Goal: Task Accomplishment & Management: Manage account settings

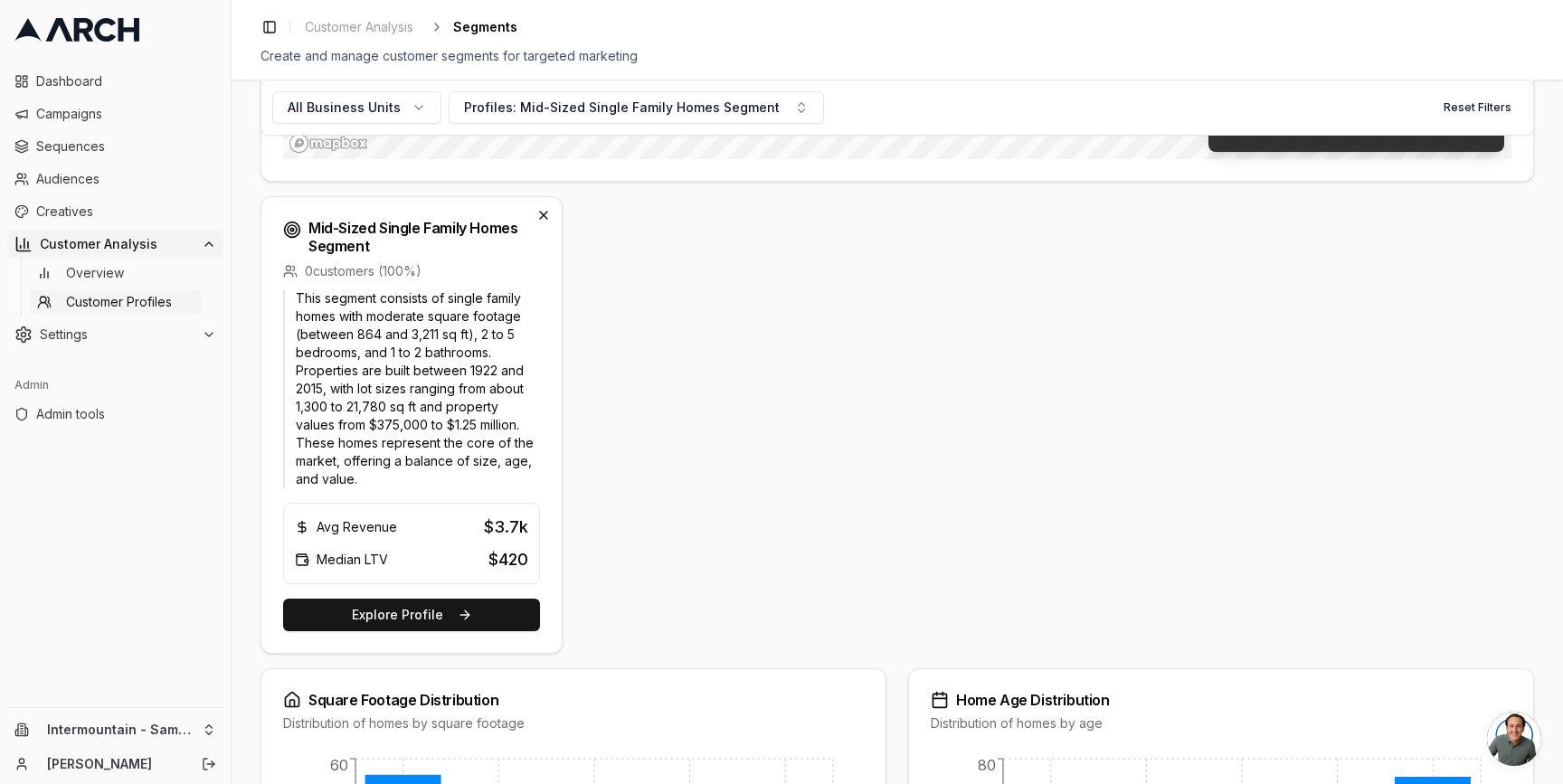
scroll to position [566, 0]
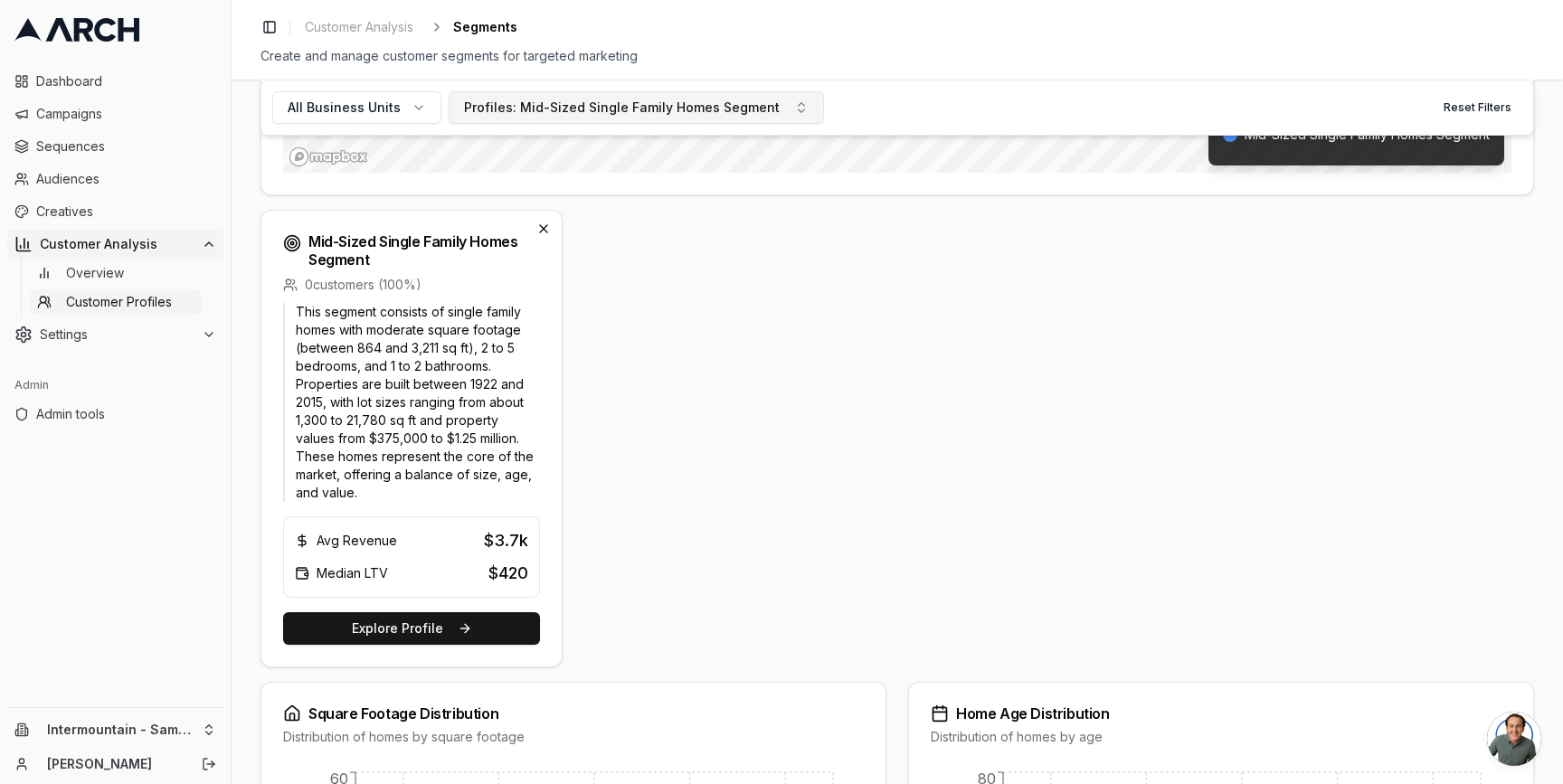
click at [525, 105] on div "Profiles: Mid-Sized Single Family Homes Segment" at bounding box center [622, 108] width 316 height 18
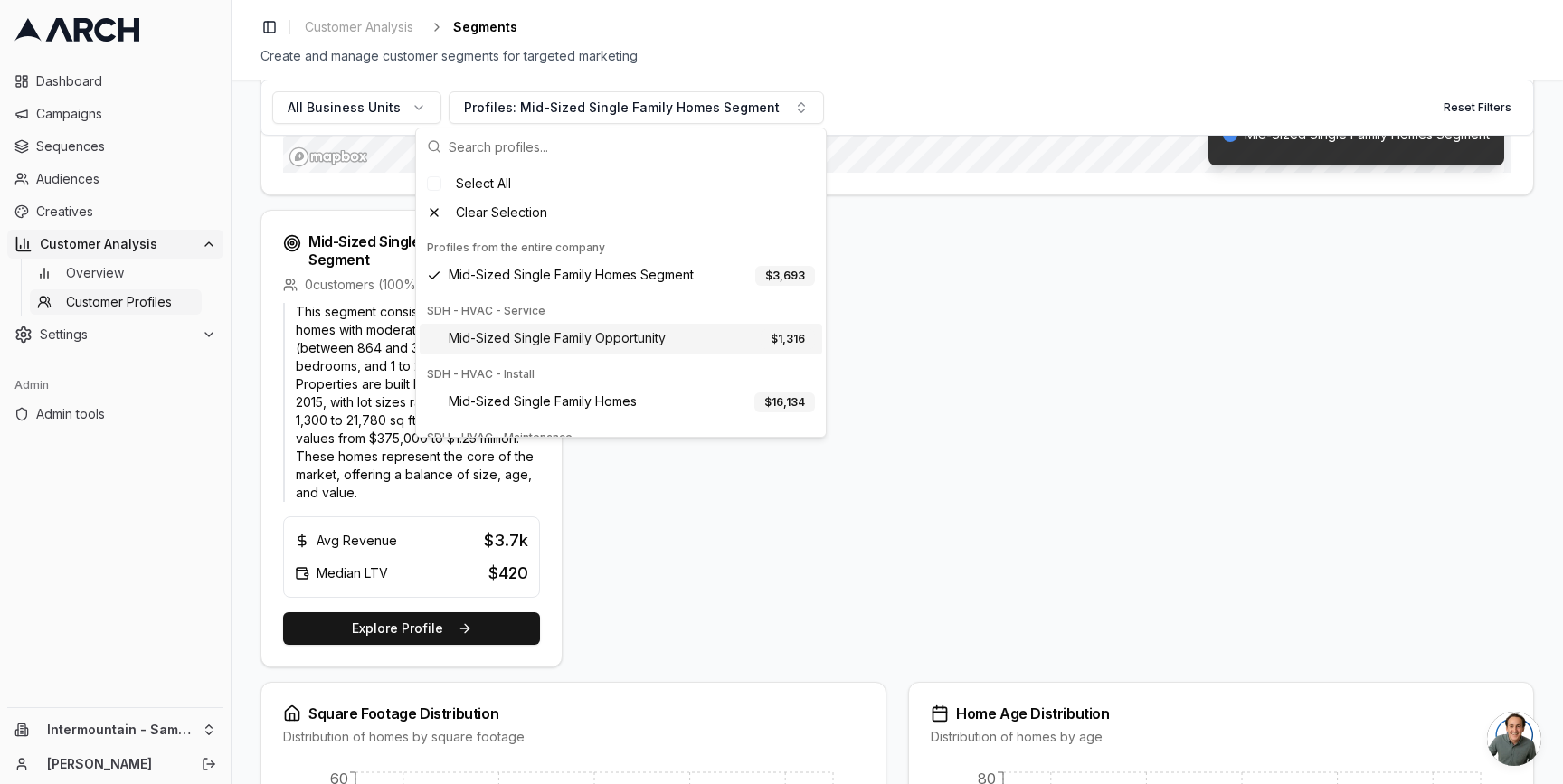
click at [513, 332] on span "Mid-Sized Single Family Opportunity" at bounding box center [557, 339] width 217 height 20
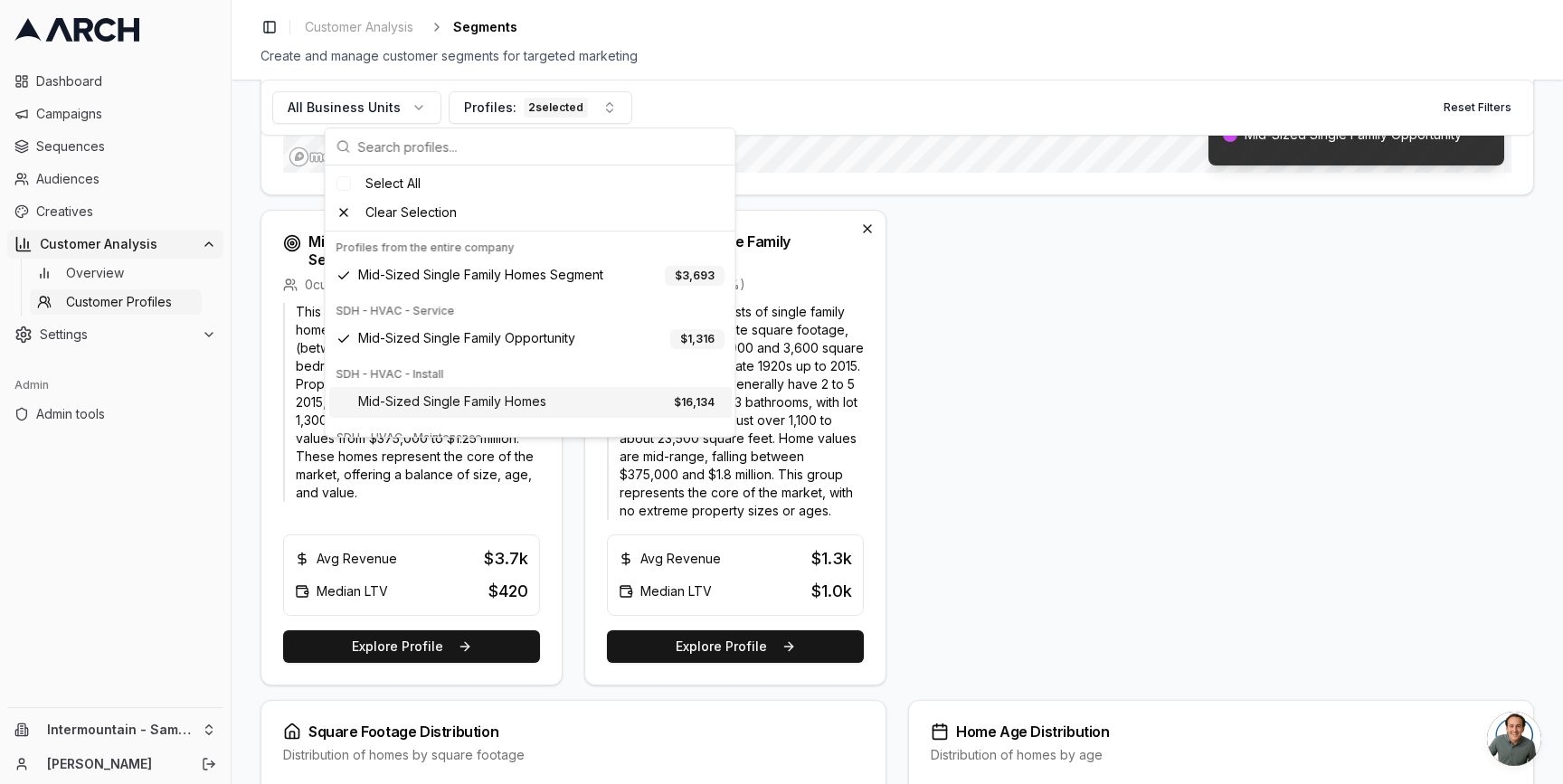
click at [513, 397] on span "Mid-Sized Single Family Homes" at bounding box center [453, 403] width 188 height 20
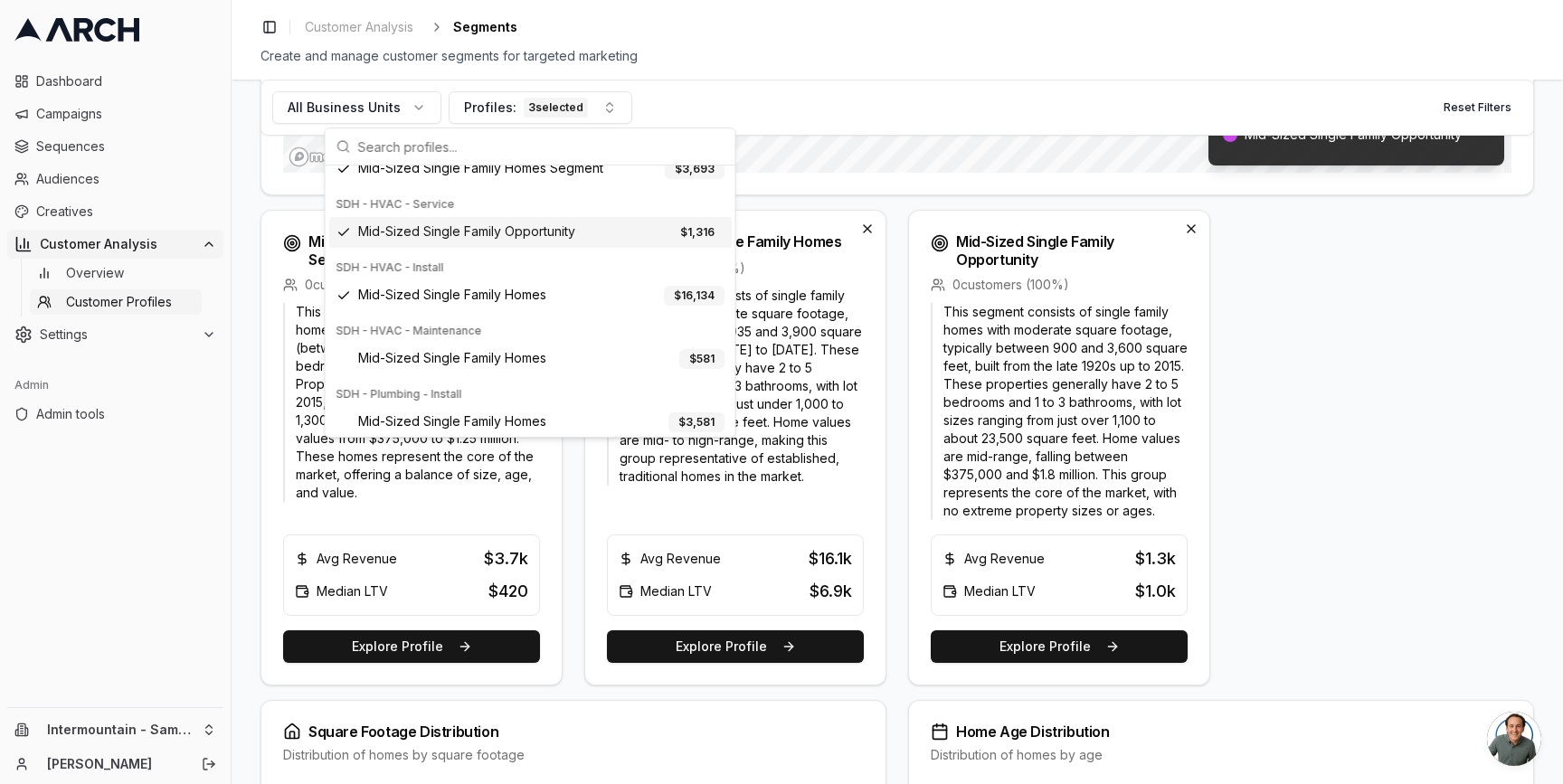
scroll to position [108, 0]
click at [537, 346] on div "Mid-Sized Single Family Homes $ 581" at bounding box center [530, 356] width 403 height 30
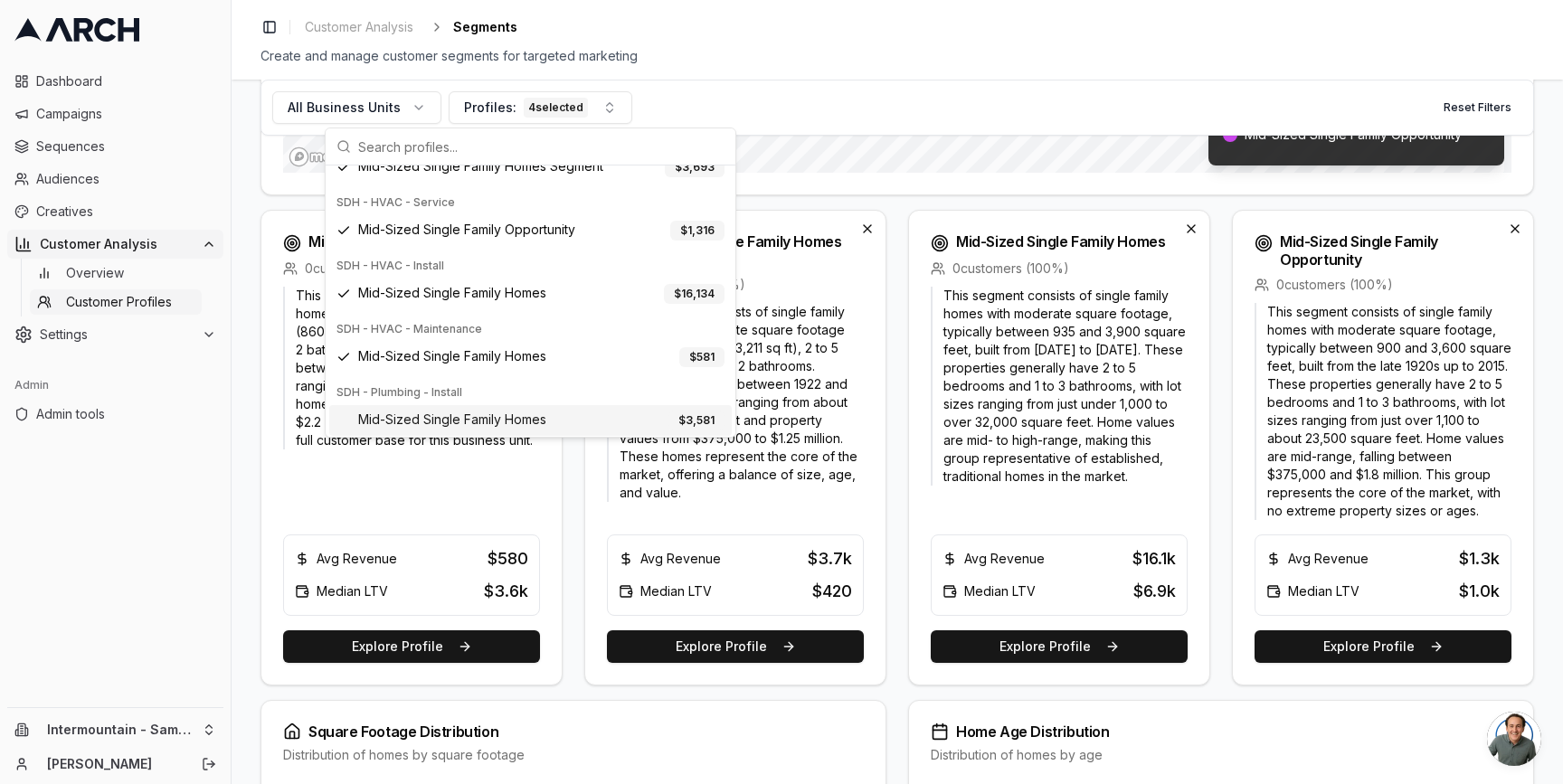
scroll to position [363, 0]
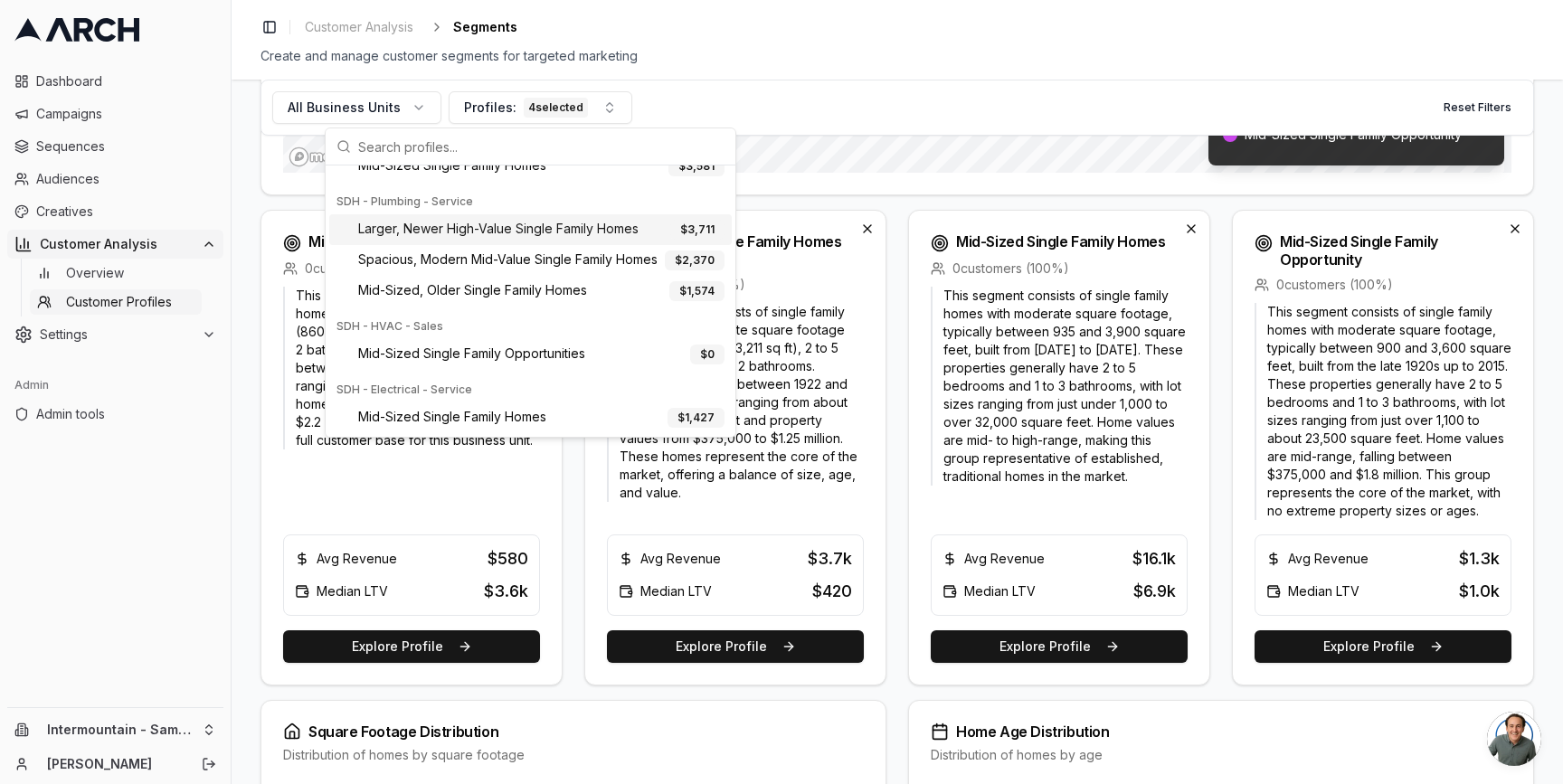
click at [509, 234] on span "Larger, Newer High-Value Single Family Homes" at bounding box center [499, 230] width 281 height 20
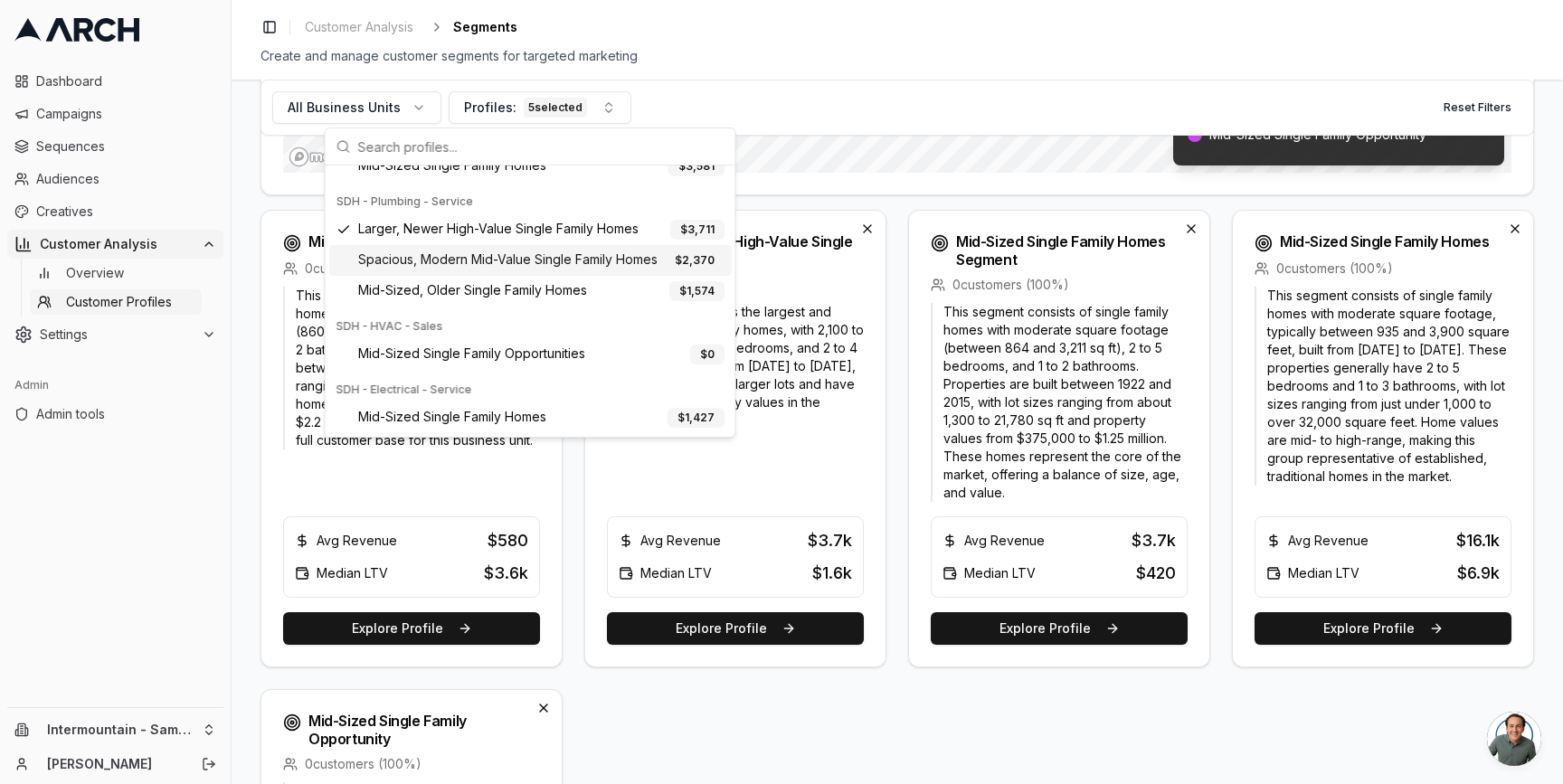
click at [491, 259] on span "Spacious, Modern Mid-Value Single Family Homes" at bounding box center [508, 260] width 299 height 20
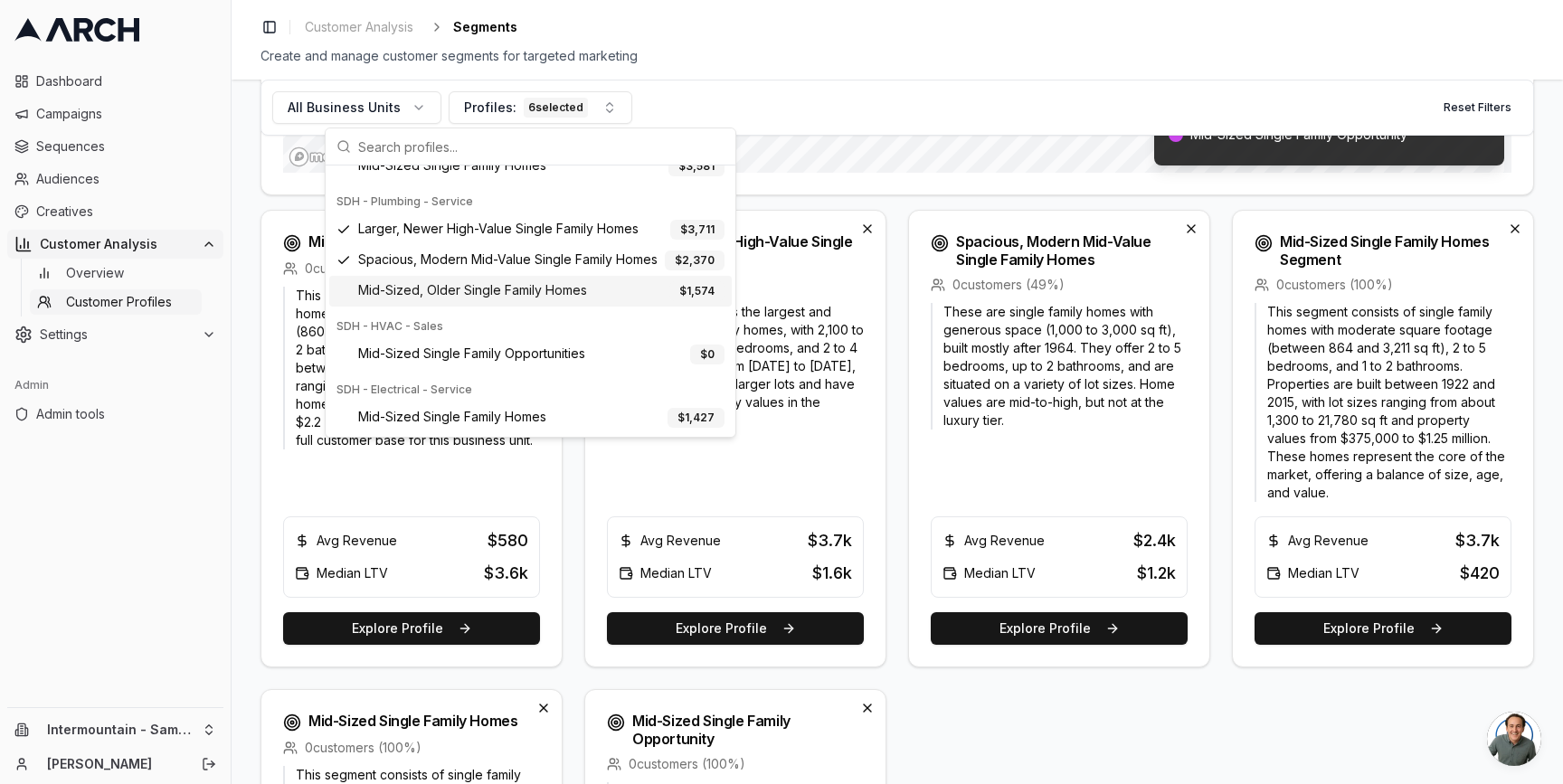
click at [475, 283] on span "Mid-Sized, Older Single Family Homes" at bounding box center [473, 291] width 229 height 20
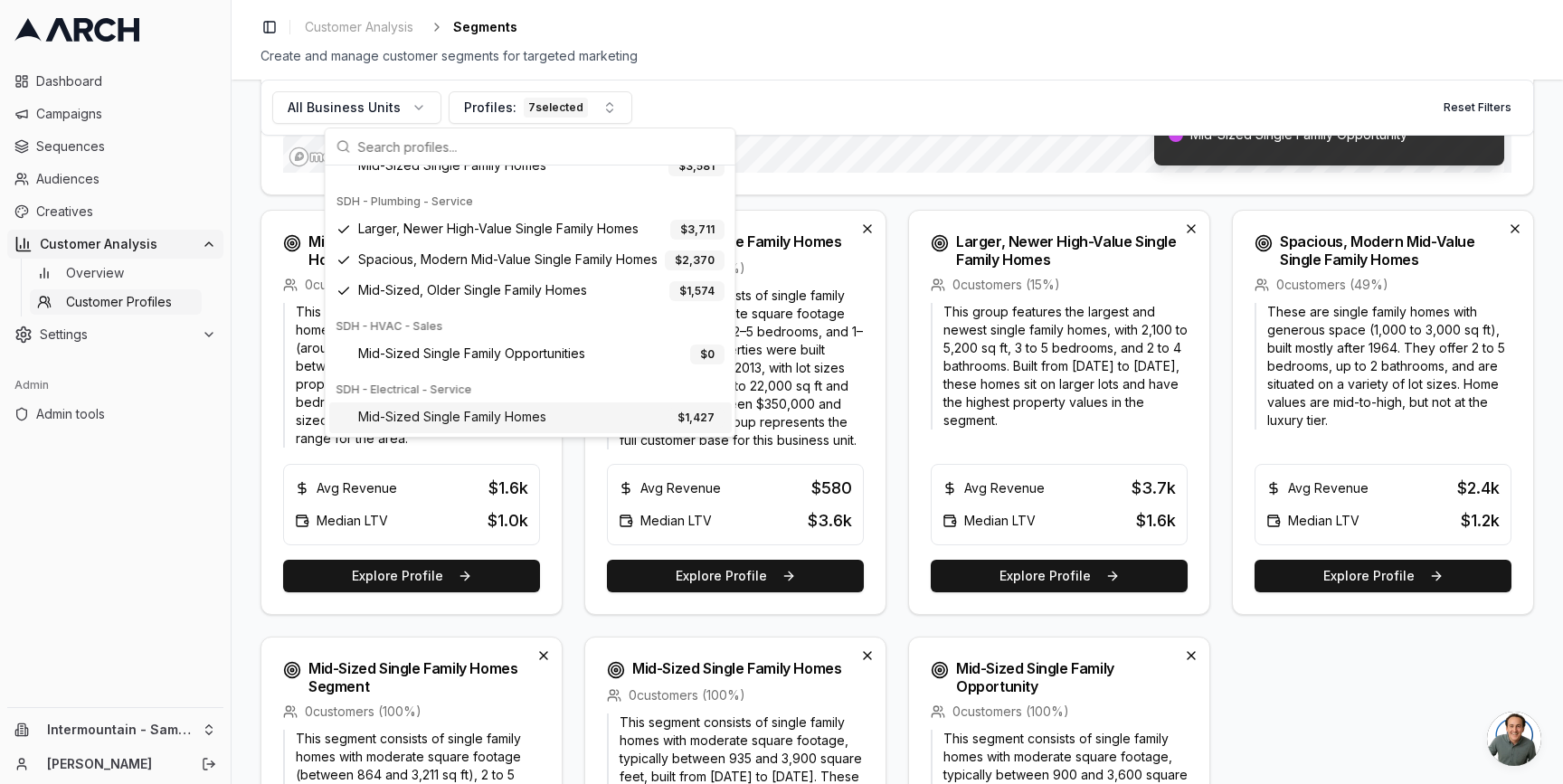
click at [266, 452] on div "This segment consists of single family homes with moderate square footage (arou…" at bounding box center [411, 458] width 300 height 311
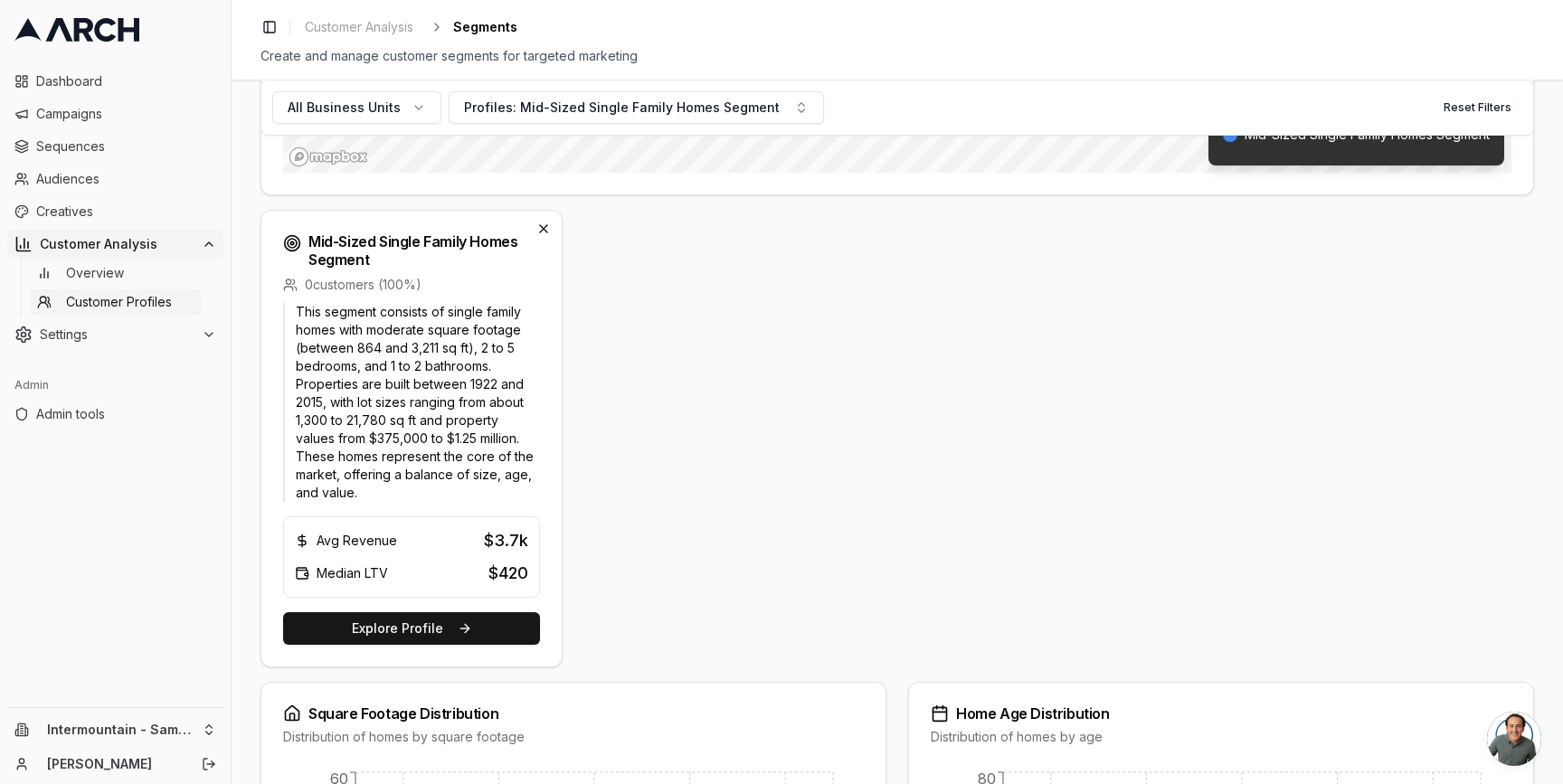
scroll to position [21, 0]
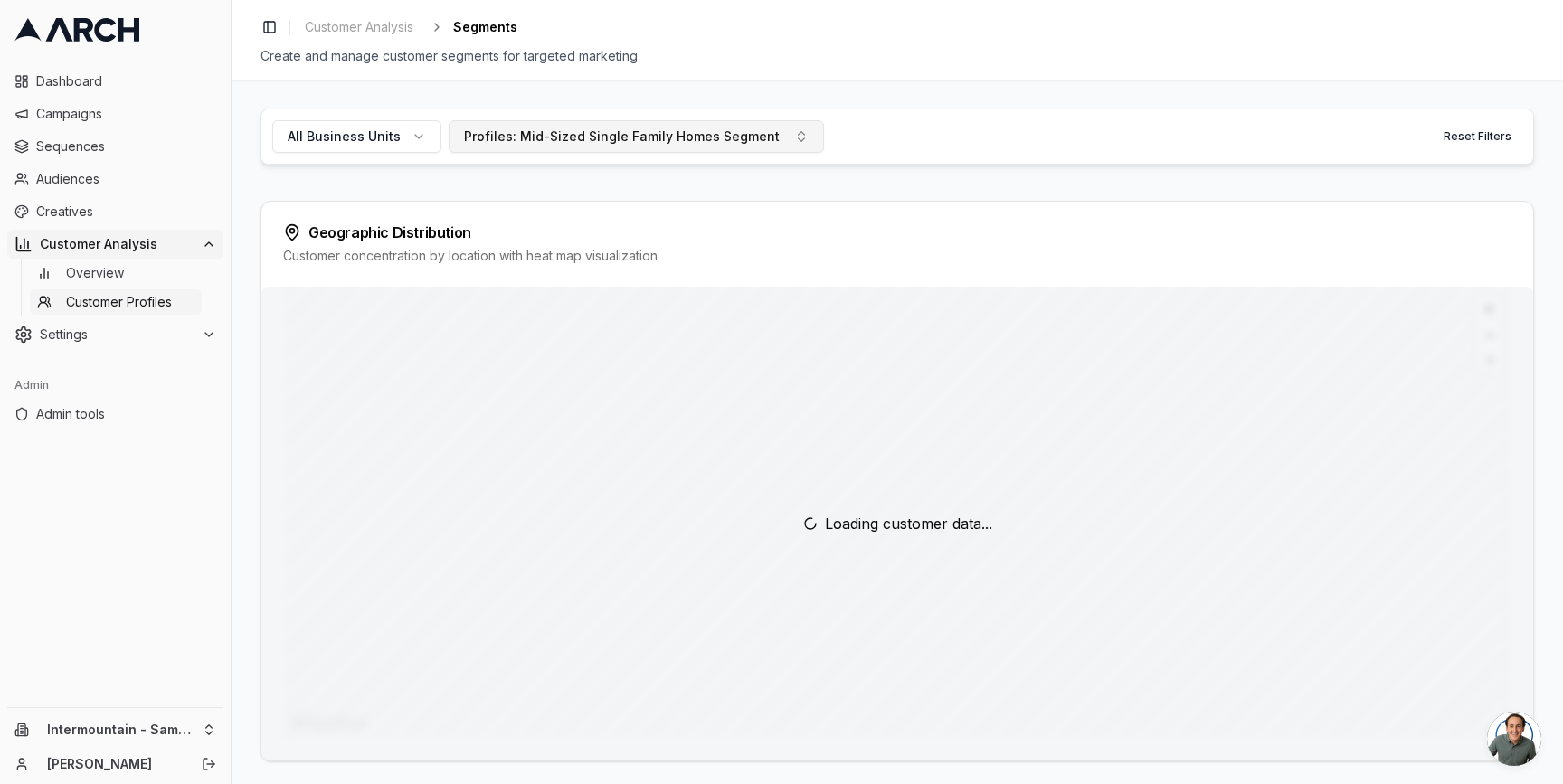
click at [503, 127] on div "Profiles: Mid-Sized Single Family Homes Segment" at bounding box center [622, 137] width 316 height 18
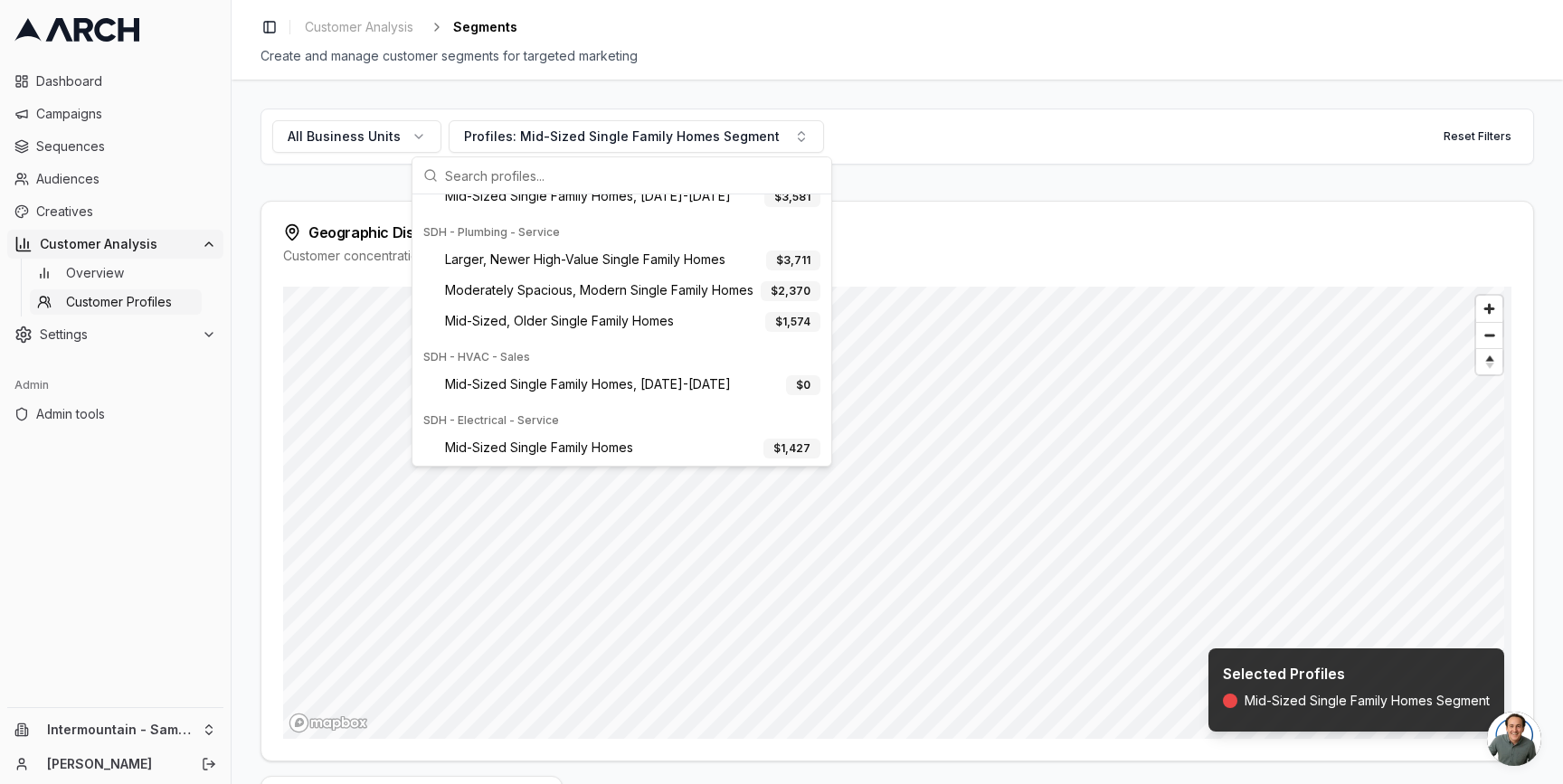
scroll to position [363, 0]
click at [523, 261] on span "Larger, Newer High-Value Single Family Homes" at bounding box center [586, 259] width 281 height 20
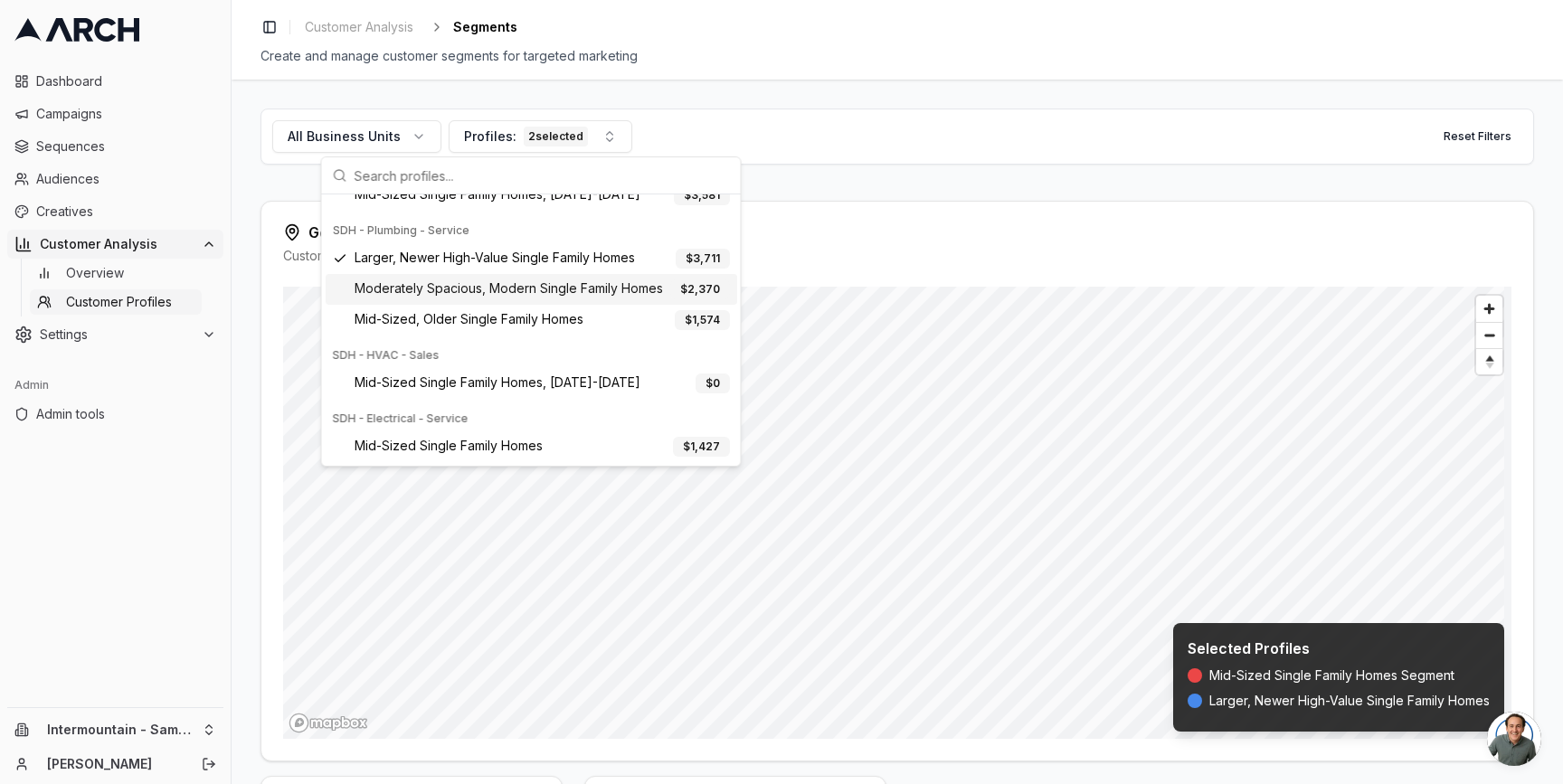
click at [512, 288] on span "Moderately Spacious, Modern Single Family Homes" at bounding box center [509, 290] width 309 height 20
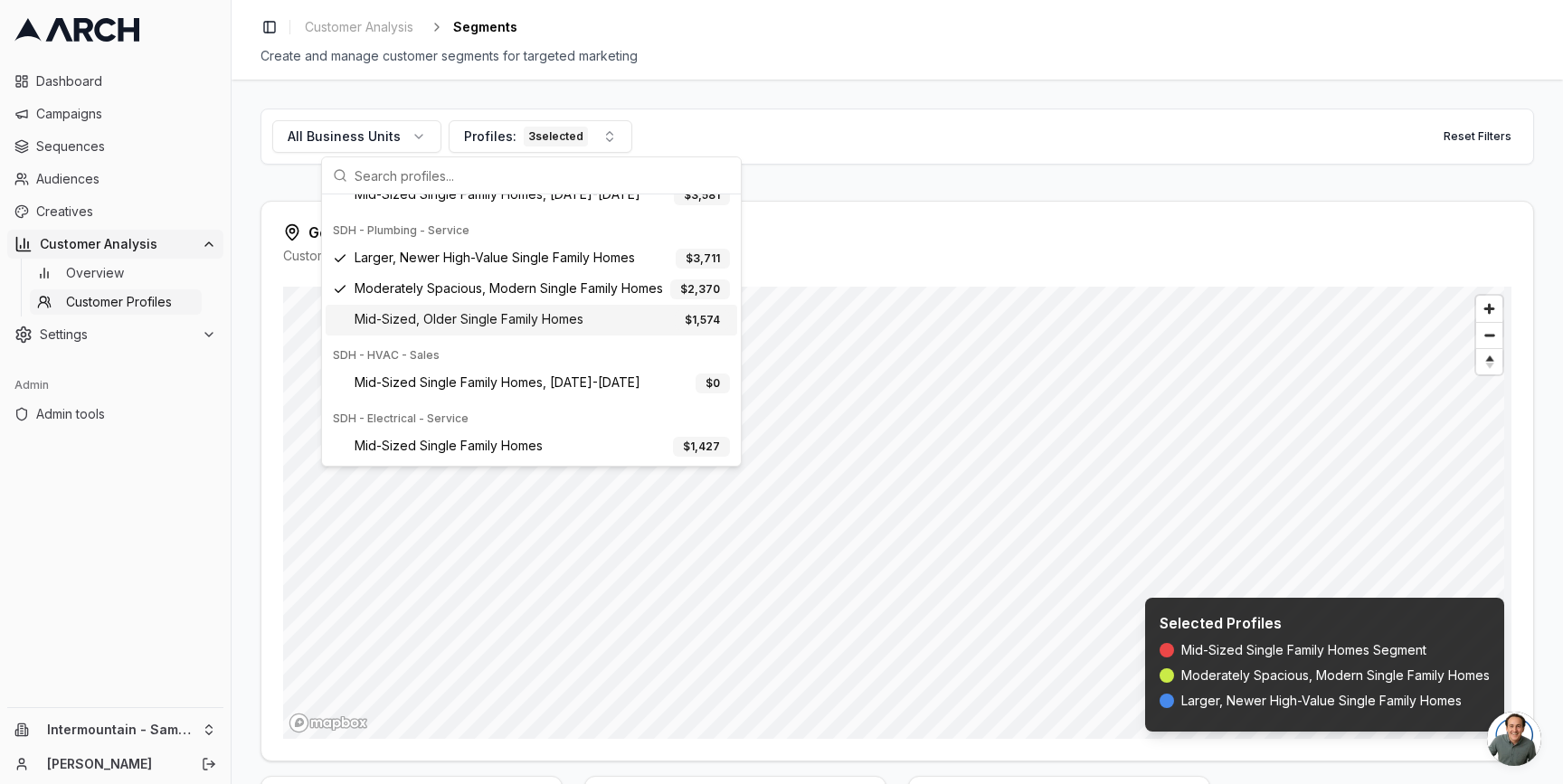
click at [507, 312] on span "Mid-Sized, Older Single Family Homes" at bounding box center [469, 320] width 229 height 20
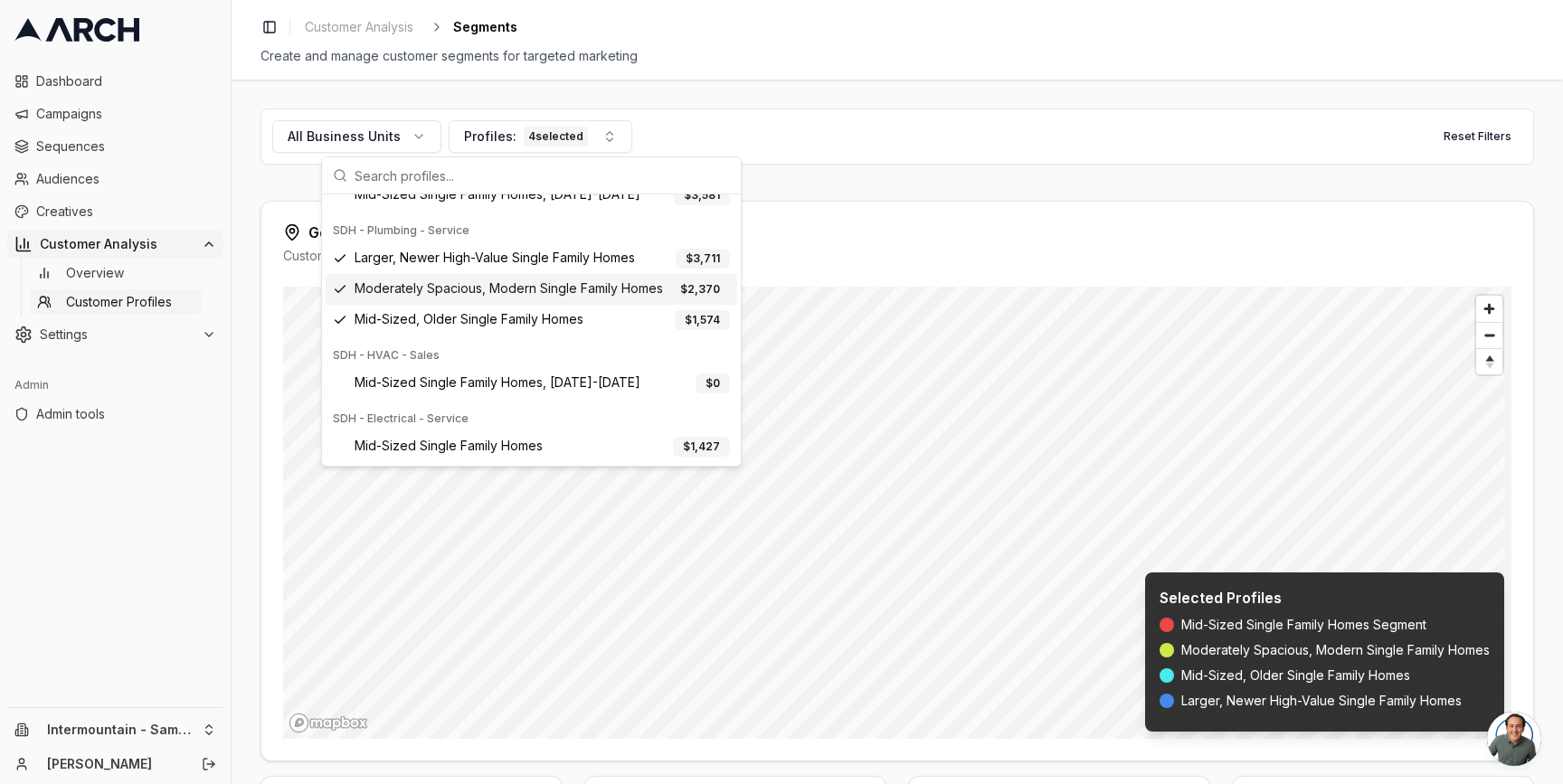
scroll to position [0, 0]
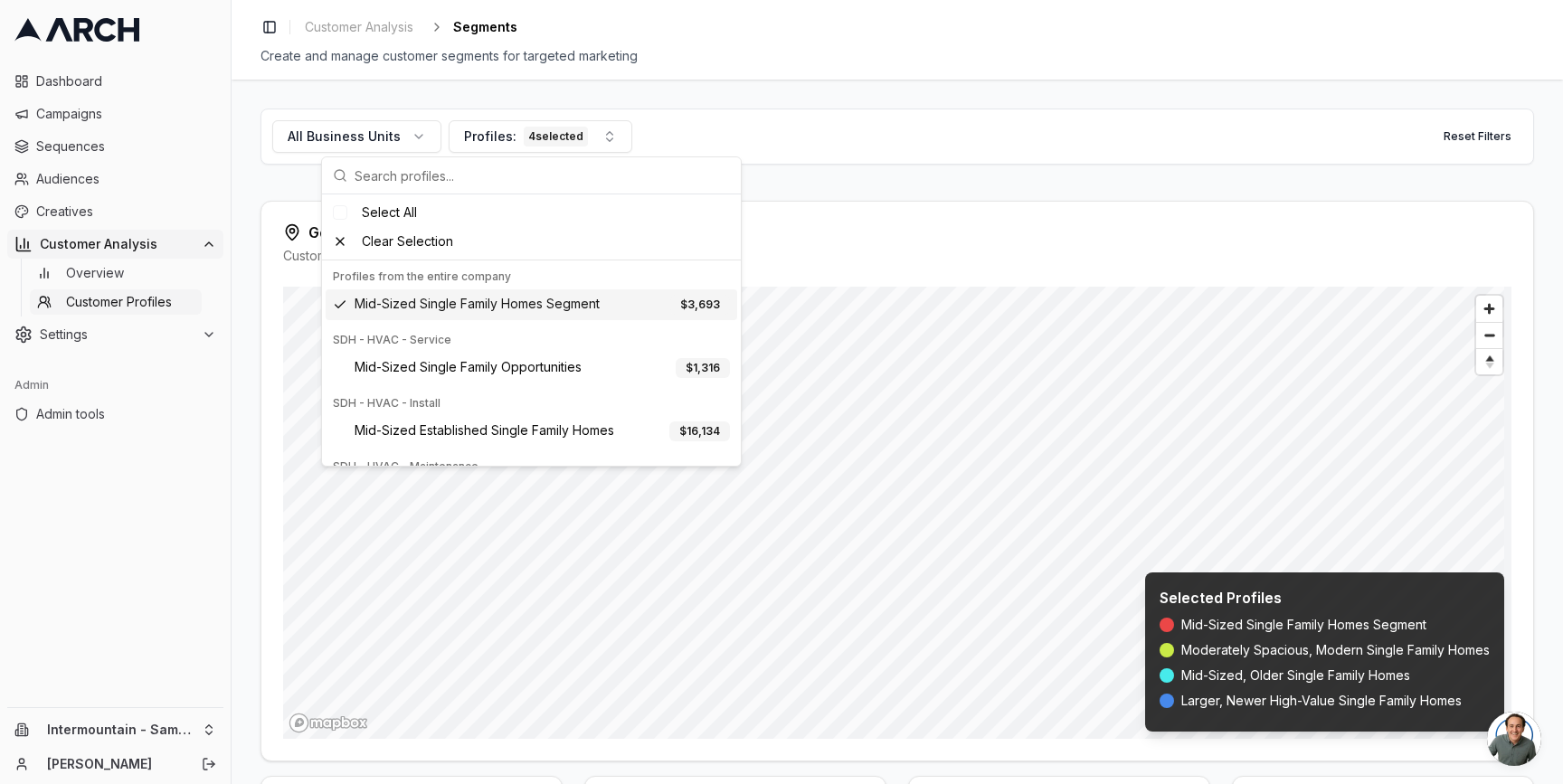
click at [440, 304] on span "Mid-Sized Single Family Homes Segment" at bounding box center [477, 305] width 245 height 20
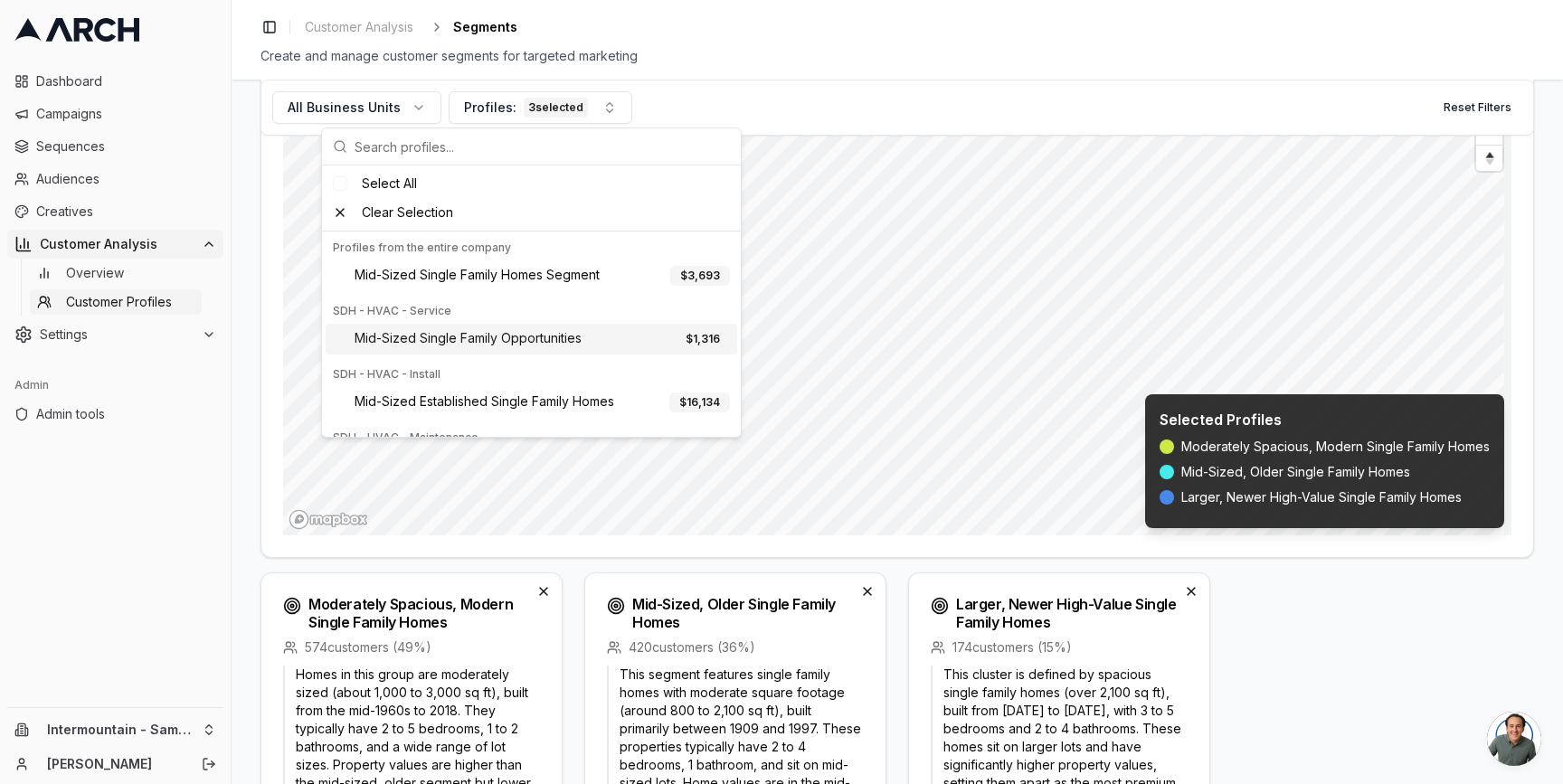
scroll to position [248, 0]
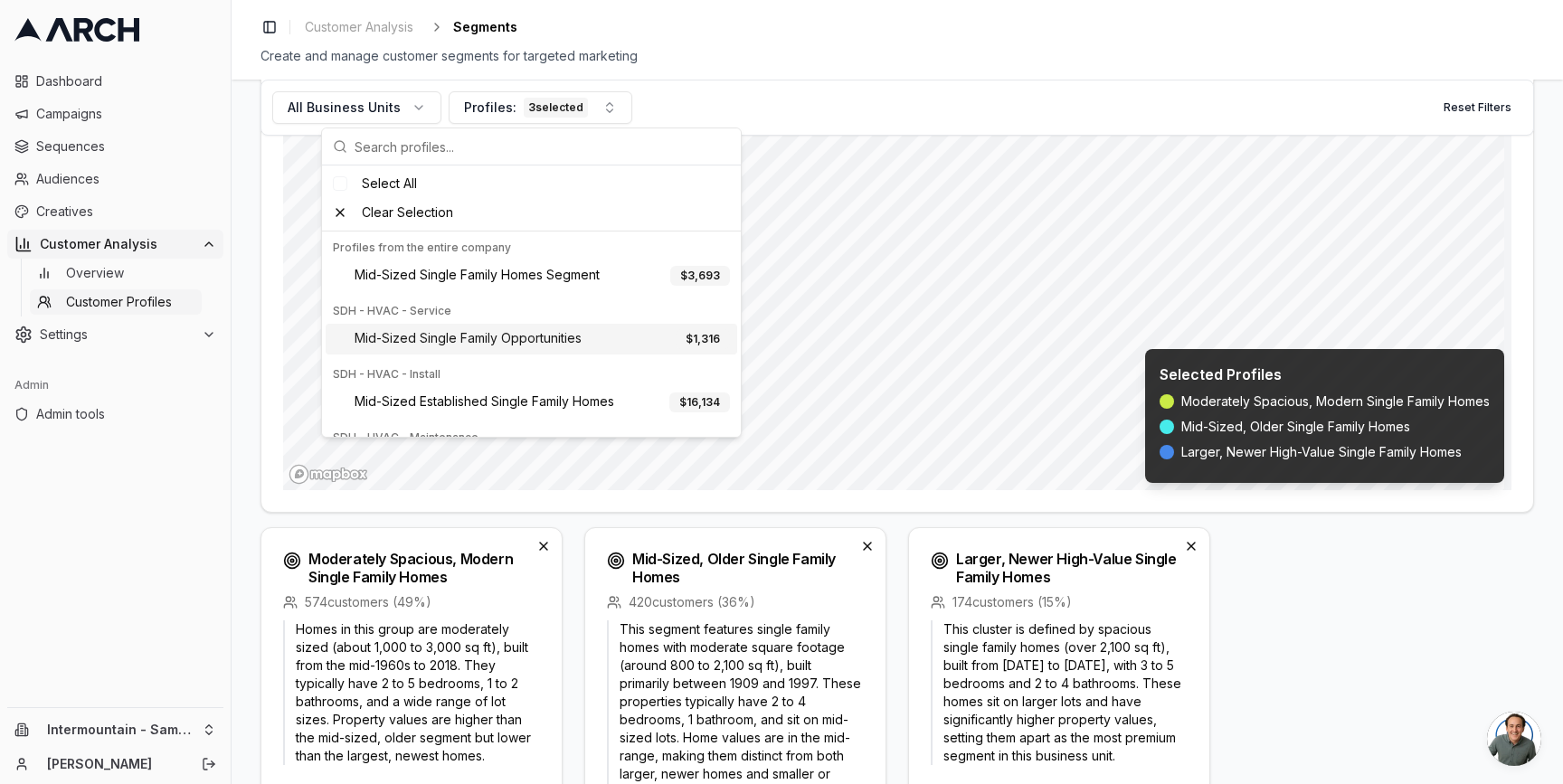
click at [236, 430] on div "All Business Units Profiles: 3 selected Reset Filters Geographic Distribution C…" at bounding box center [897, 431] width 1331 height 705
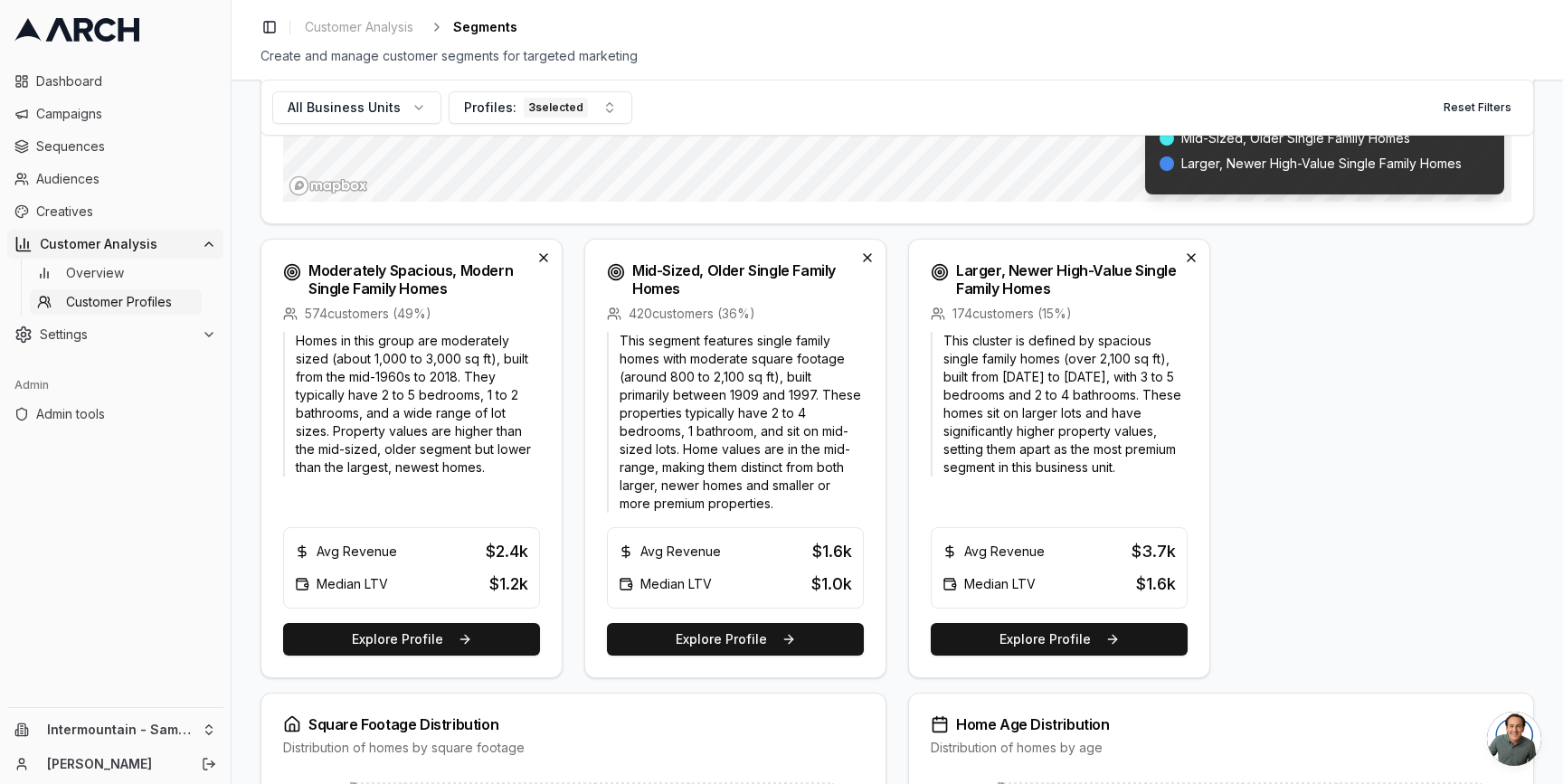
scroll to position [539, 0]
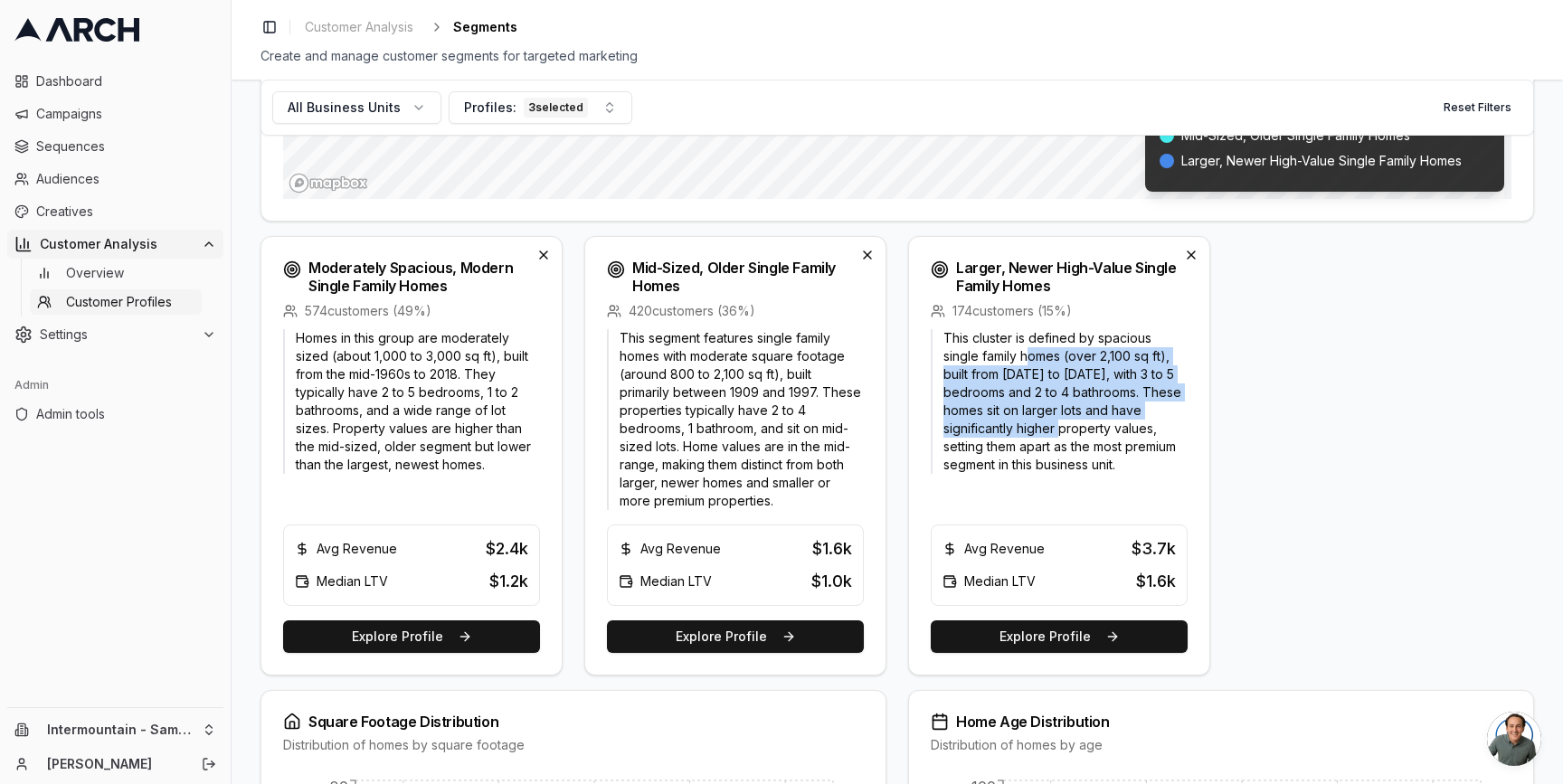
drag, startPoint x: 1024, startPoint y: 364, endPoint x: 1082, endPoint y: 438, distance: 94.0
click at [1082, 438] on p "This cluster is defined by spacious single family homes (over 2,100 sq ft), bui…" at bounding box center [1059, 401] width 257 height 145
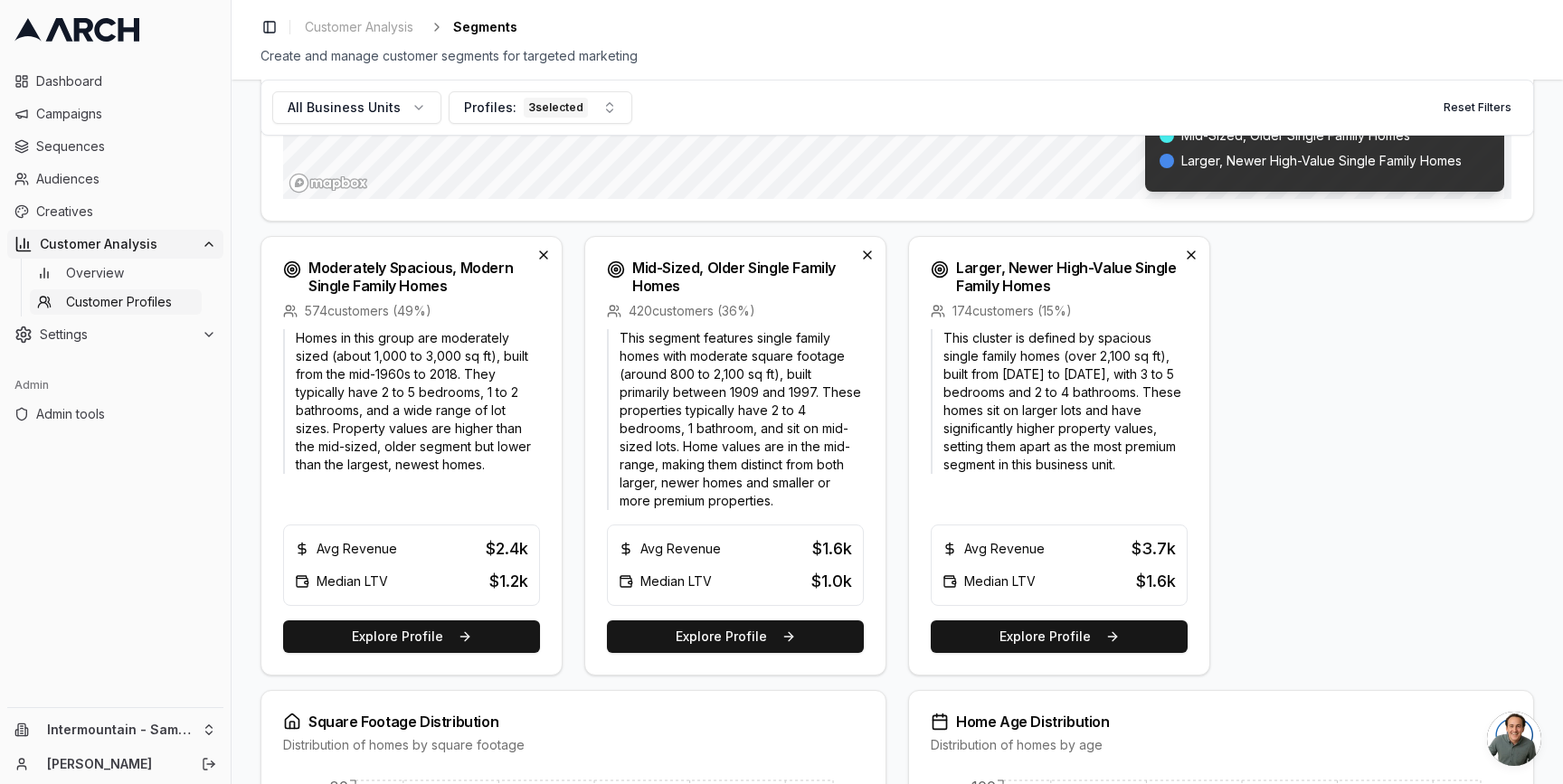
scroll to position [0, 0]
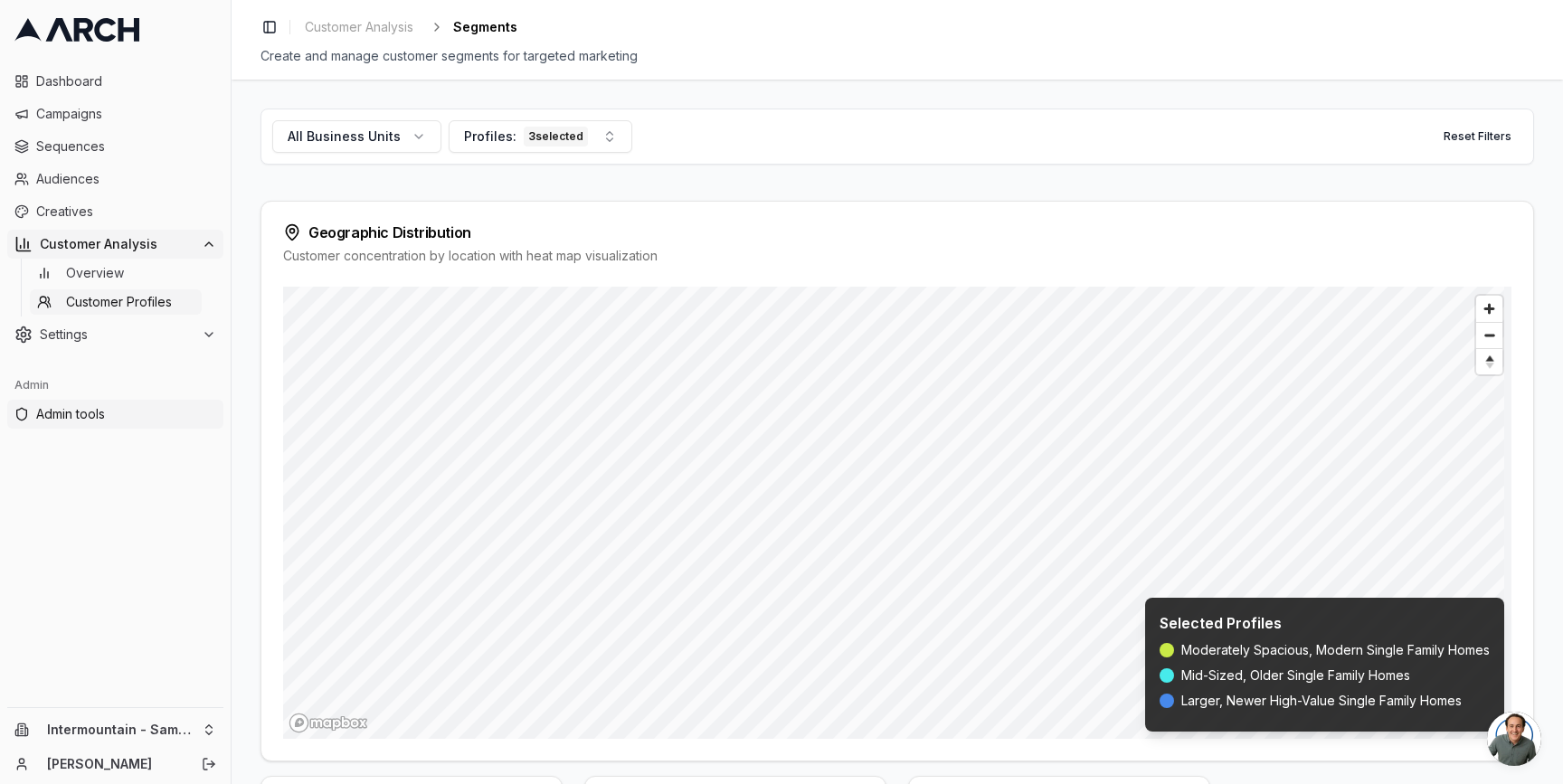
click at [90, 423] on link "Admin tools" at bounding box center [115, 414] width 216 height 29
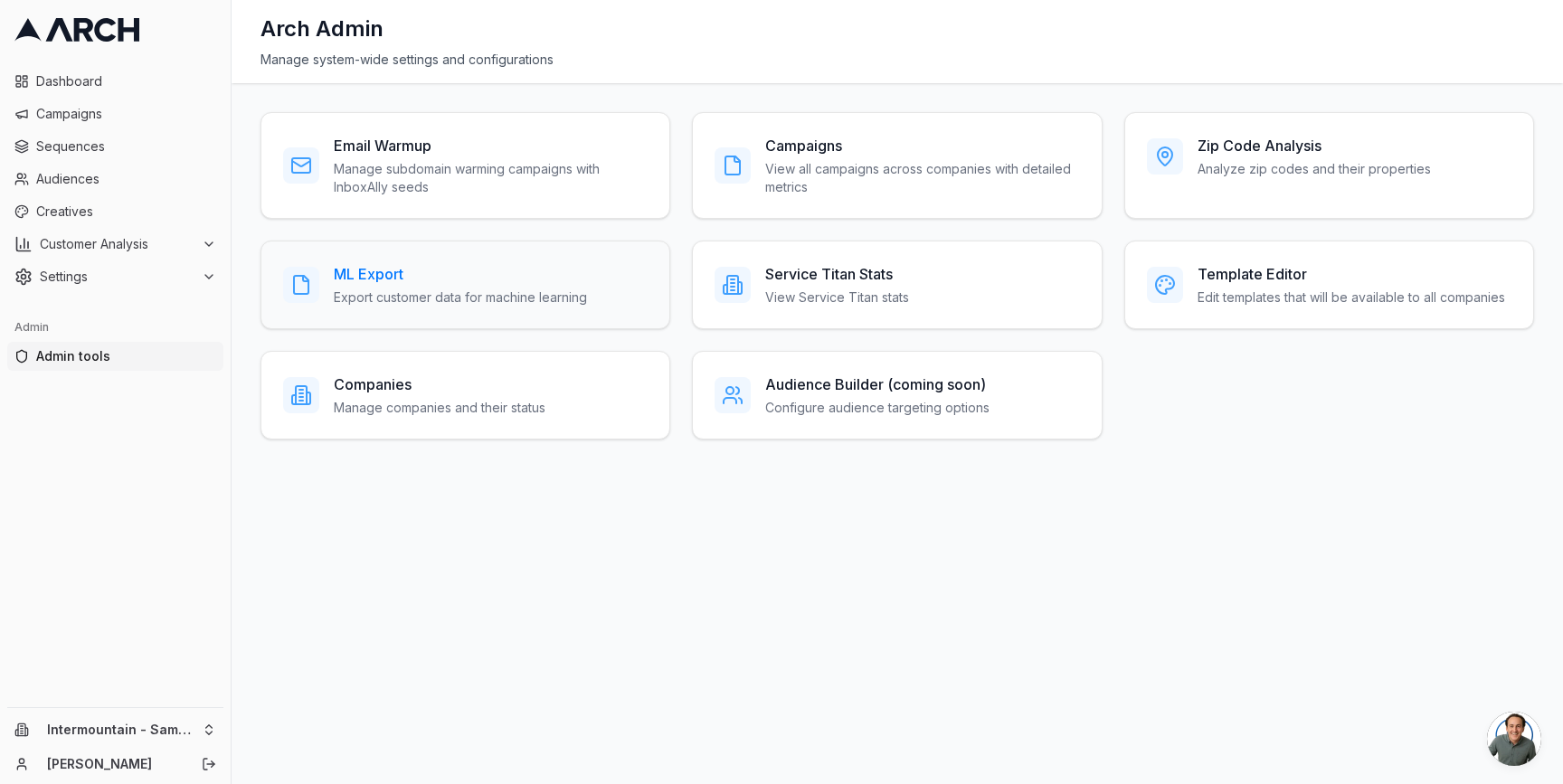
click at [365, 281] on h3 "ML Export" at bounding box center [460, 273] width 253 height 21
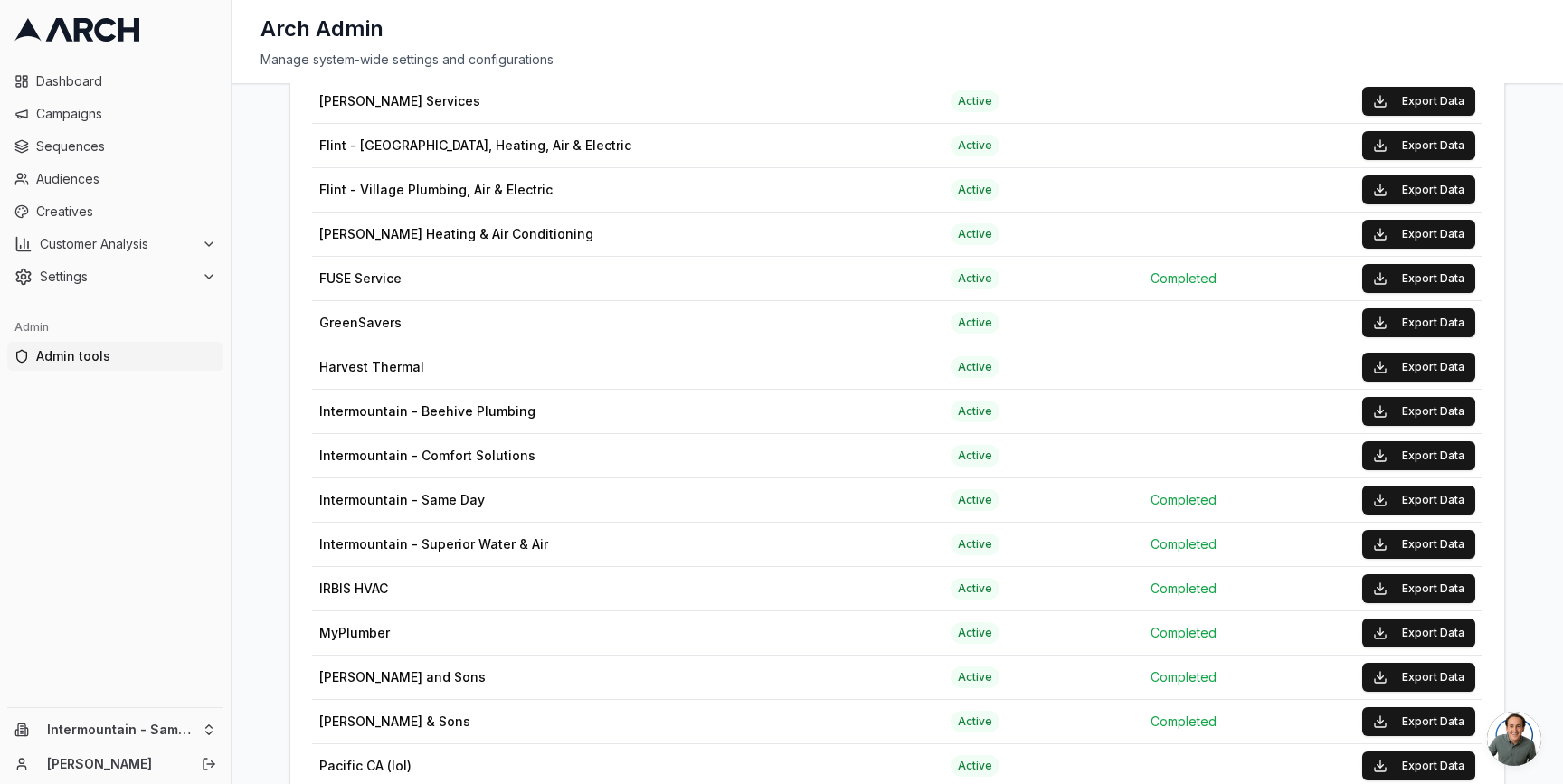
scroll to position [1233, 0]
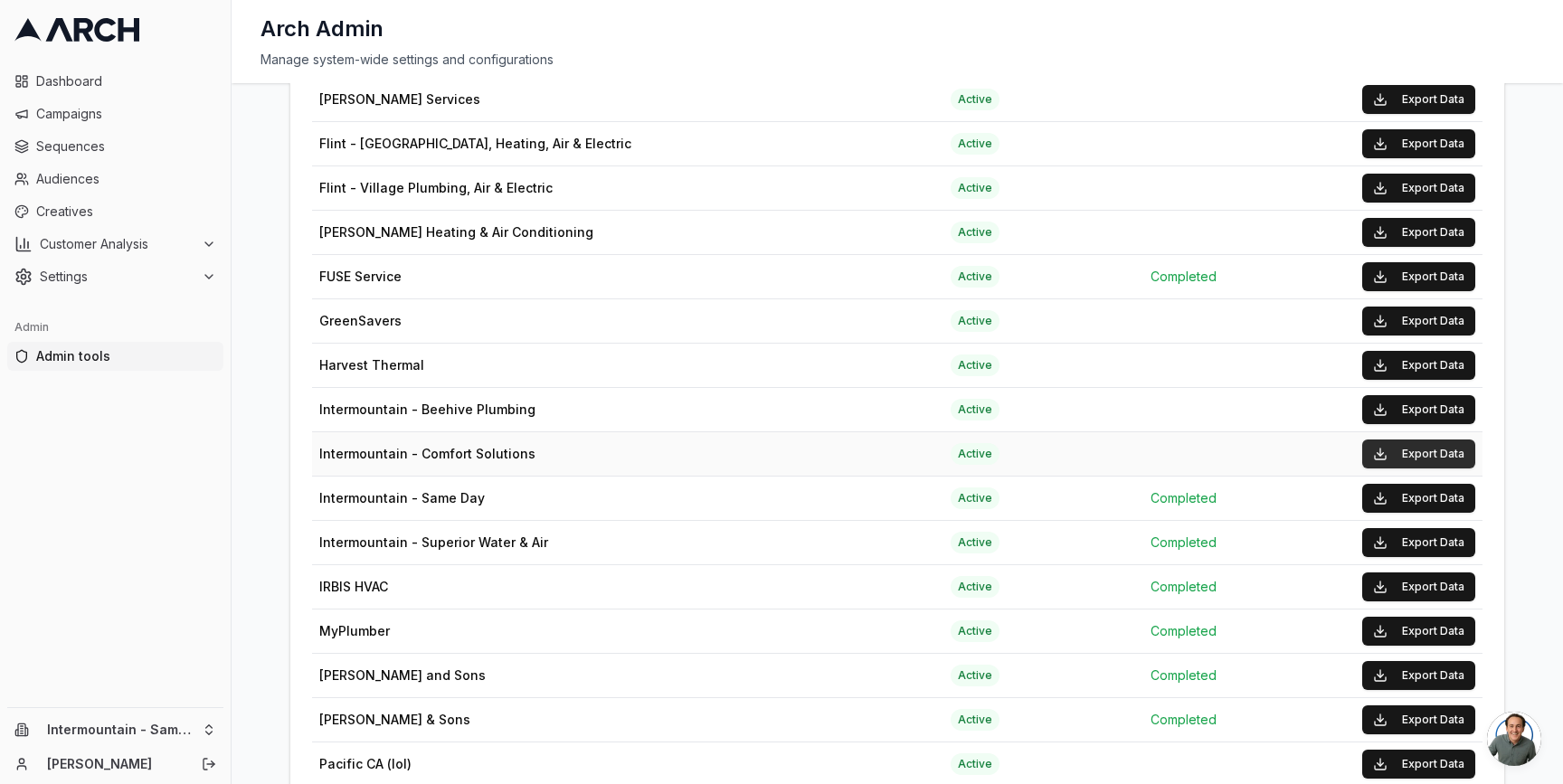
click at [1403, 446] on button "Export Data" at bounding box center [1418, 453] width 113 height 29
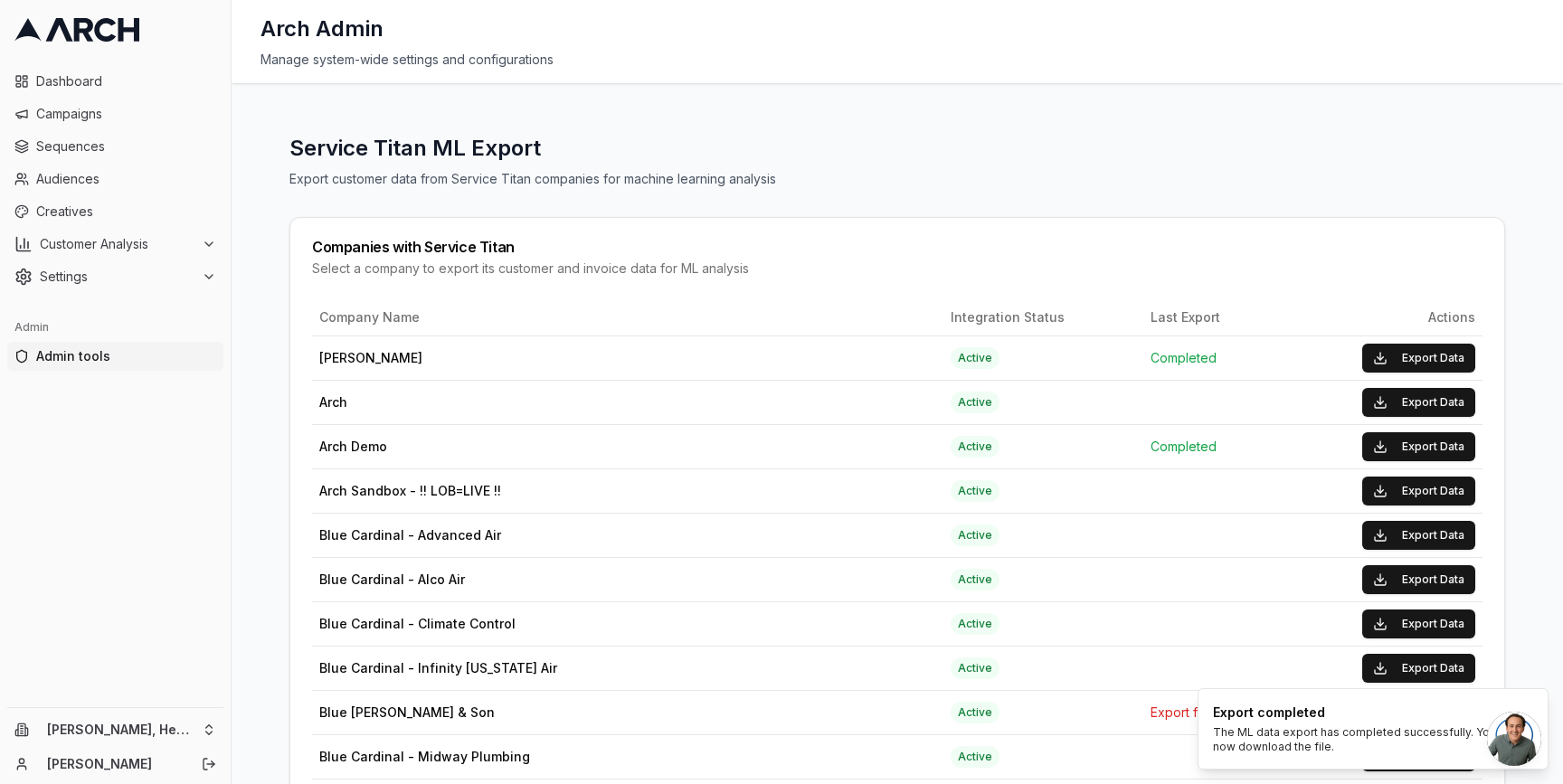
scroll to position [1233, 0]
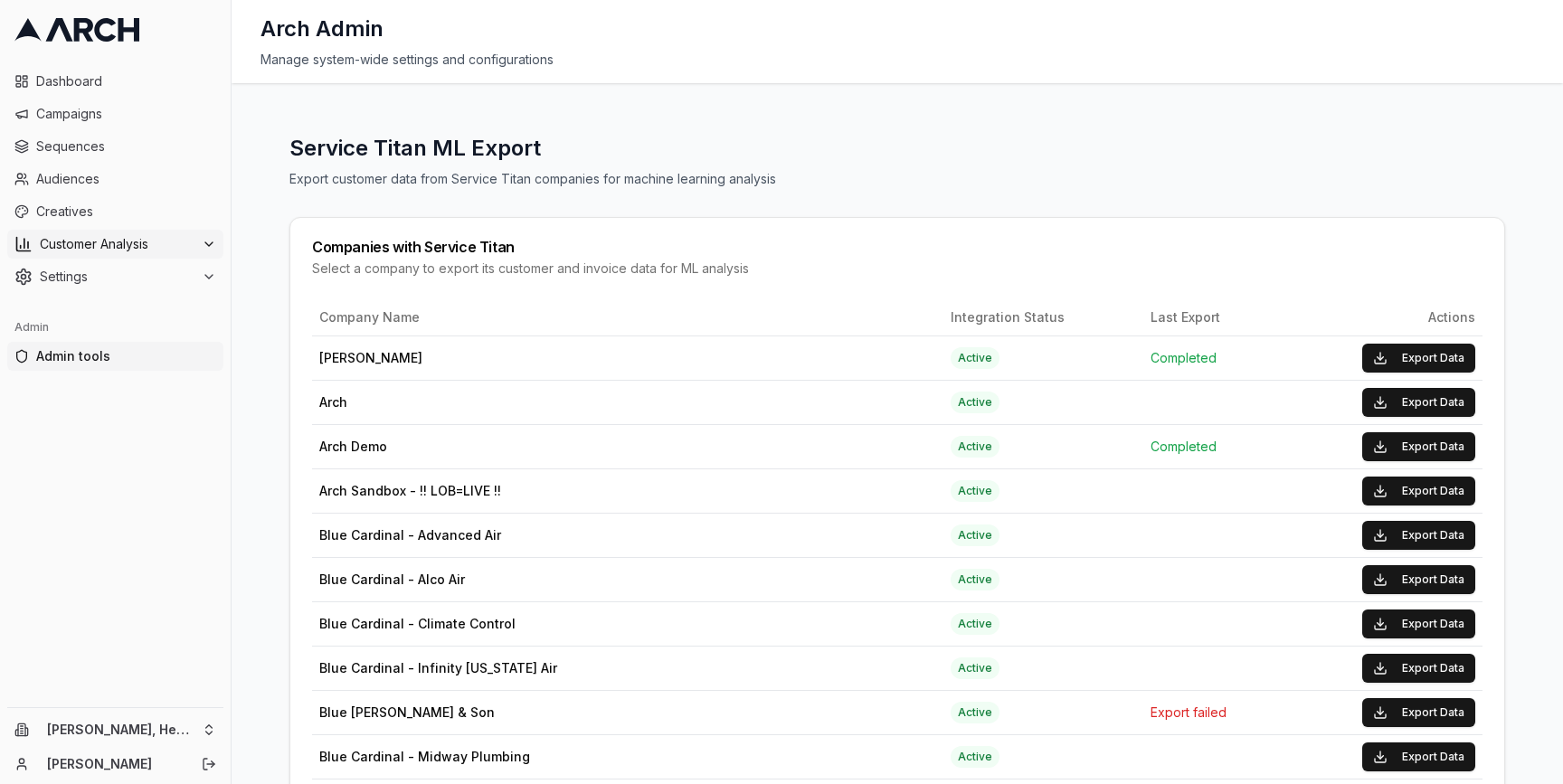
click at [192, 243] on span "Customer Analysis" at bounding box center [116, 245] width 154 height 18
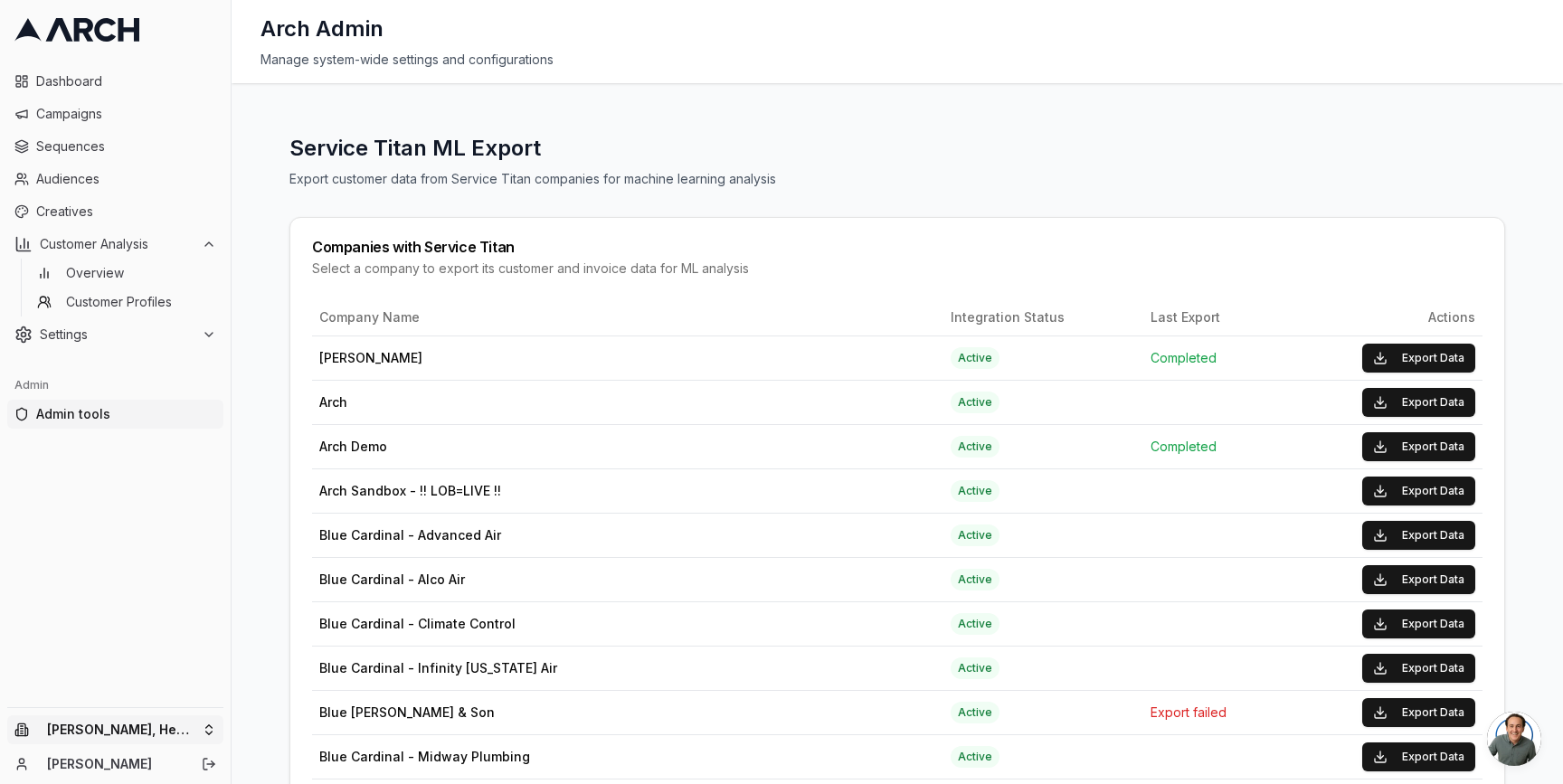
click at [202, 734] on html "Dashboard Campaigns Sequences Audiences Creatives Customer Analysis Overview Cu…" at bounding box center [782, 392] width 1563 height 784
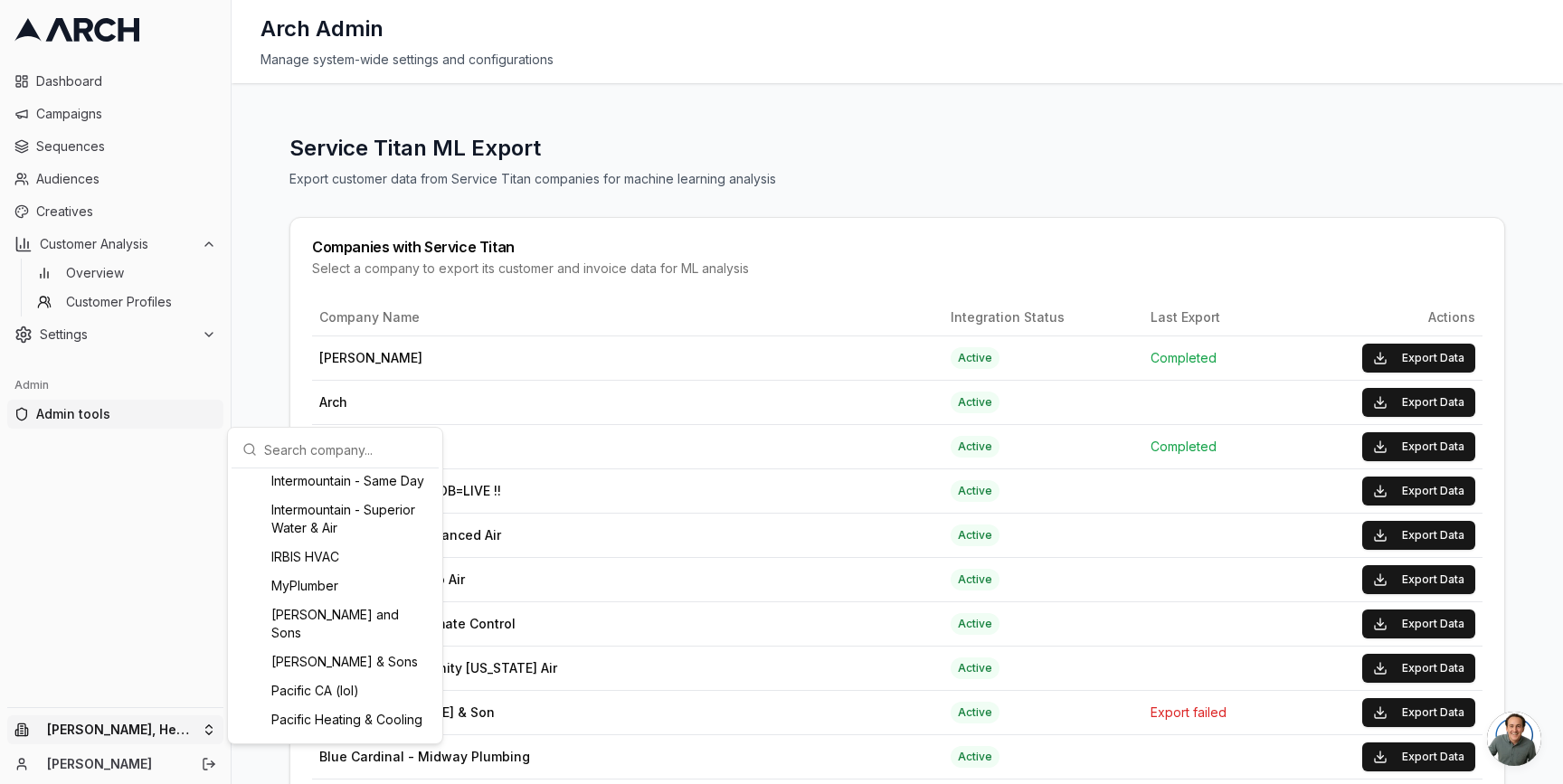
scroll to position [1333, 0]
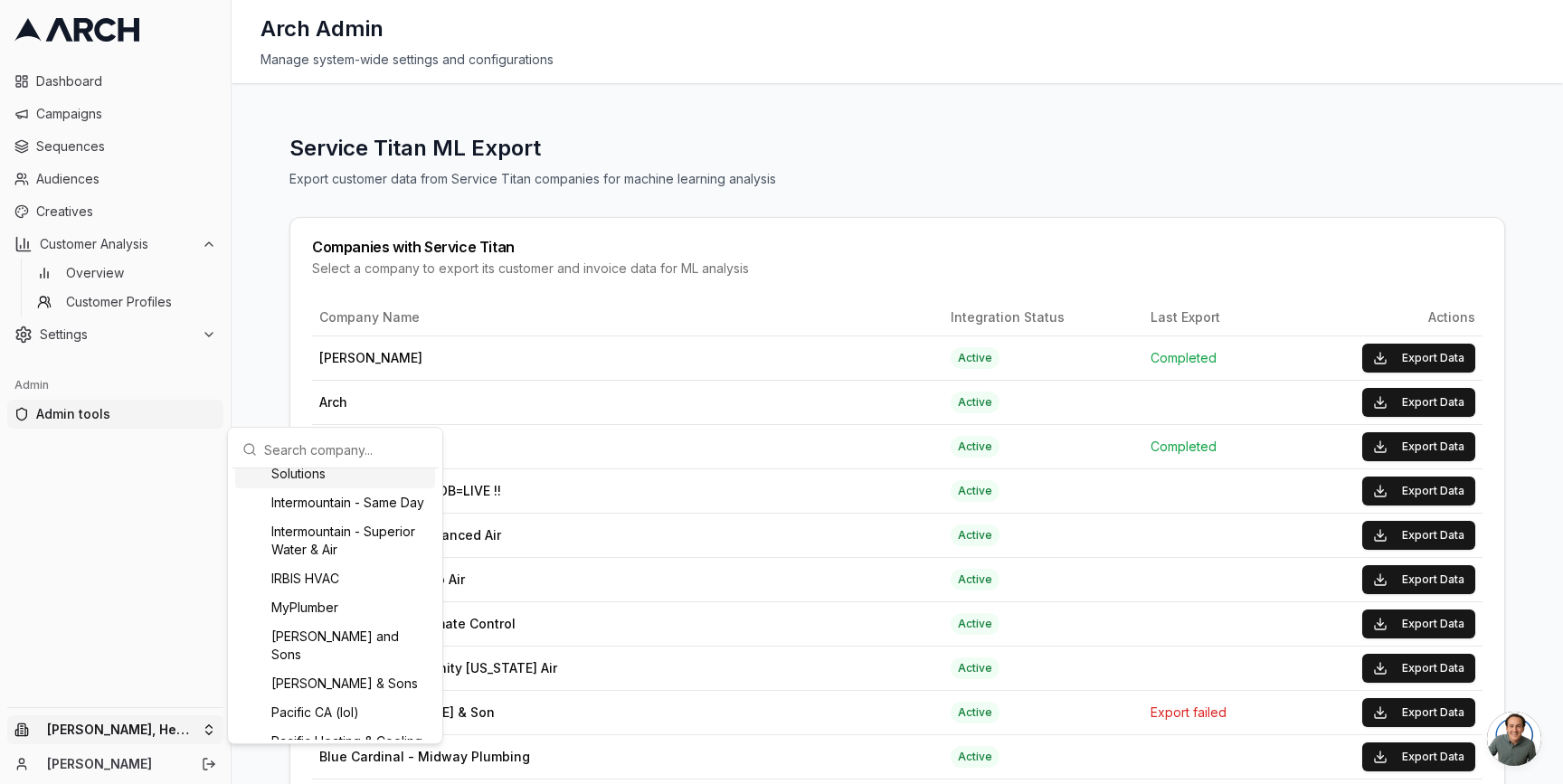
click at [313, 488] on div "Intermountain - Comfort Solutions" at bounding box center [335, 464] width 200 height 47
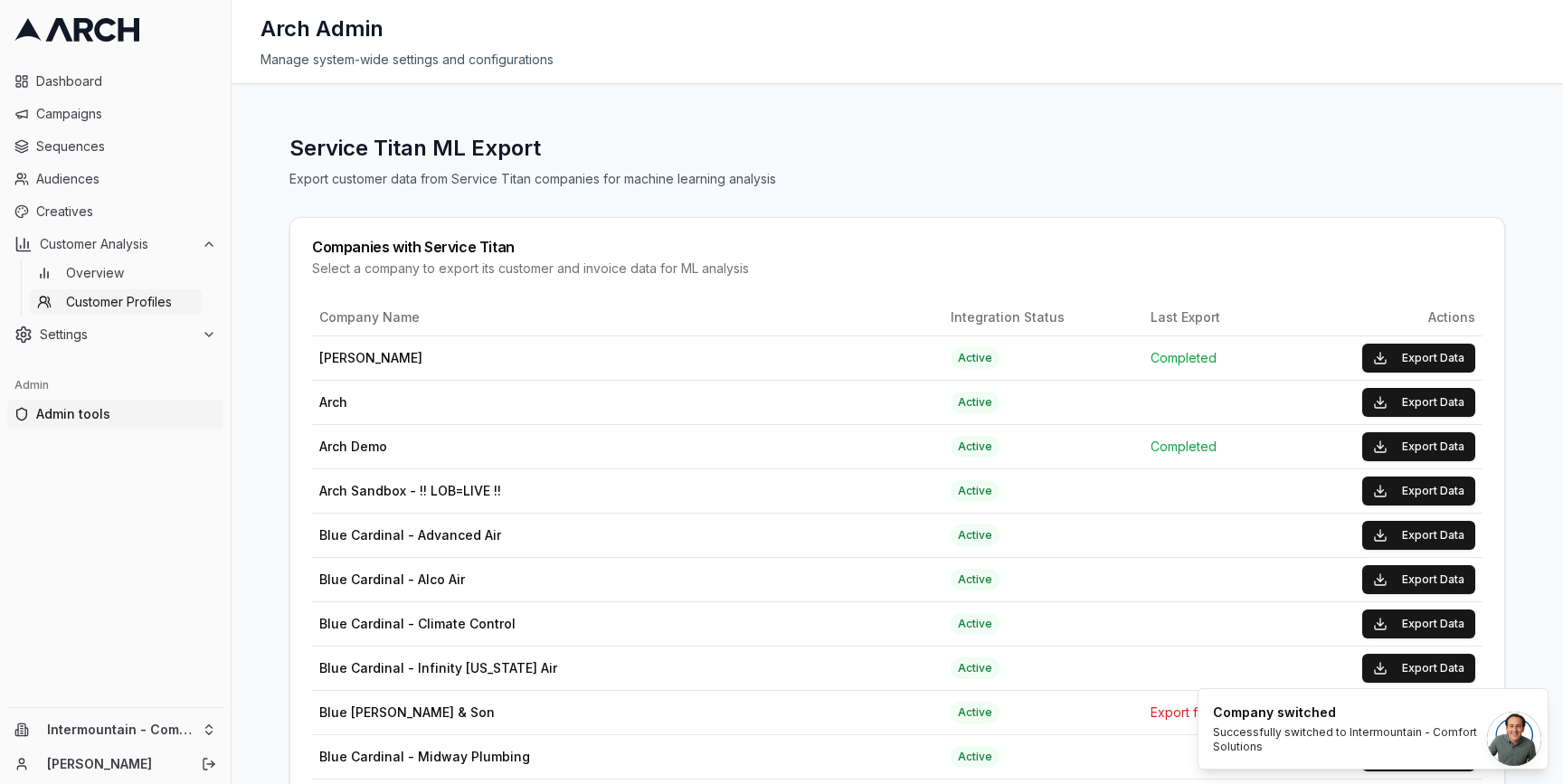
click at [147, 306] on span "Customer Profiles" at bounding box center [118, 302] width 106 height 18
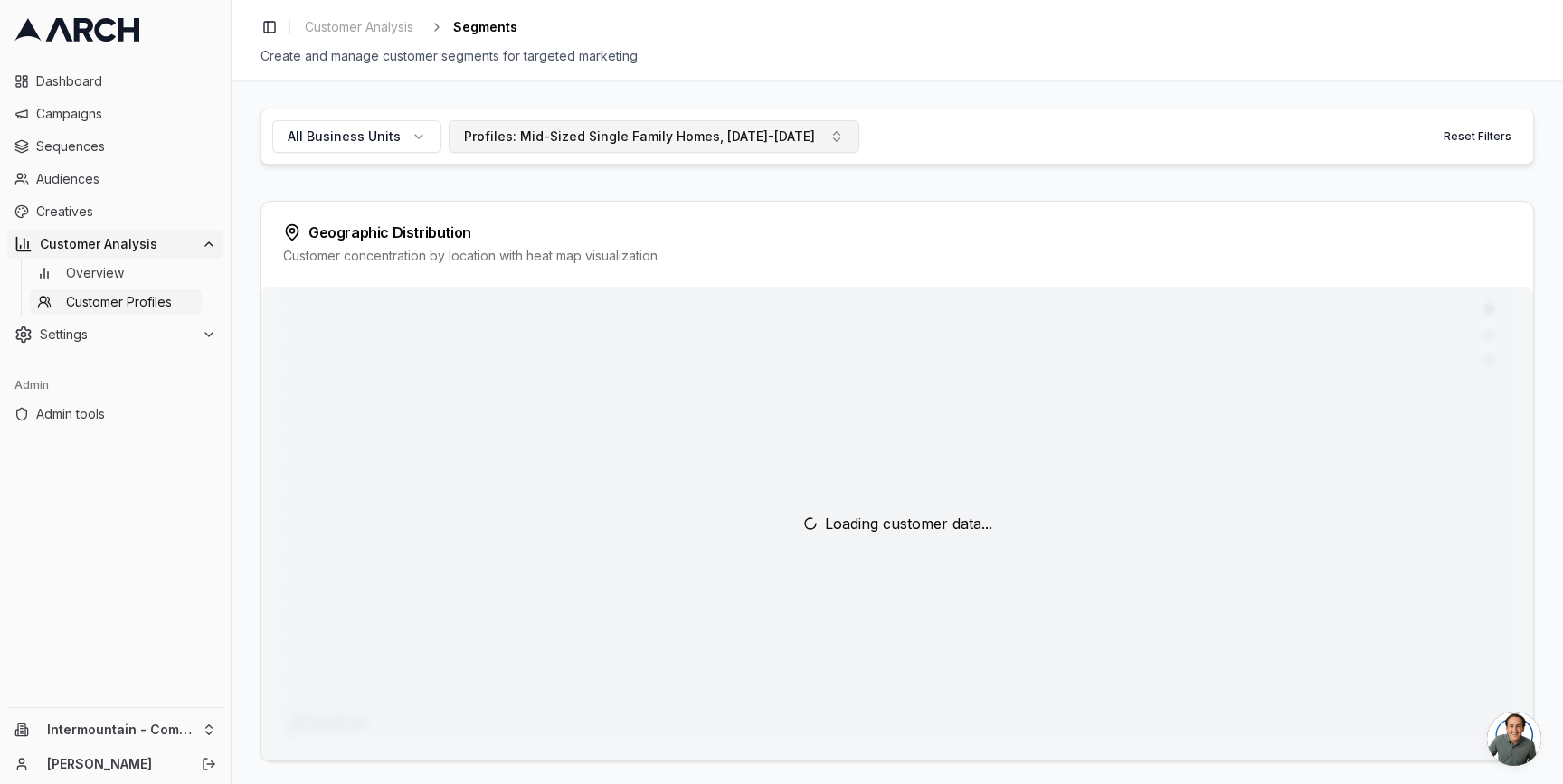
click at [538, 135] on div "Profiles: Mid-Sized Single Family Homes, [DATE]-[DATE]" at bounding box center [639, 137] width 351 height 18
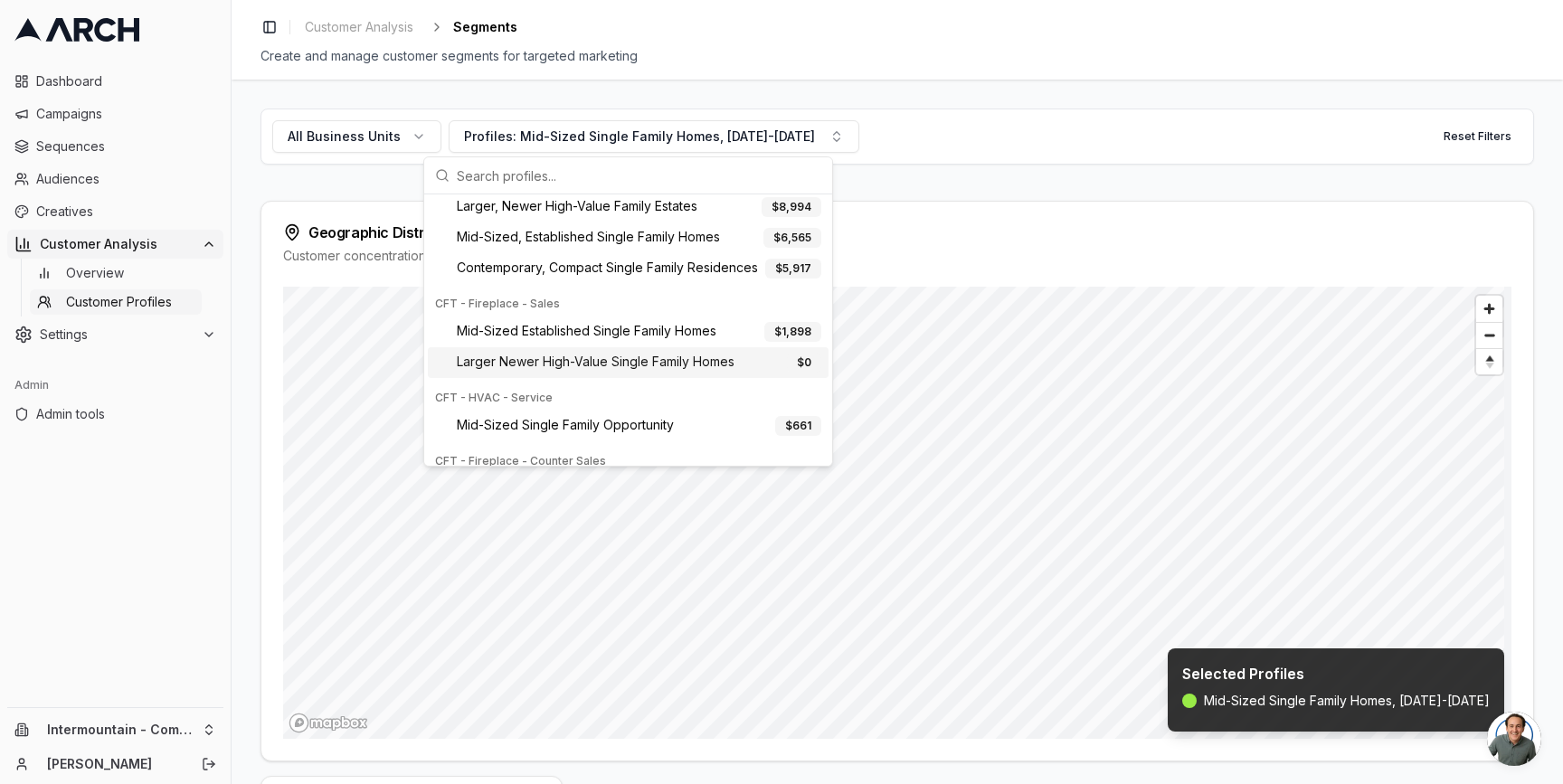
scroll to position [456, 0]
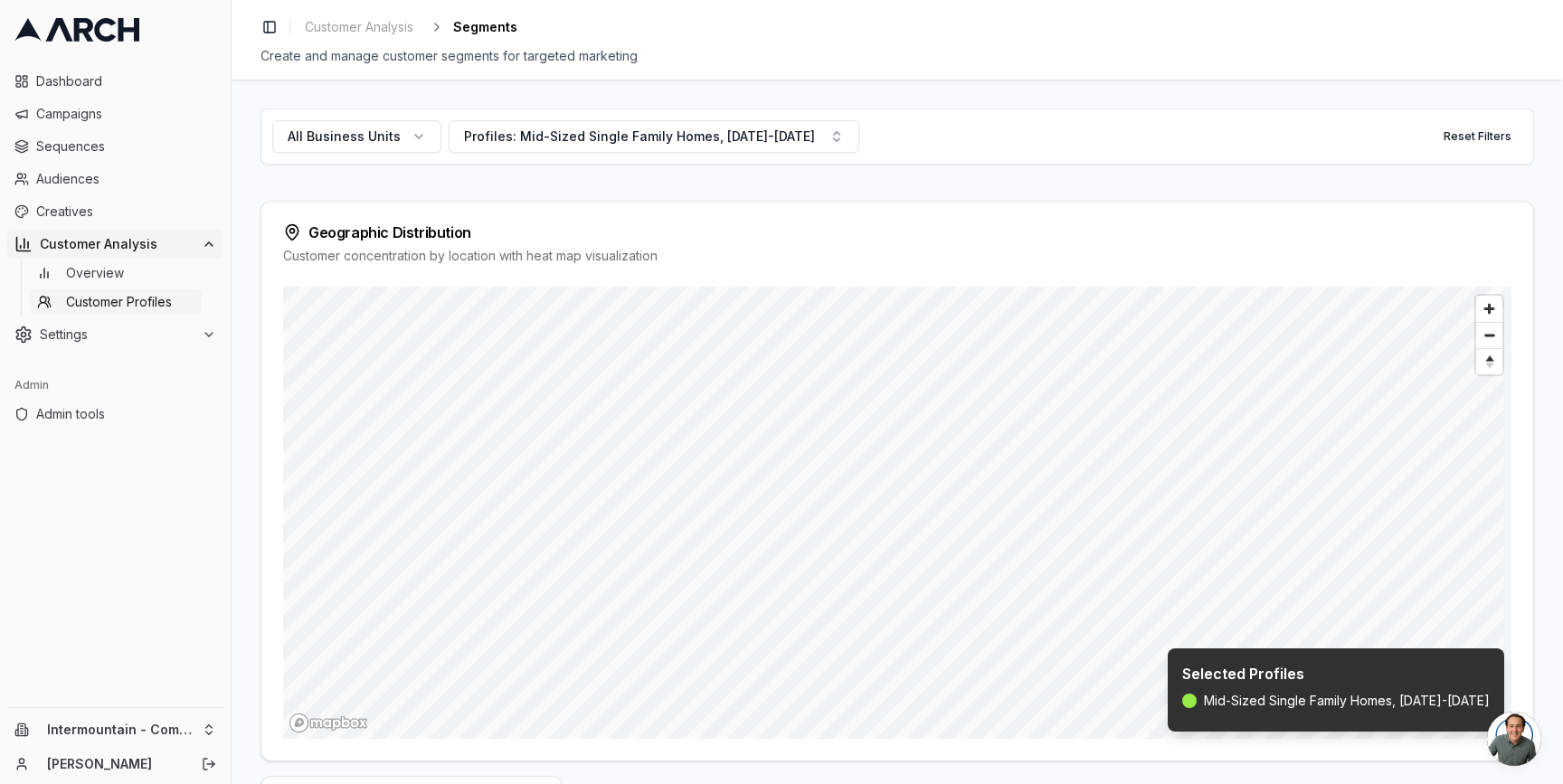
click at [244, 390] on div "All Business Units Profiles: Mid-Sized Single Family Homes, [DATE]-[DATE] Reset…" at bounding box center [897, 431] width 1331 height 705
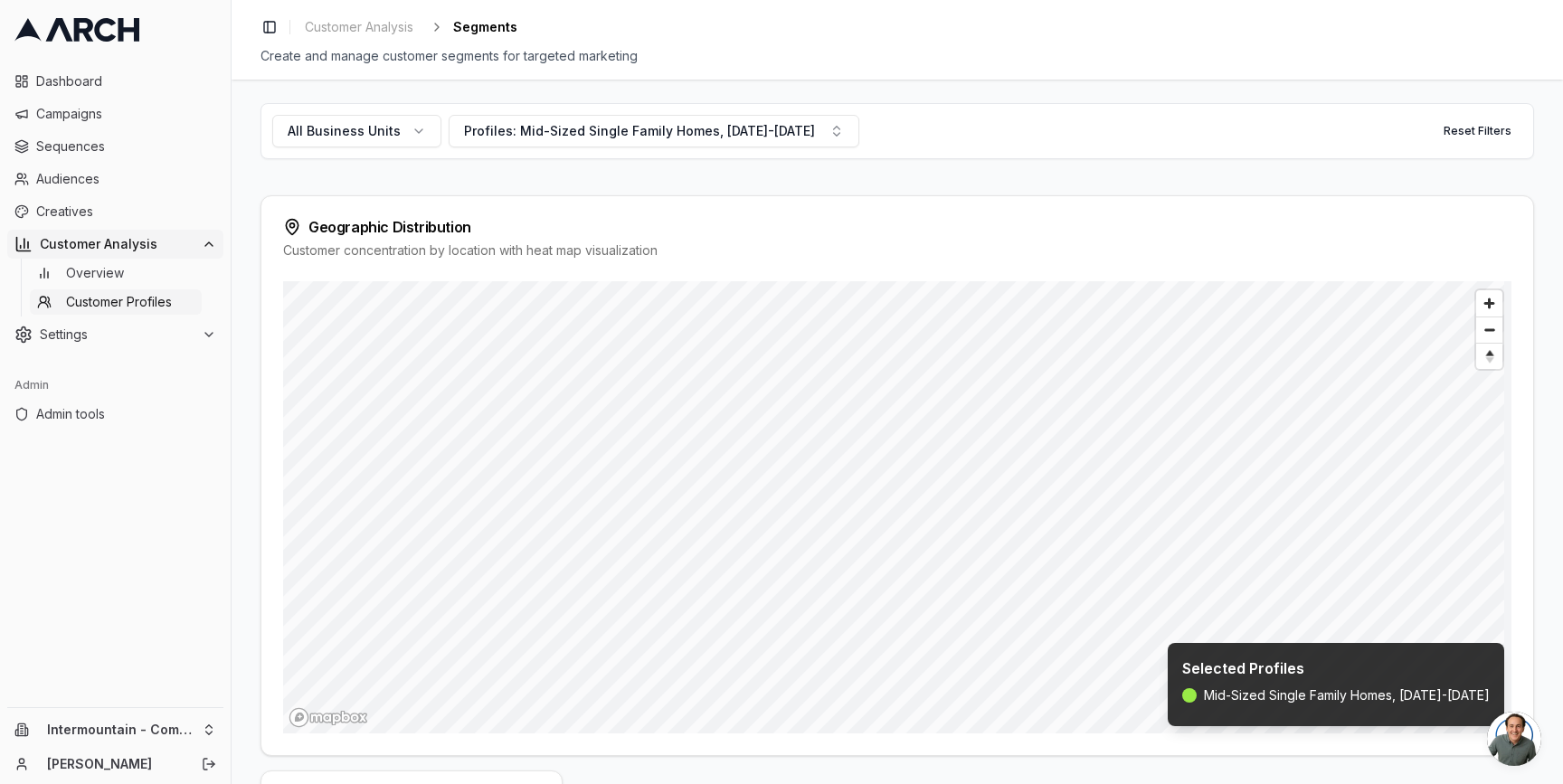
scroll to position [0, 0]
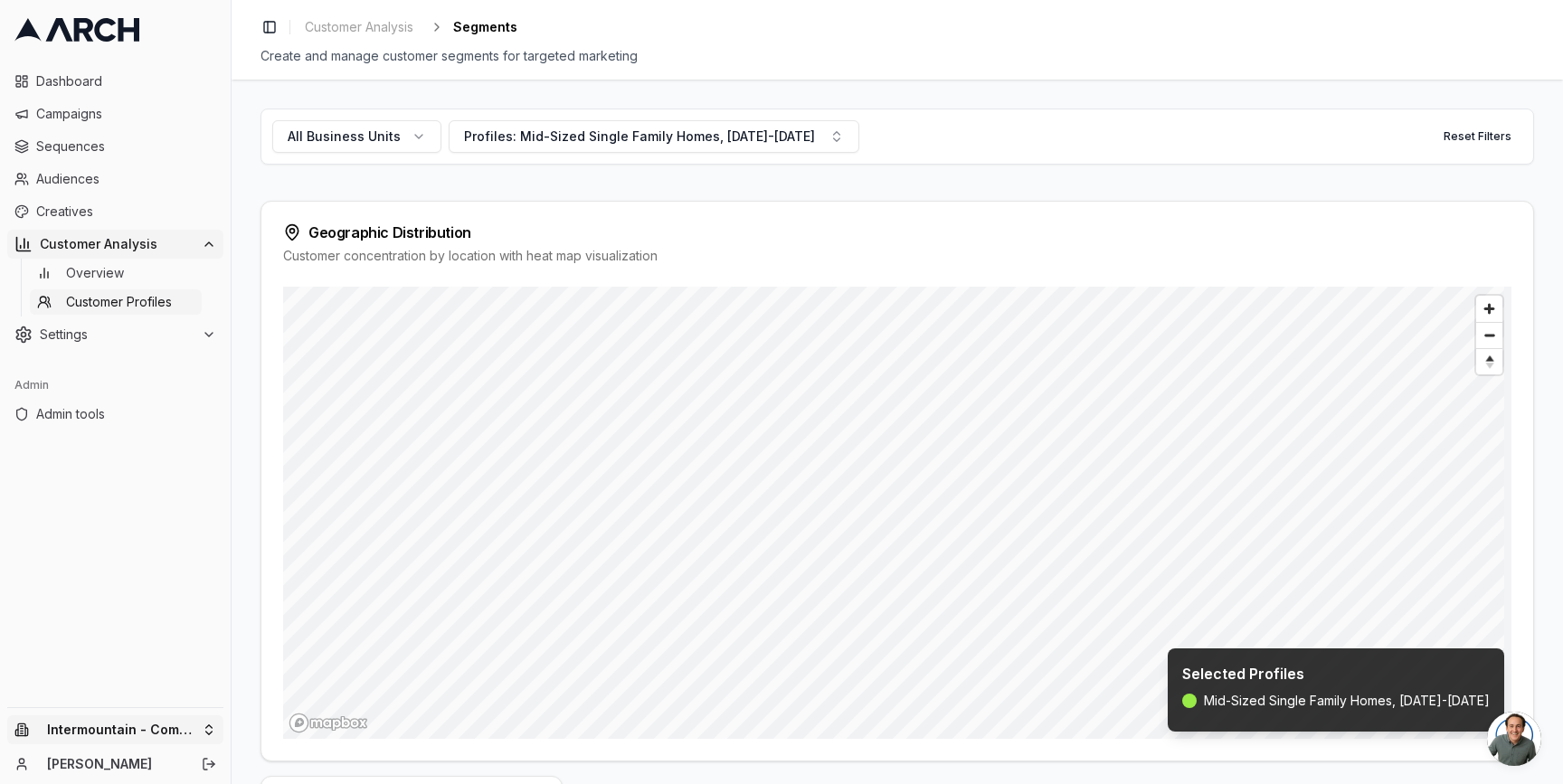
click at [200, 715] on html "Dashboard Campaigns Sequences Audiences Creatives Customer Analysis Overview Cu…" at bounding box center [782, 392] width 1563 height 784
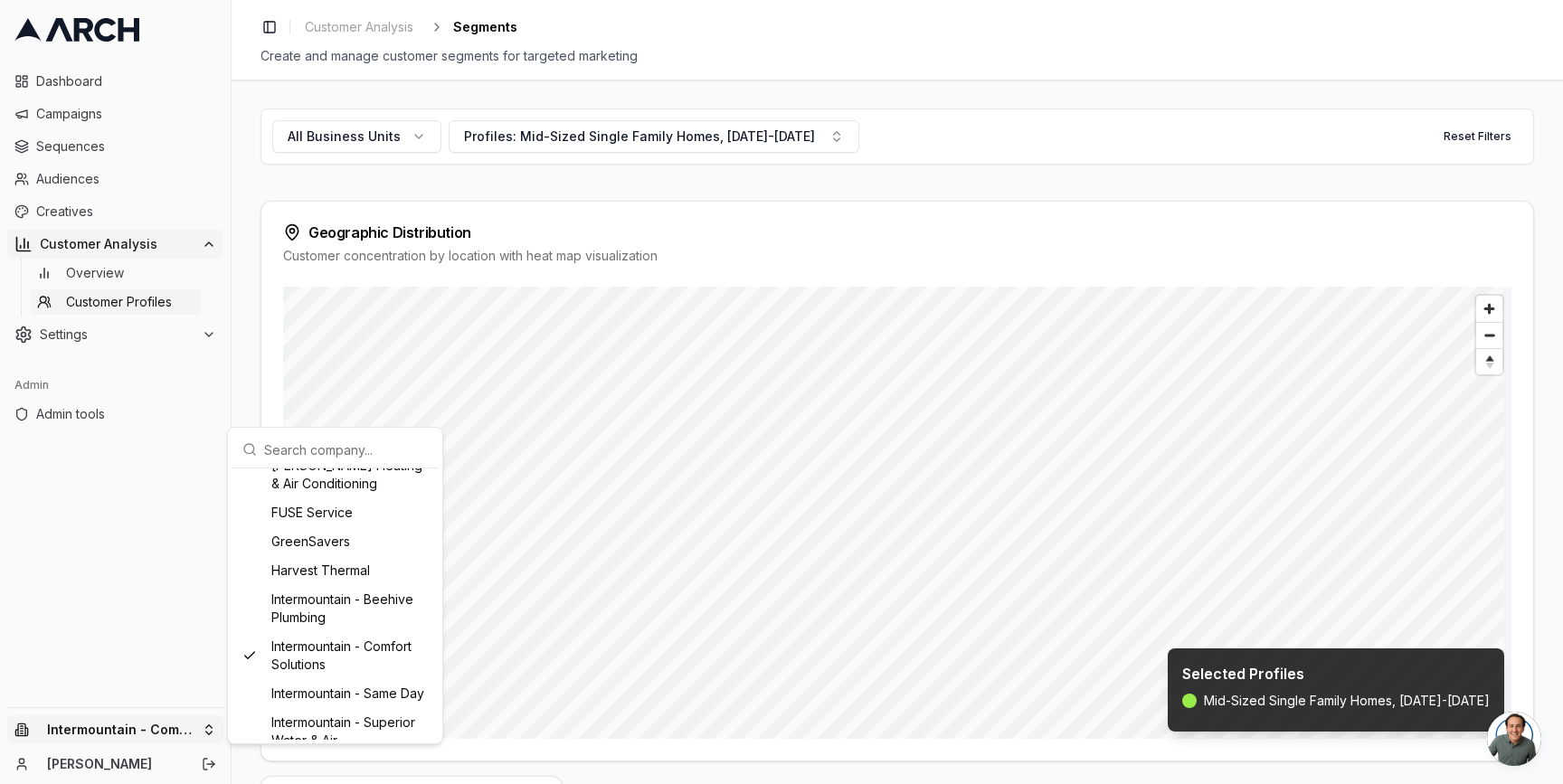
scroll to position [1169, 0]
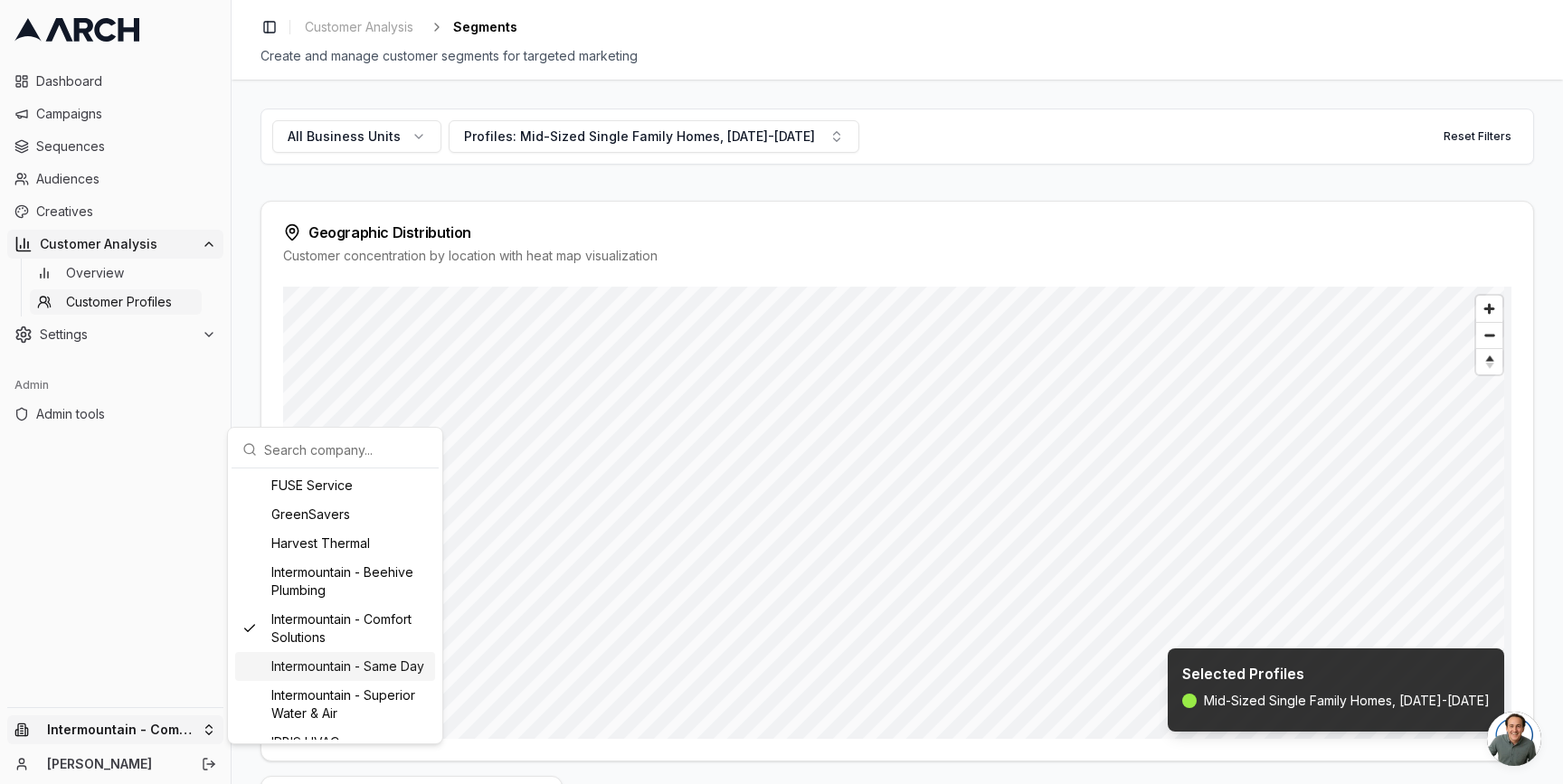
click at [326, 681] on div "Intermountain - Same Day" at bounding box center [335, 666] width 200 height 29
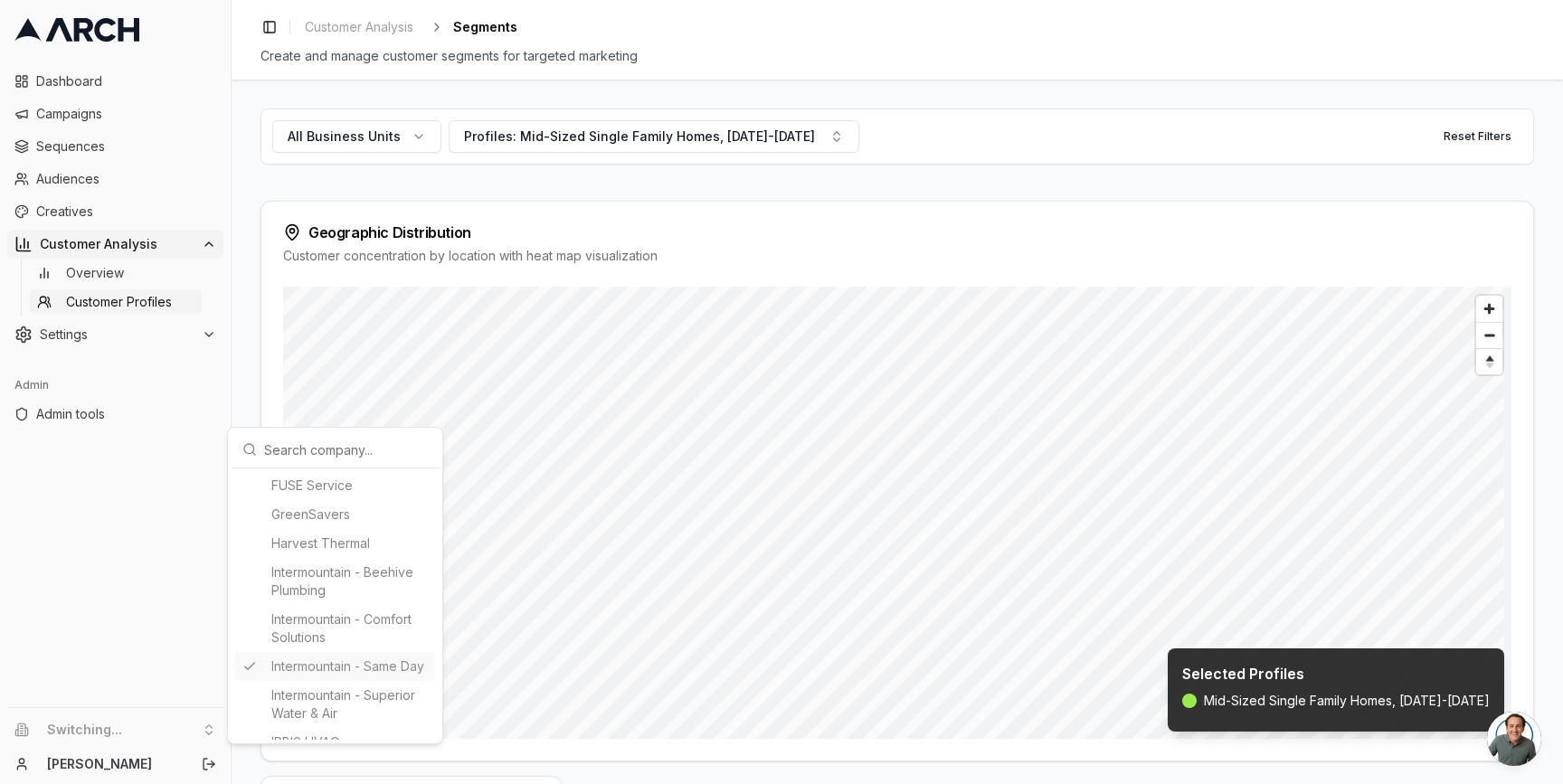
click at [241, 372] on html "Dashboard Campaigns Sequences Audiences Creatives Customer Analysis Overview Cu…" at bounding box center [782, 392] width 1563 height 784
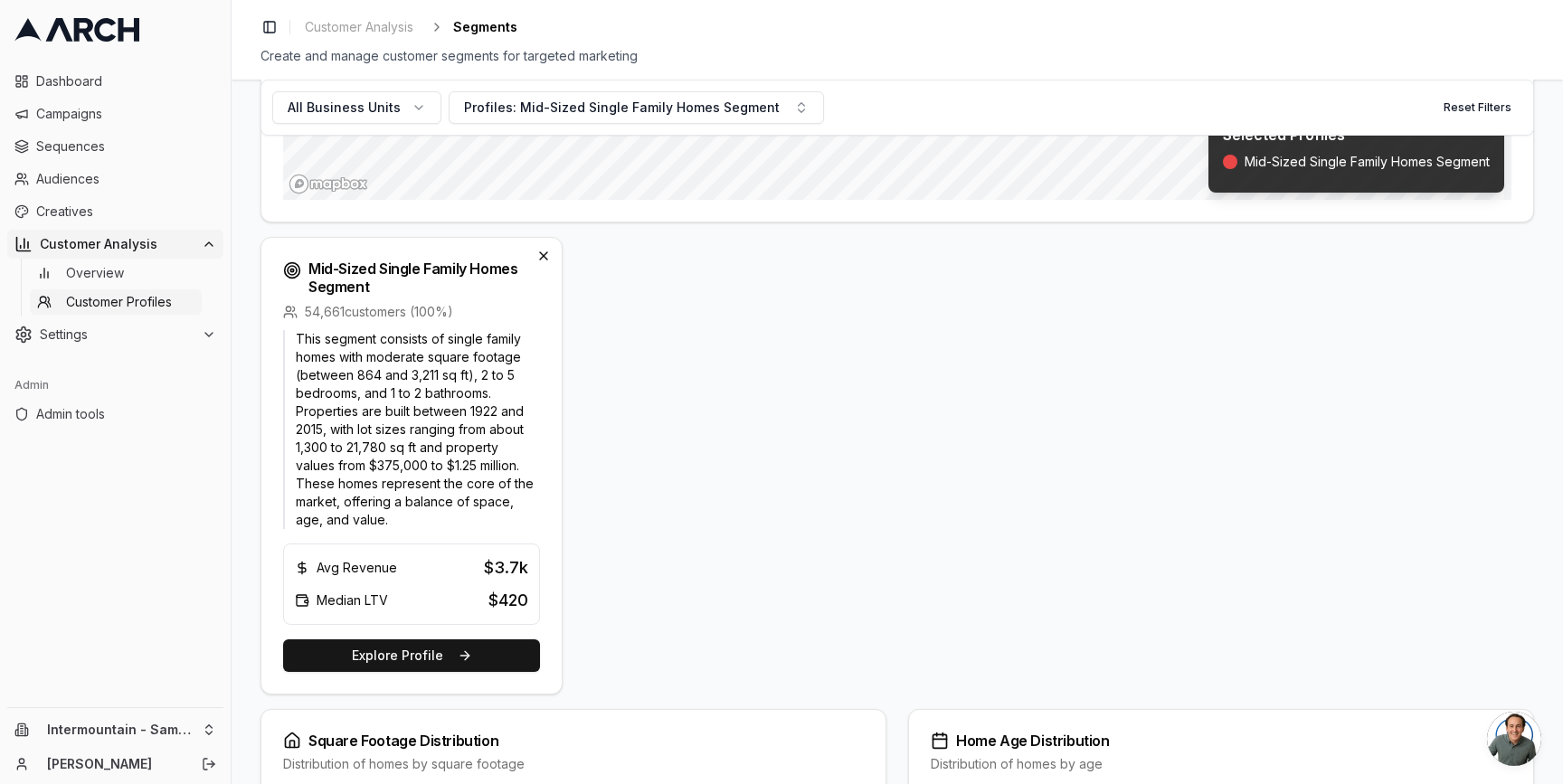
scroll to position [504, 0]
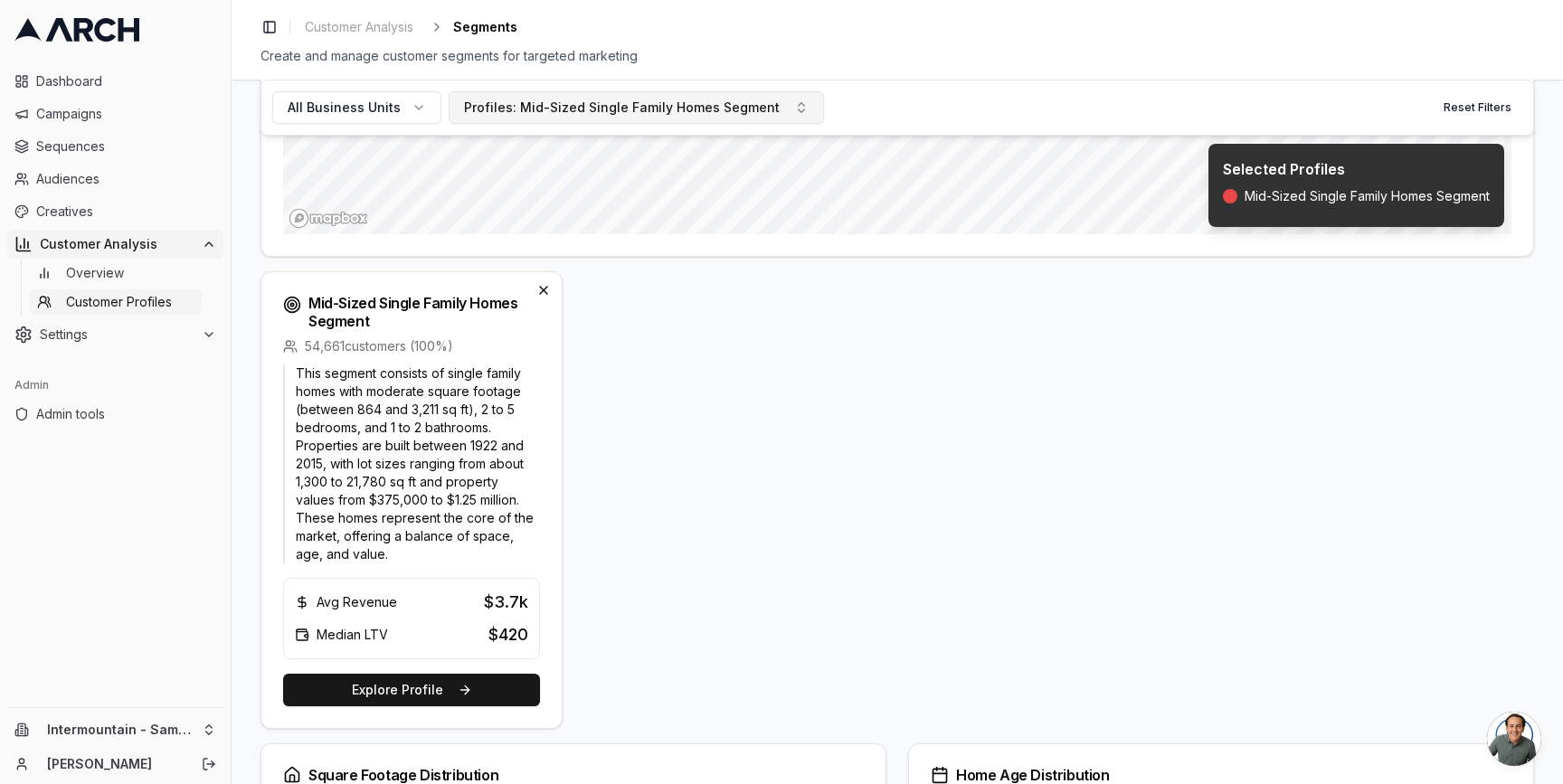
click at [617, 118] on button "Profiles: Mid-Sized Single Family Homes Segment" at bounding box center [636, 107] width 375 height 32
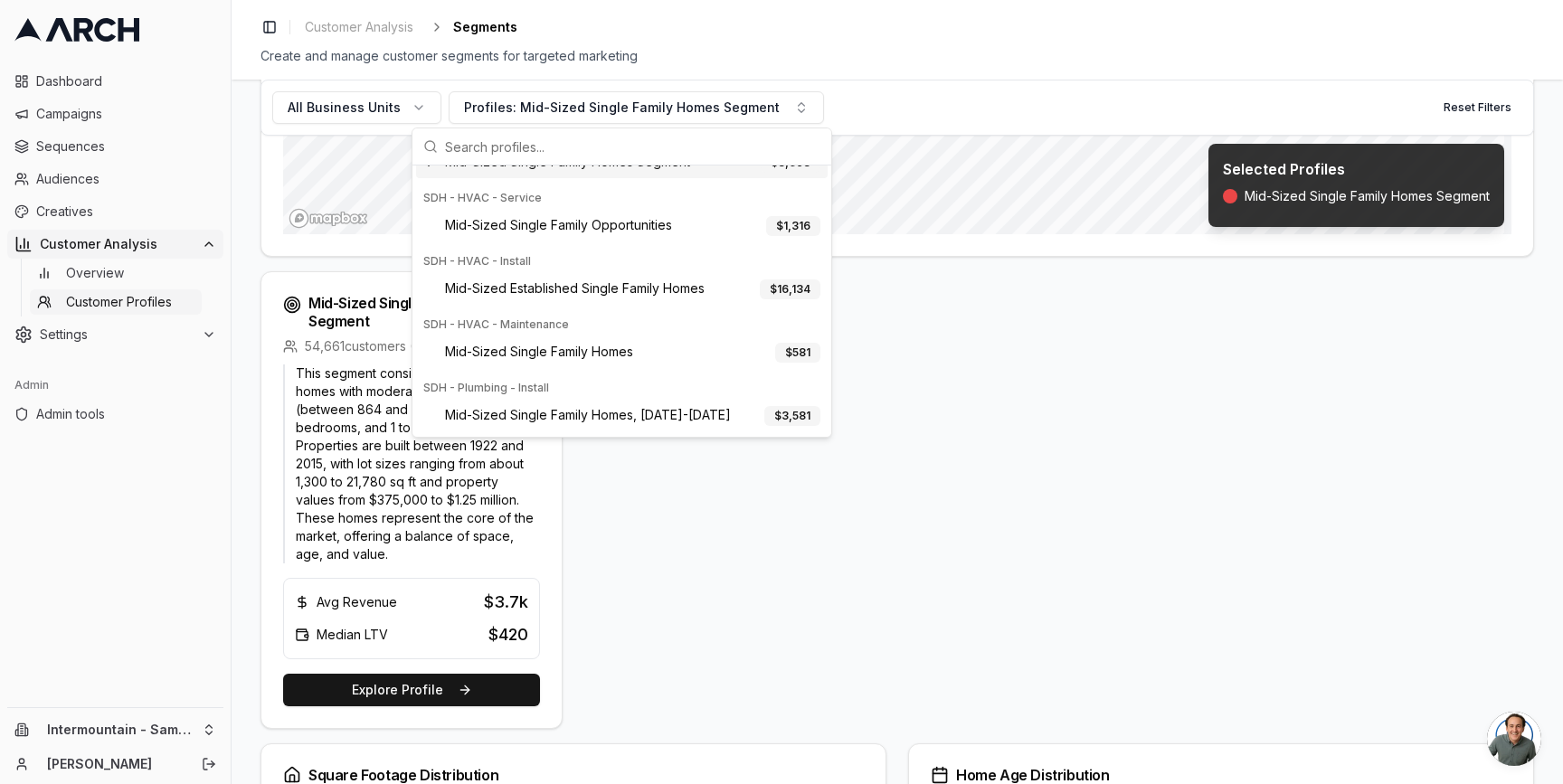
scroll to position [363, 0]
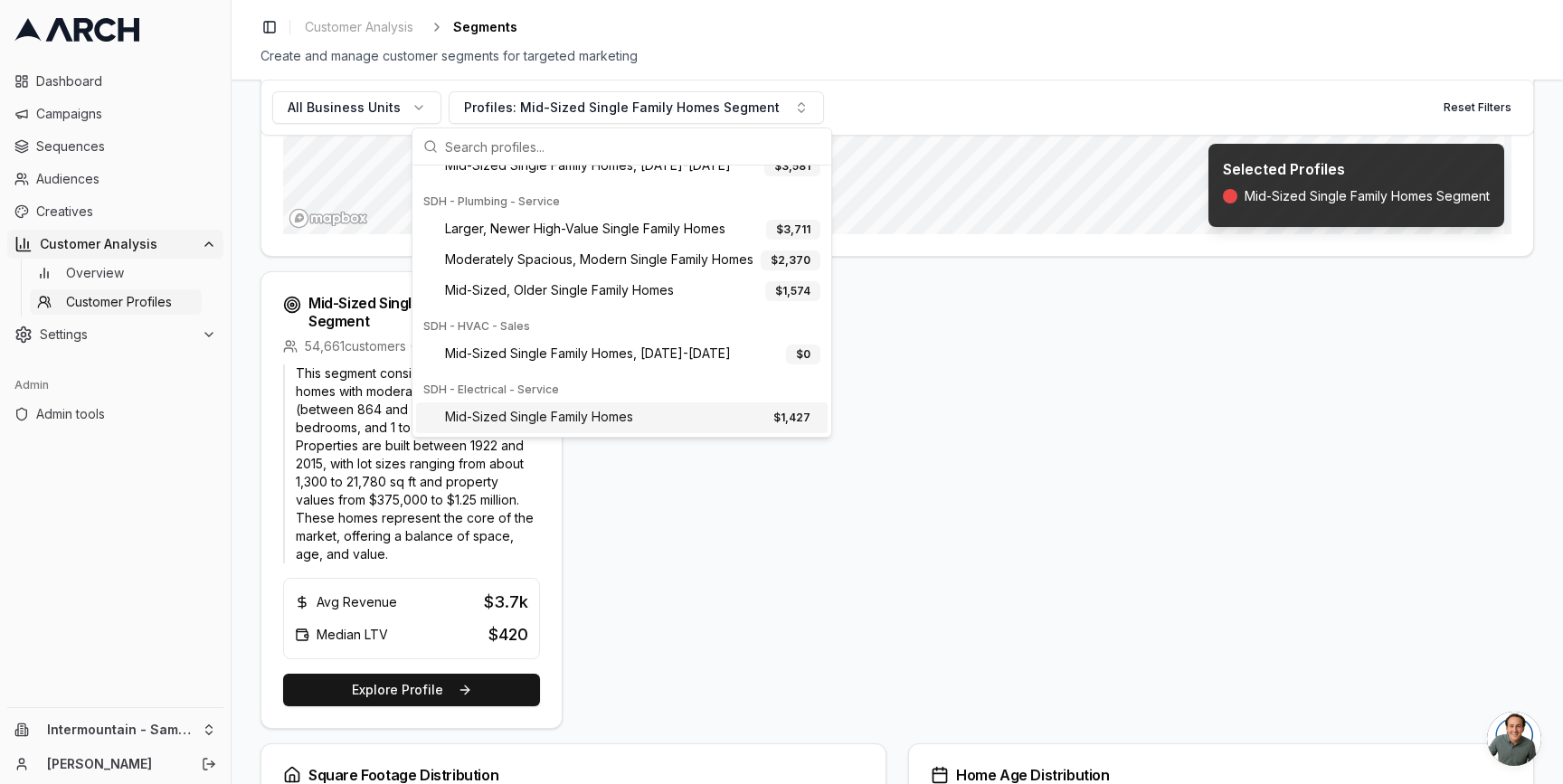
click at [643, 503] on div "Mid-Sized Single Family Homes Segment 54,661 customers ( 100 %) This segment co…" at bounding box center [897, 500] width 1274 height 457
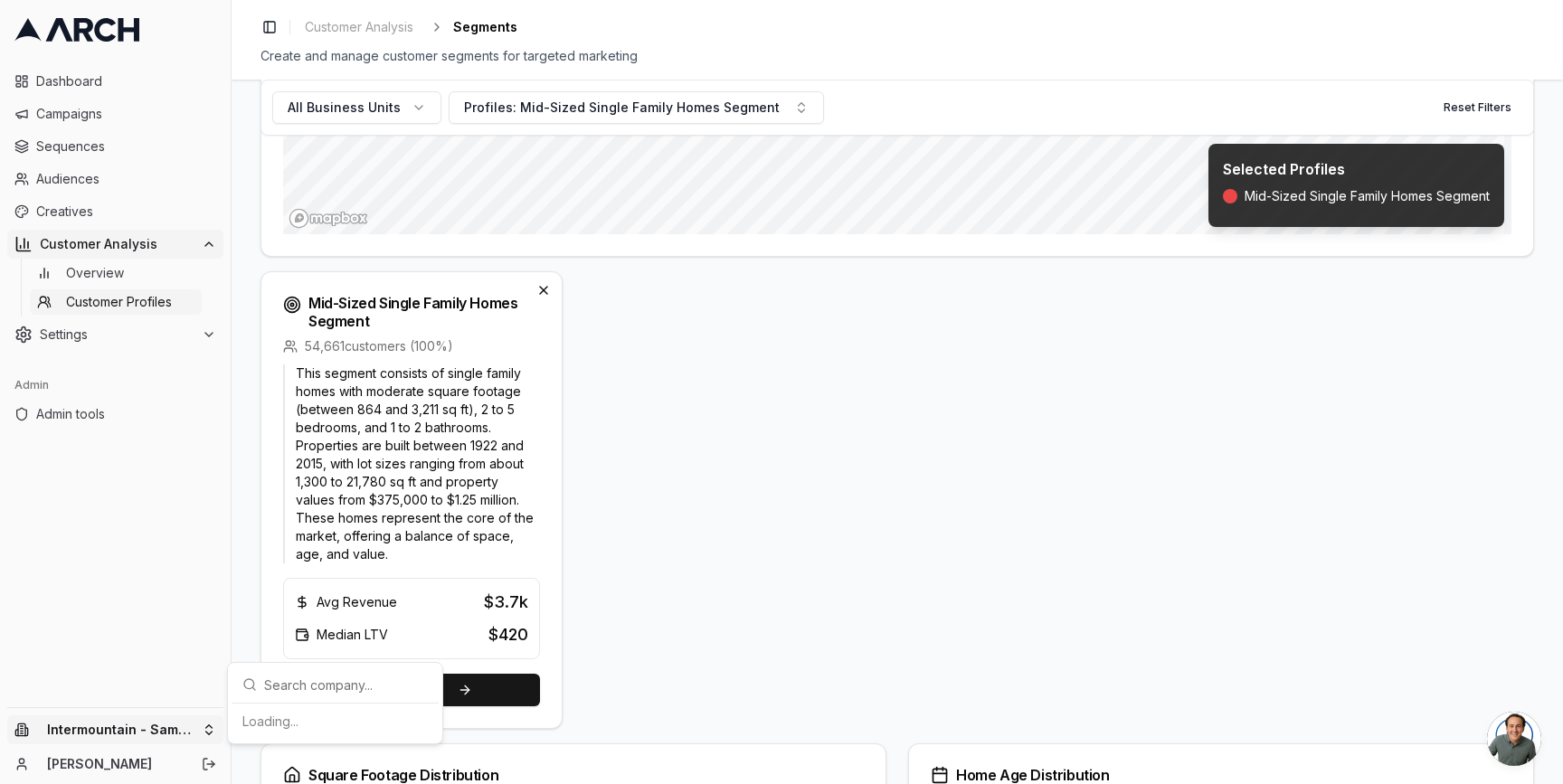
click at [200, 729] on html "Dashboard Campaigns Sequences Audiences Creatives Customer Analysis Overview Cu…" at bounding box center [782, 392] width 1563 height 784
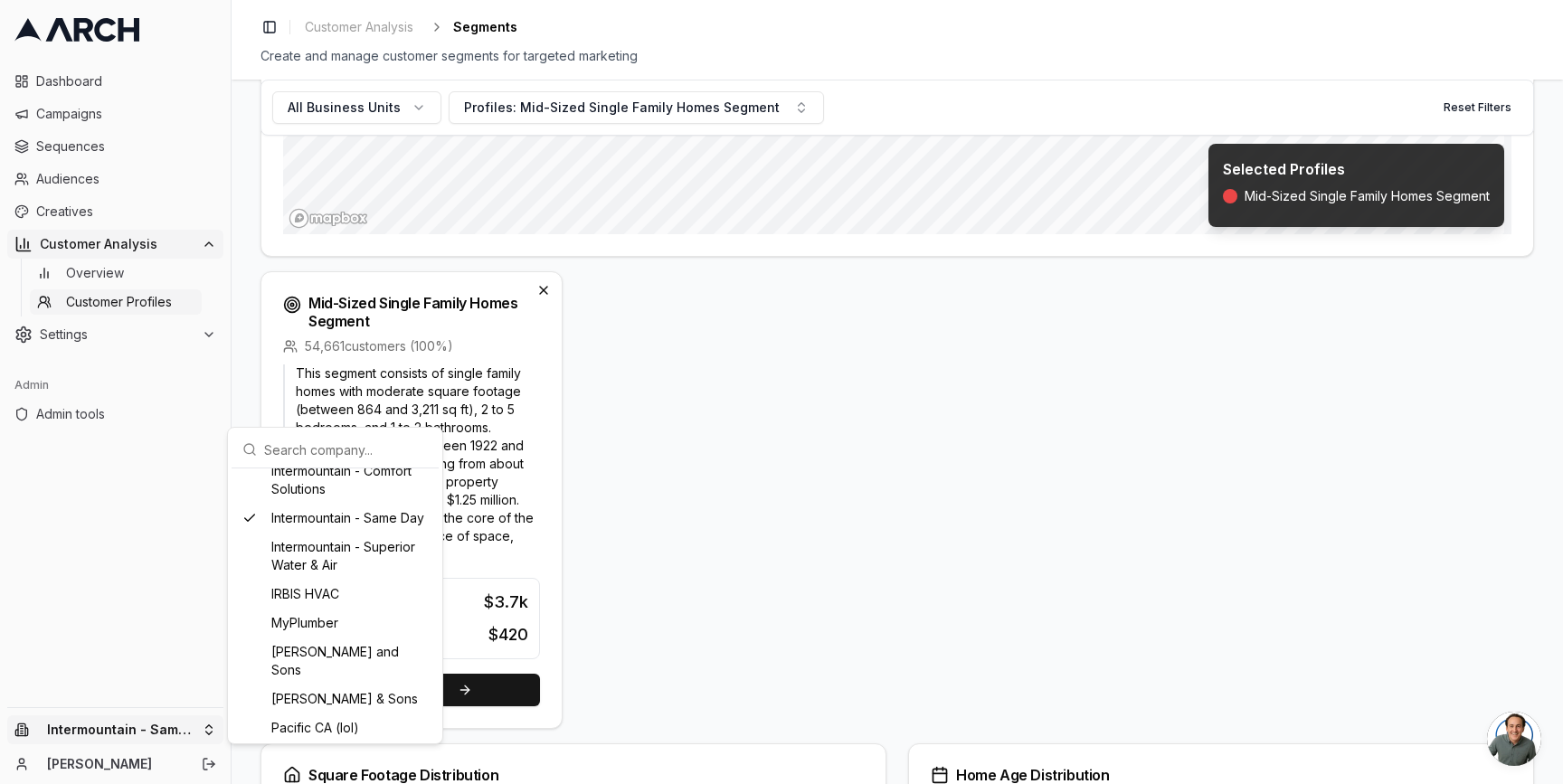
scroll to position [1321, 0]
click at [726, 377] on html "Dashboard Campaigns Sequences Audiences Creatives Customer Analysis Overview Cu…" at bounding box center [782, 392] width 1563 height 784
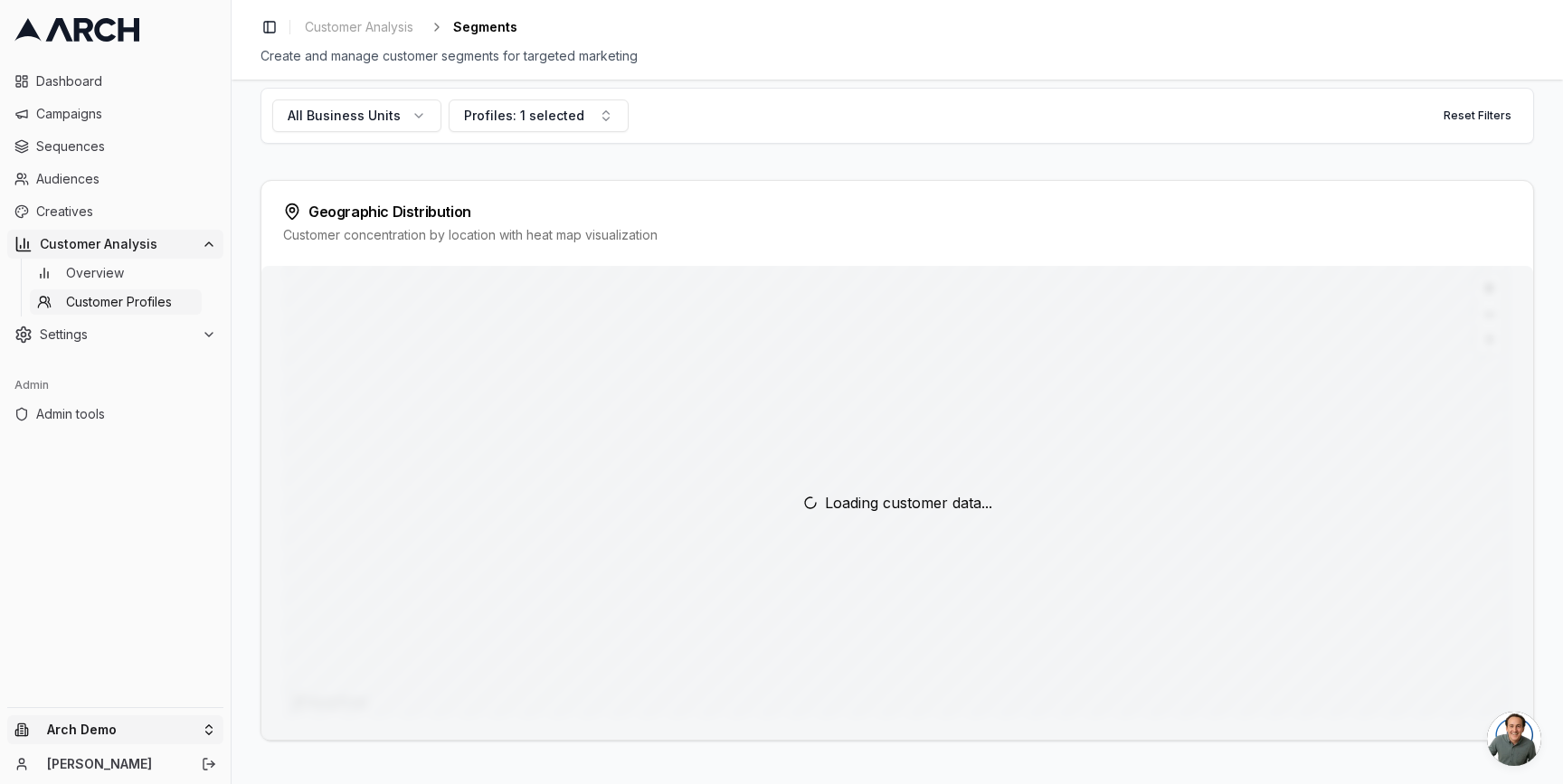
scroll to position [21, 0]
click at [203, 733] on html "Dashboard Campaigns Sequences Audiences Creatives Customer Analysis Overview Cu…" at bounding box center [782, 392] width 1563 height 784
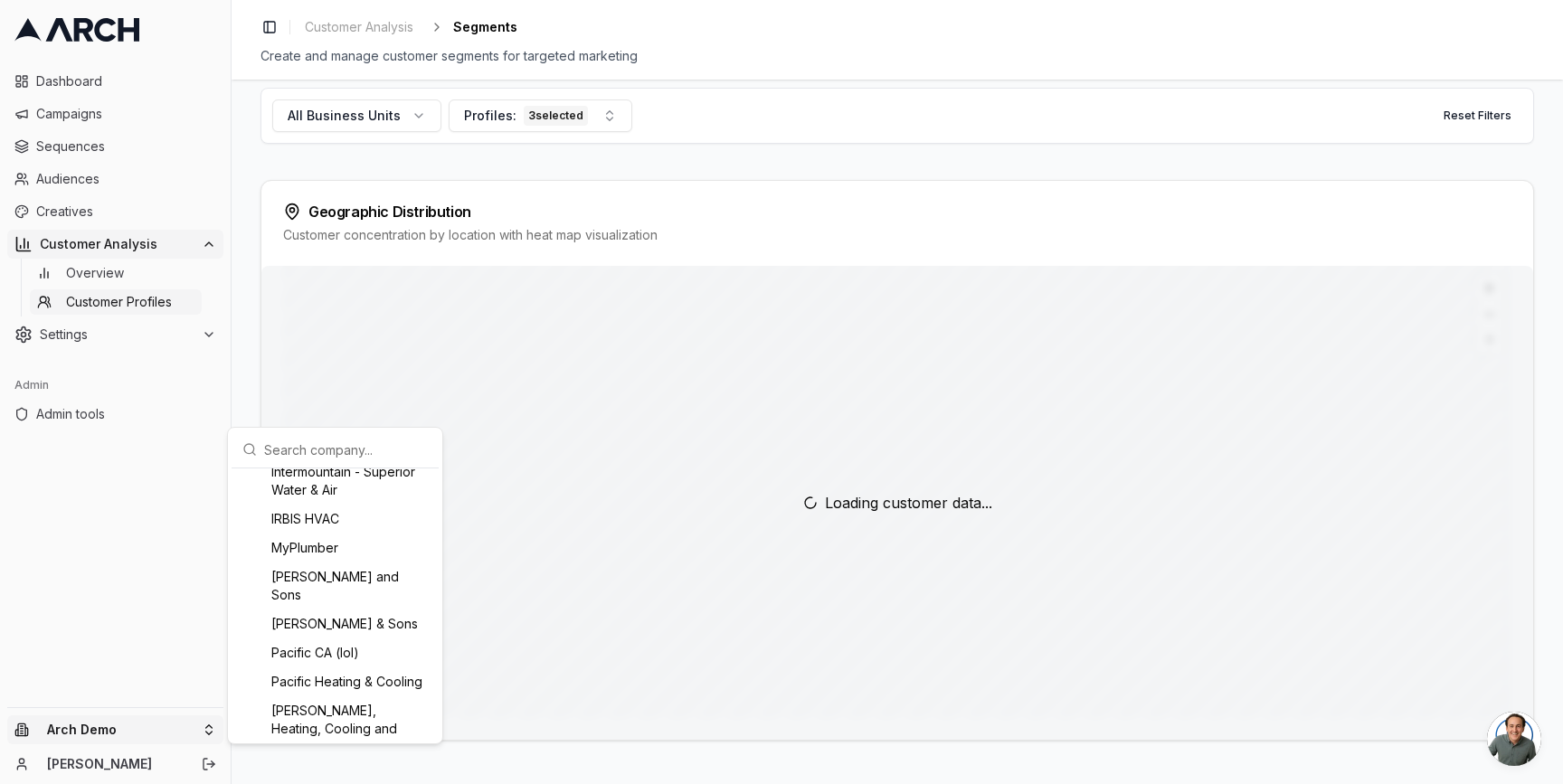
scroll to position [504, 0]
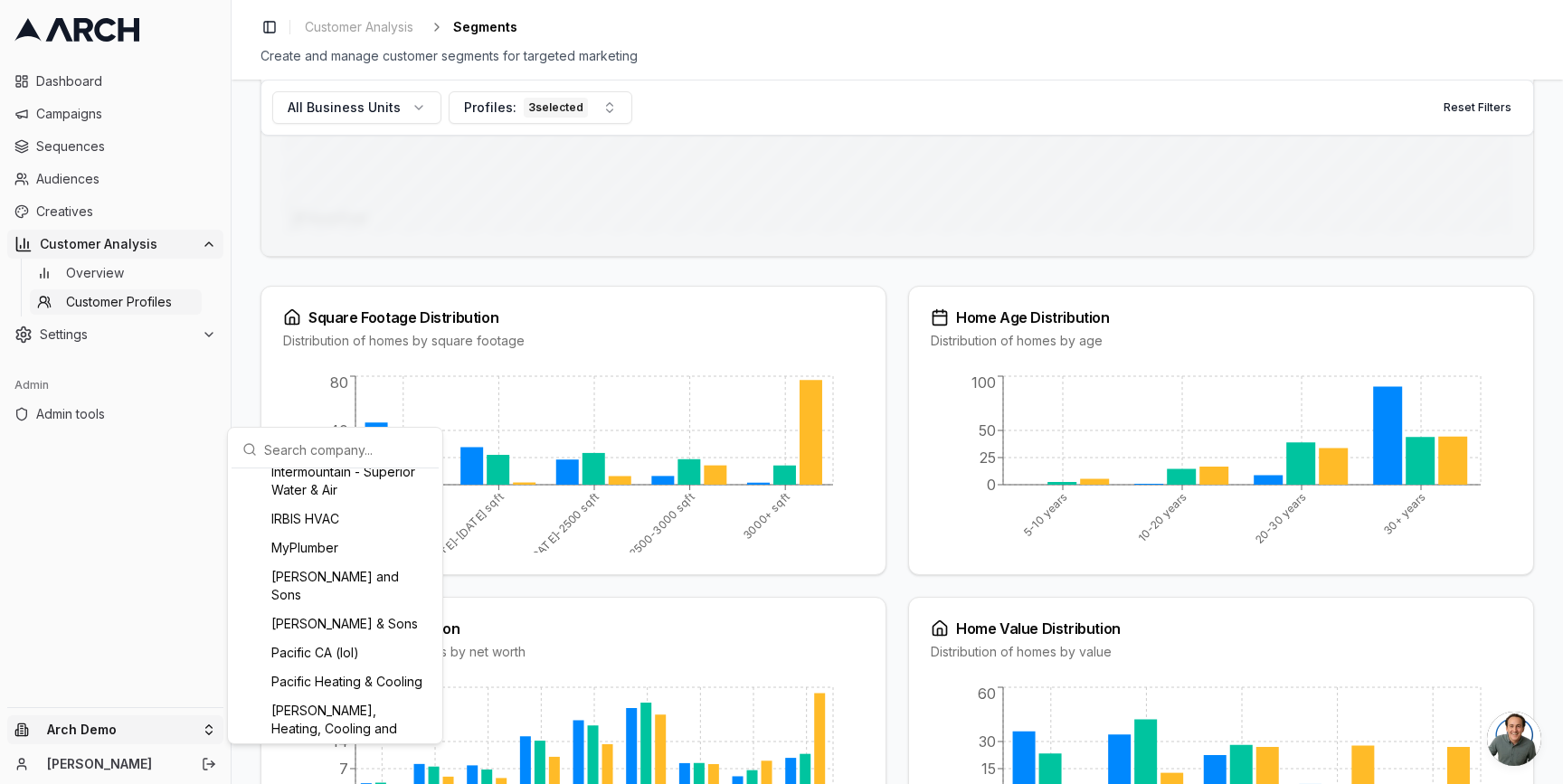
click at [354, 457] on div "Intermountain - Same Day" at bounding box center [335, 442] width 200 height 29
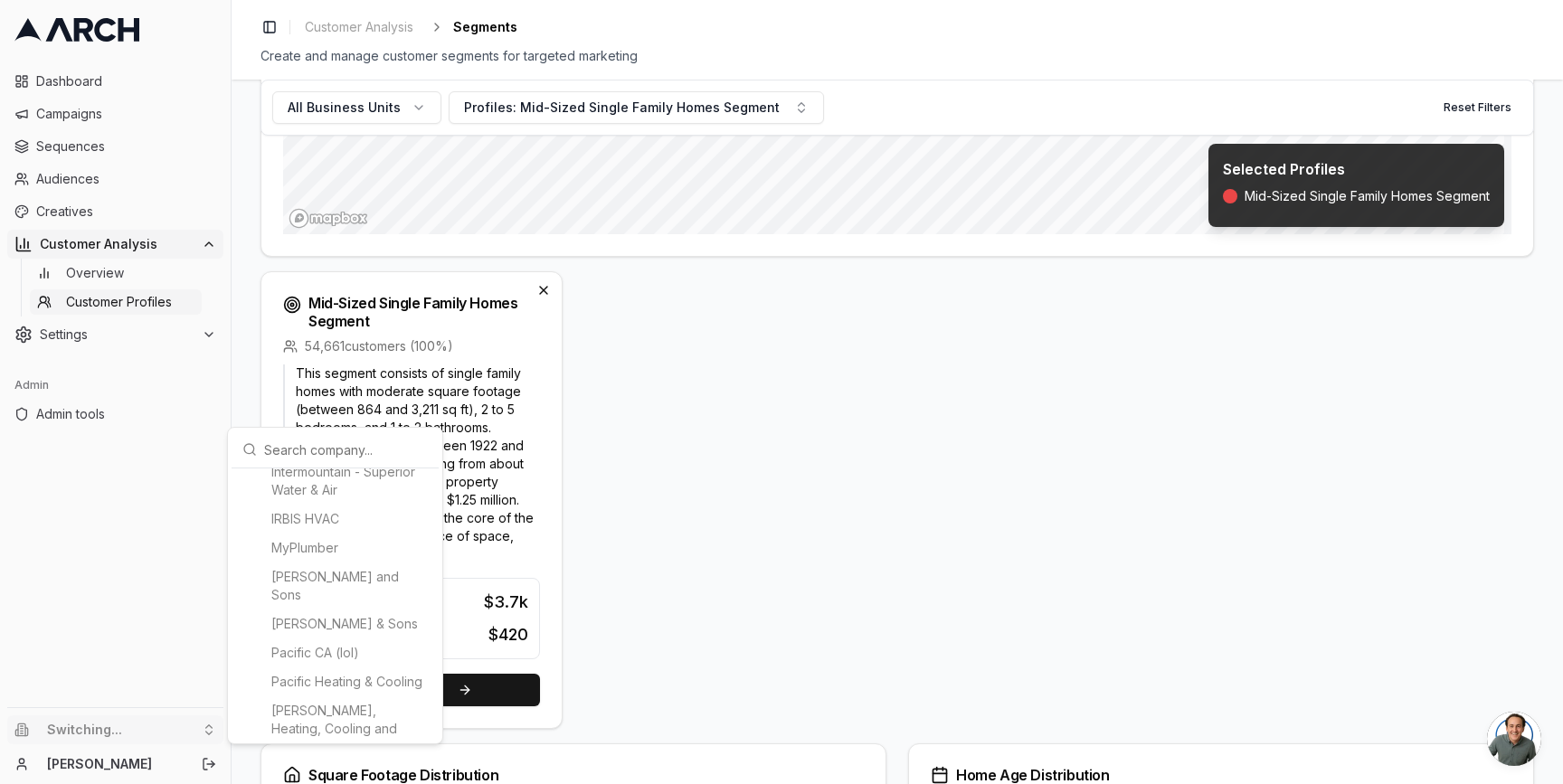
click at [131, 202] on html "Dashboard Campaigns Sequences Audiences Creatives Customer Analysis Overview Cu…" at bounding box center [782, 392] width 1563 height 784
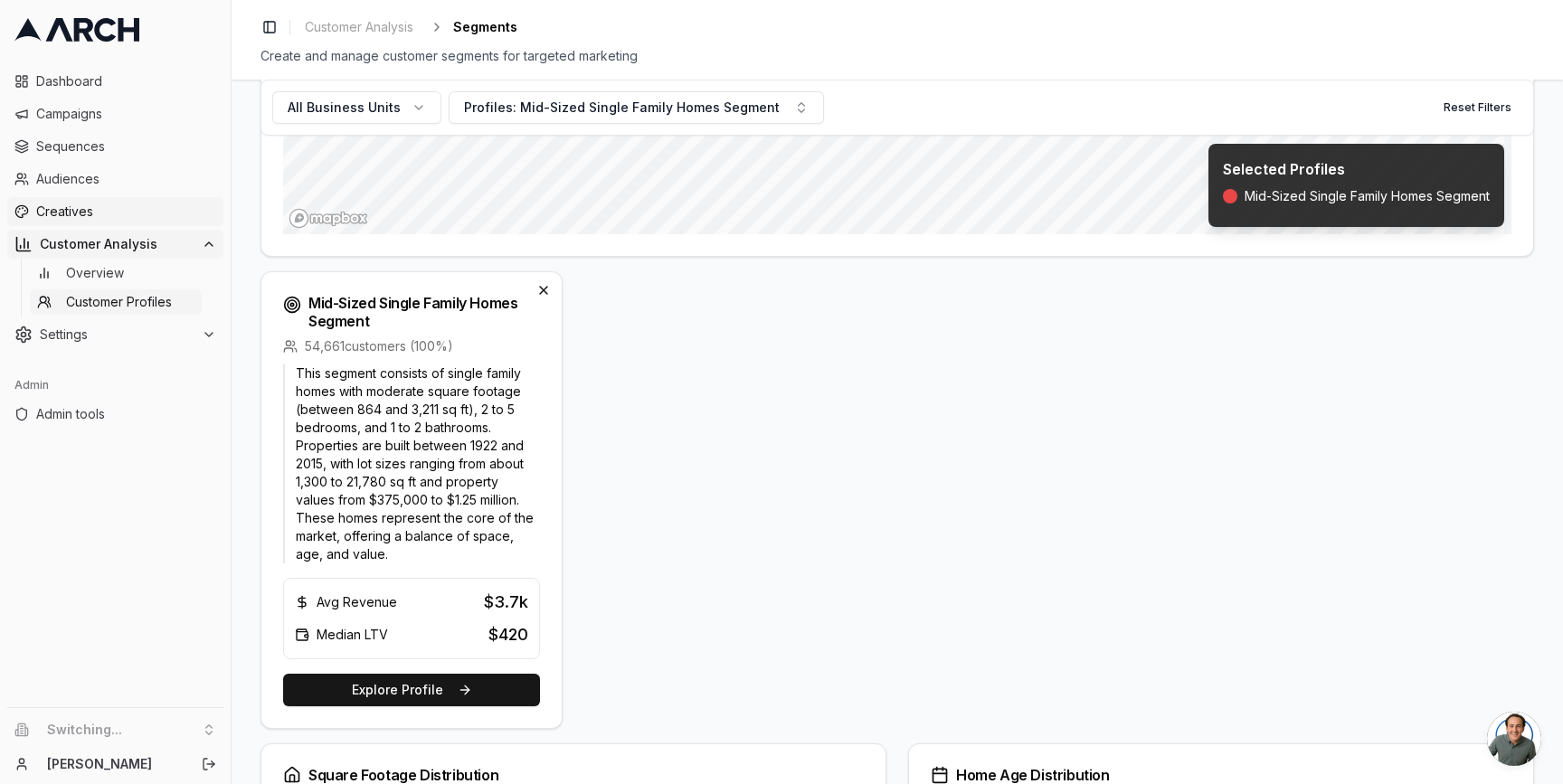
click at [111, 211] on span "Creatives" at bounding box center [126, 211] width 180 height 18
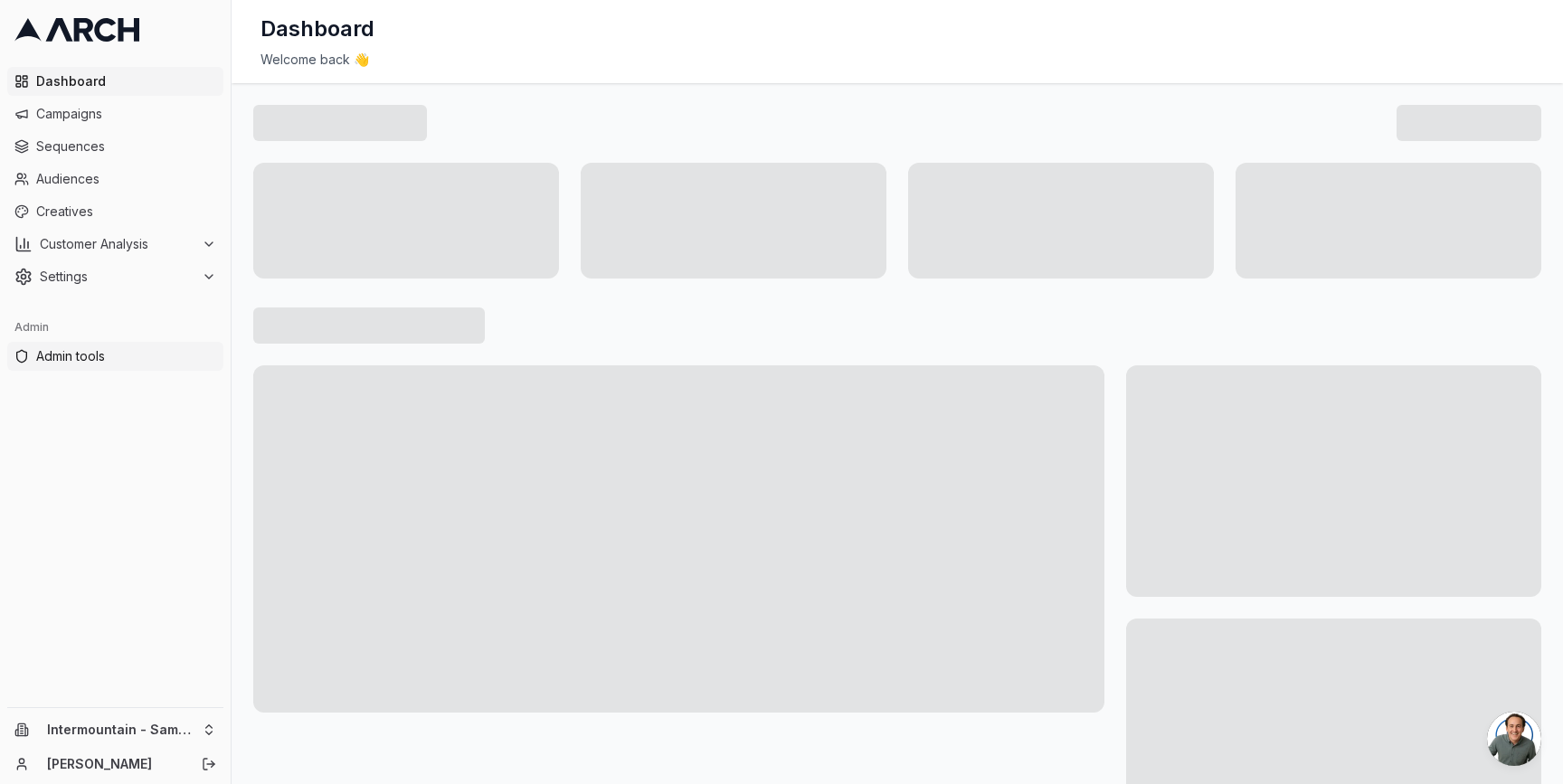
click at [139, 352] on span "Admin tools" at bounding box center [126, 356] width 180 height 18
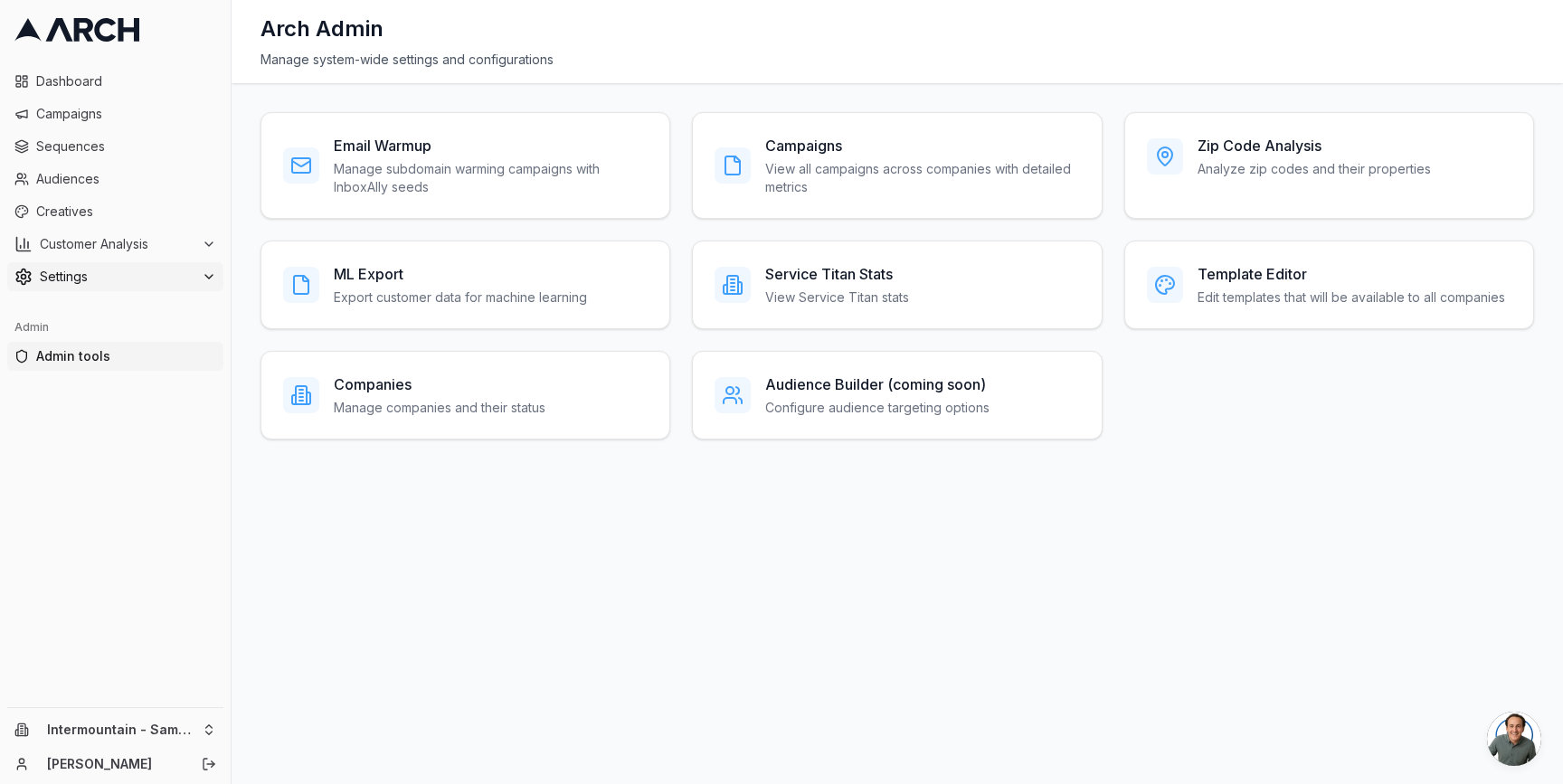
click at [191, 278] on span "Settings" at bounding box center [116, 277] width 154 height 18
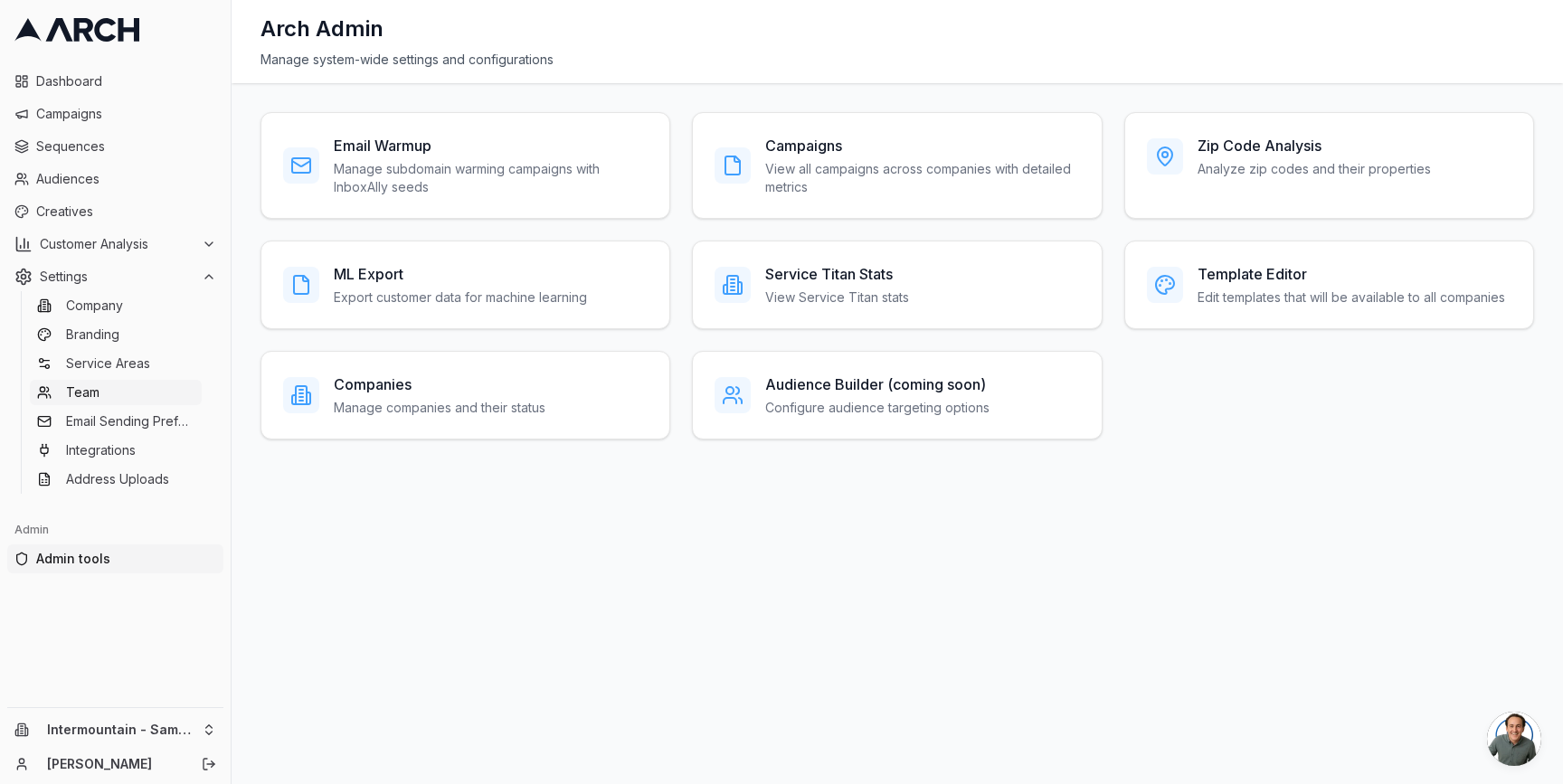
click at [158, 392] on link "Team" at bounding box center [115, 392] width 172 height 25
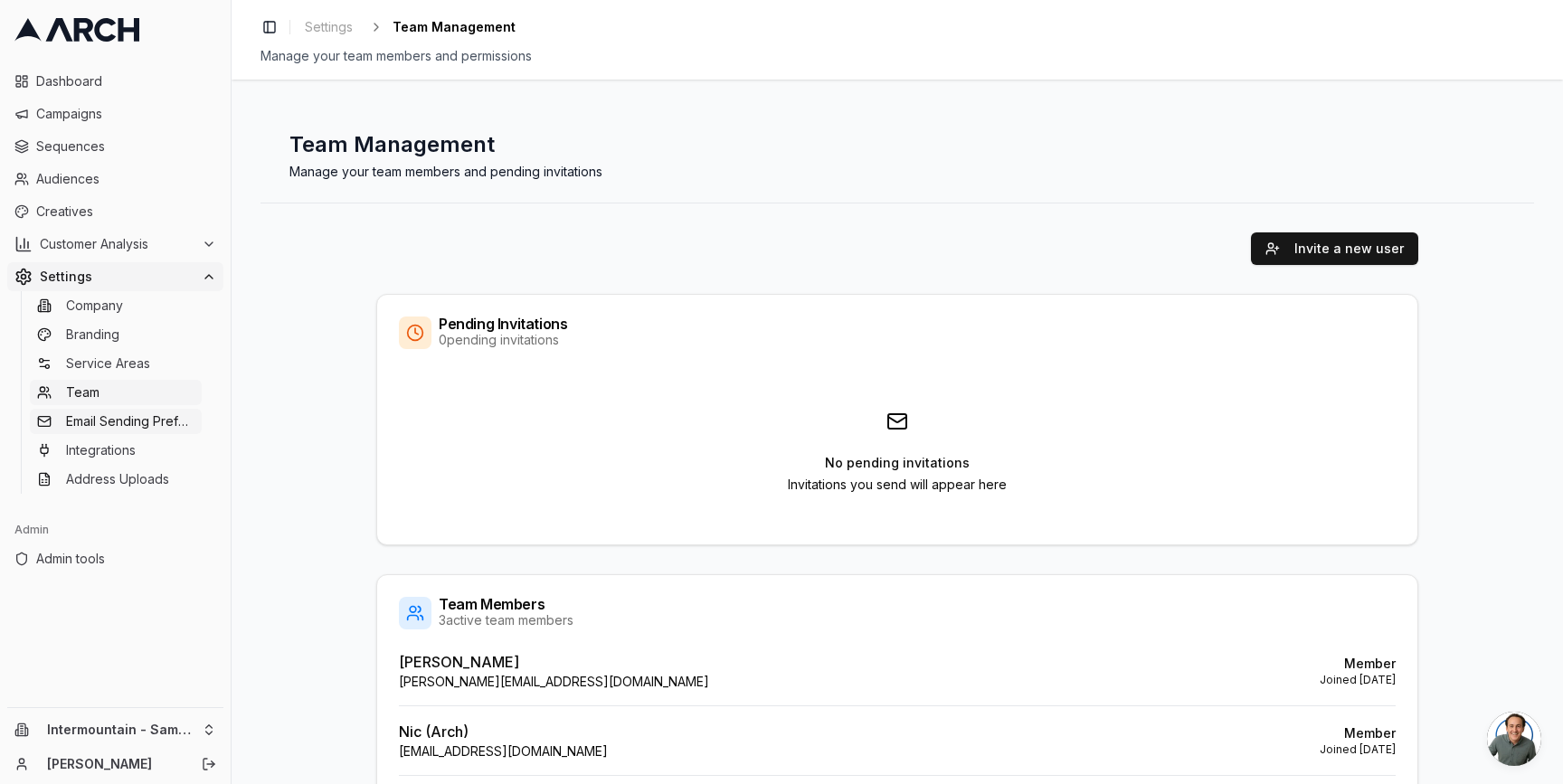
click at [147, 423] on span "Email Sending Preferences" at bounding box center [129, 421] width 128 height 18
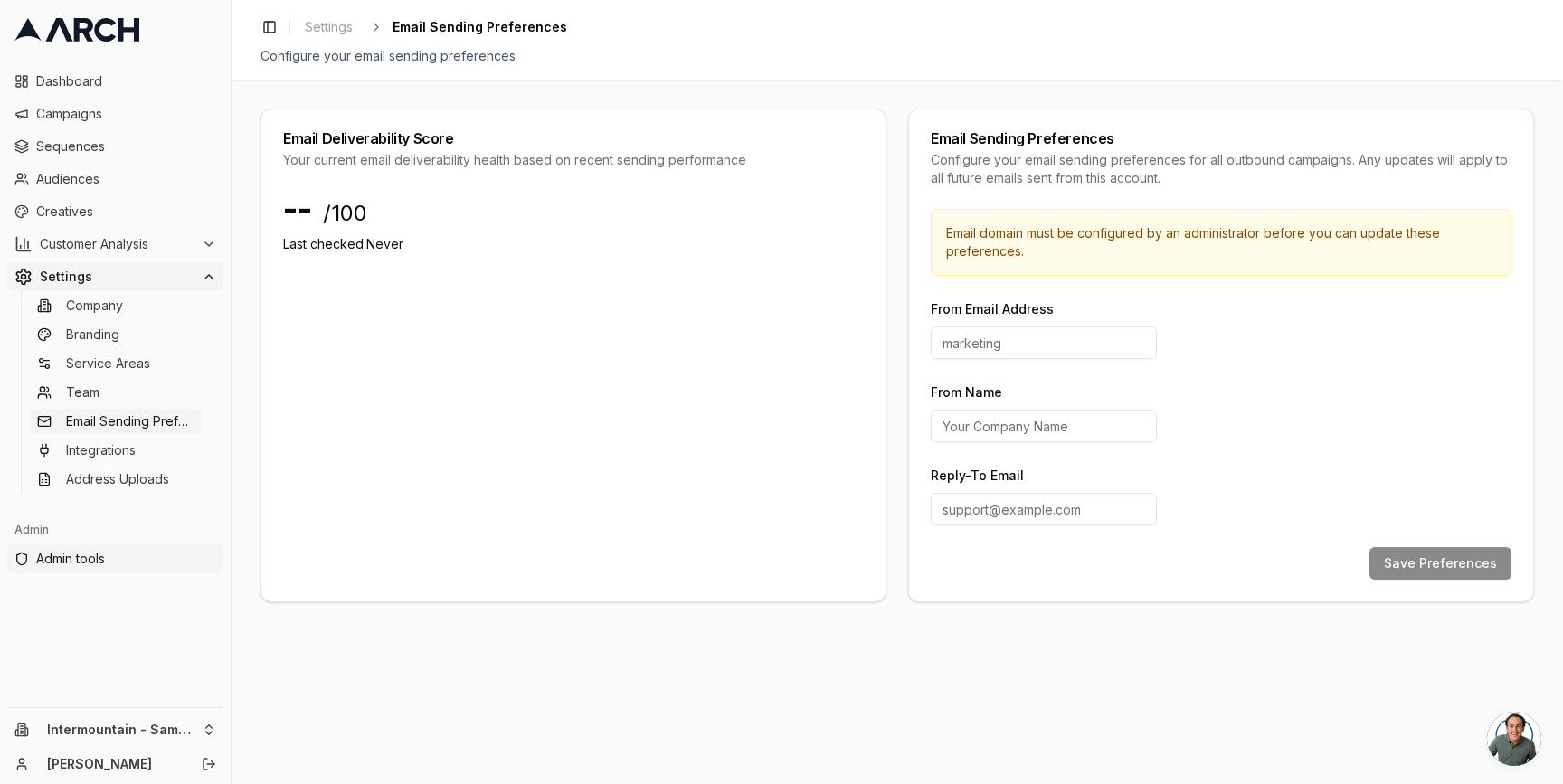
click at [119, 550] on span "Admin tools" at bounding box center [126, 559] width 180 height 18
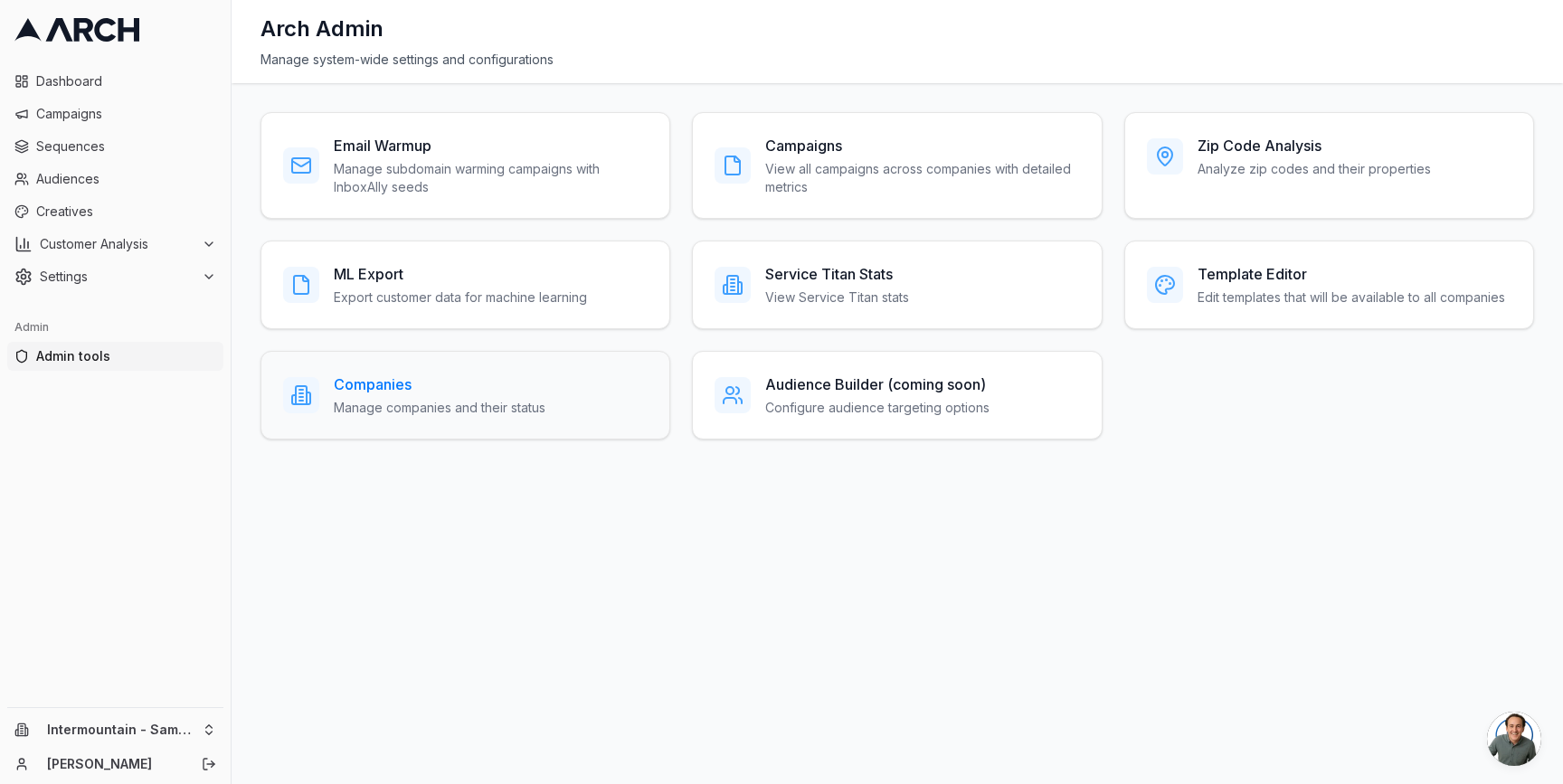
click at [379, 386] on h3 "Companies" at bounding box center [439, 383] width 212 height 21
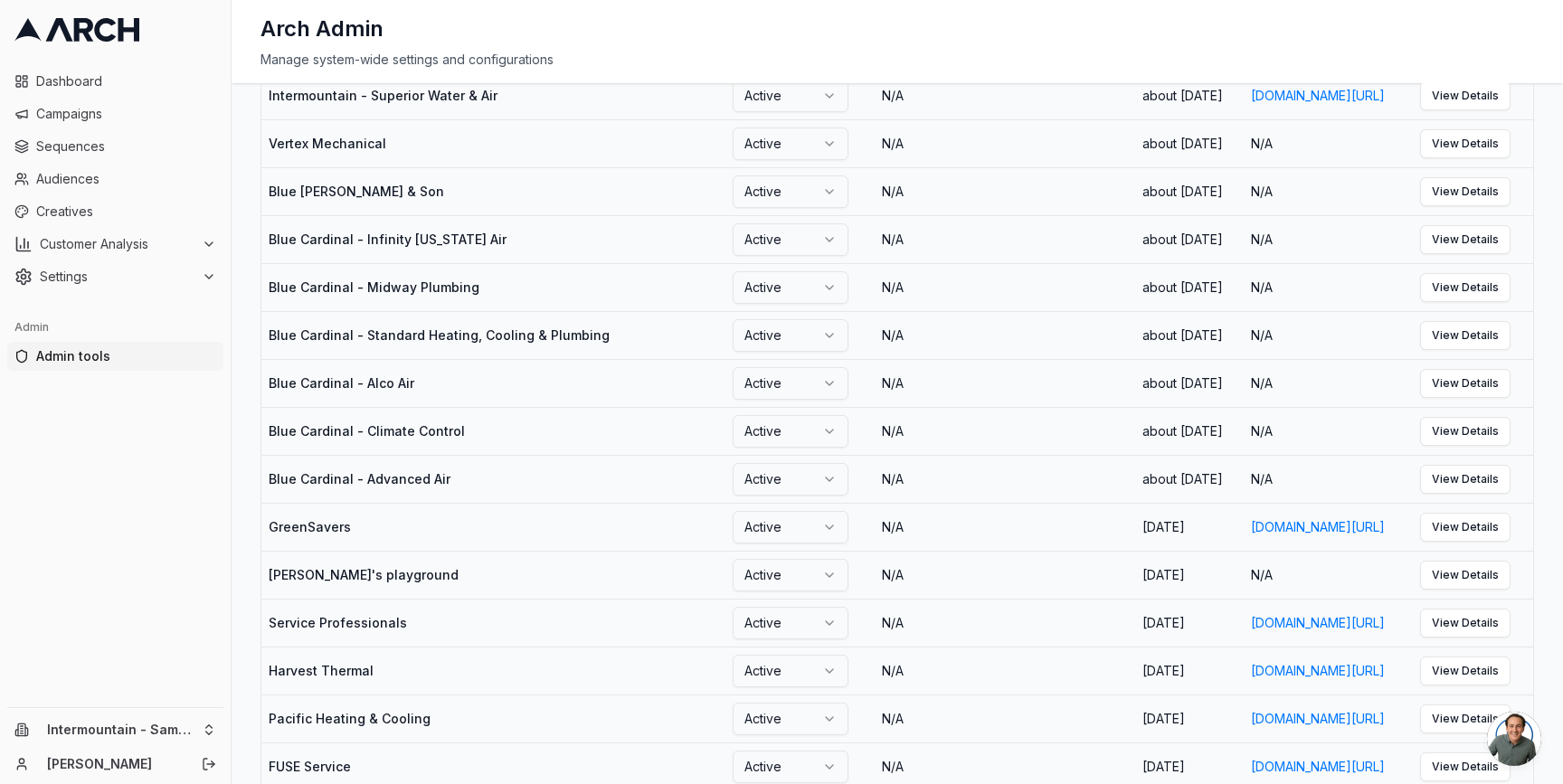
scroll to position [1230, 0]
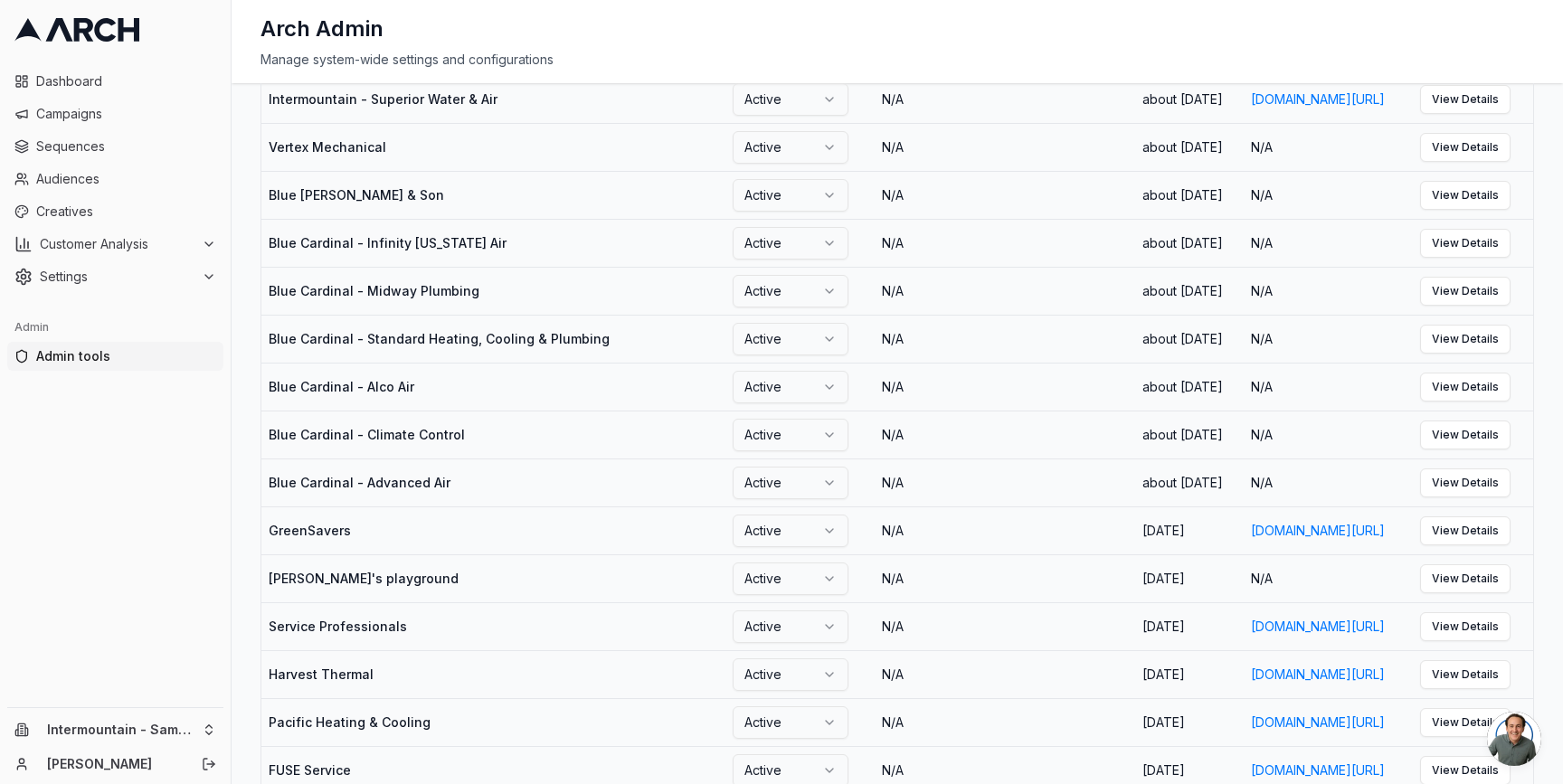
click at [311, 27] on td "Intermountain - Comfort Solutions" at bounding box center [493, 3] width 464 height 48
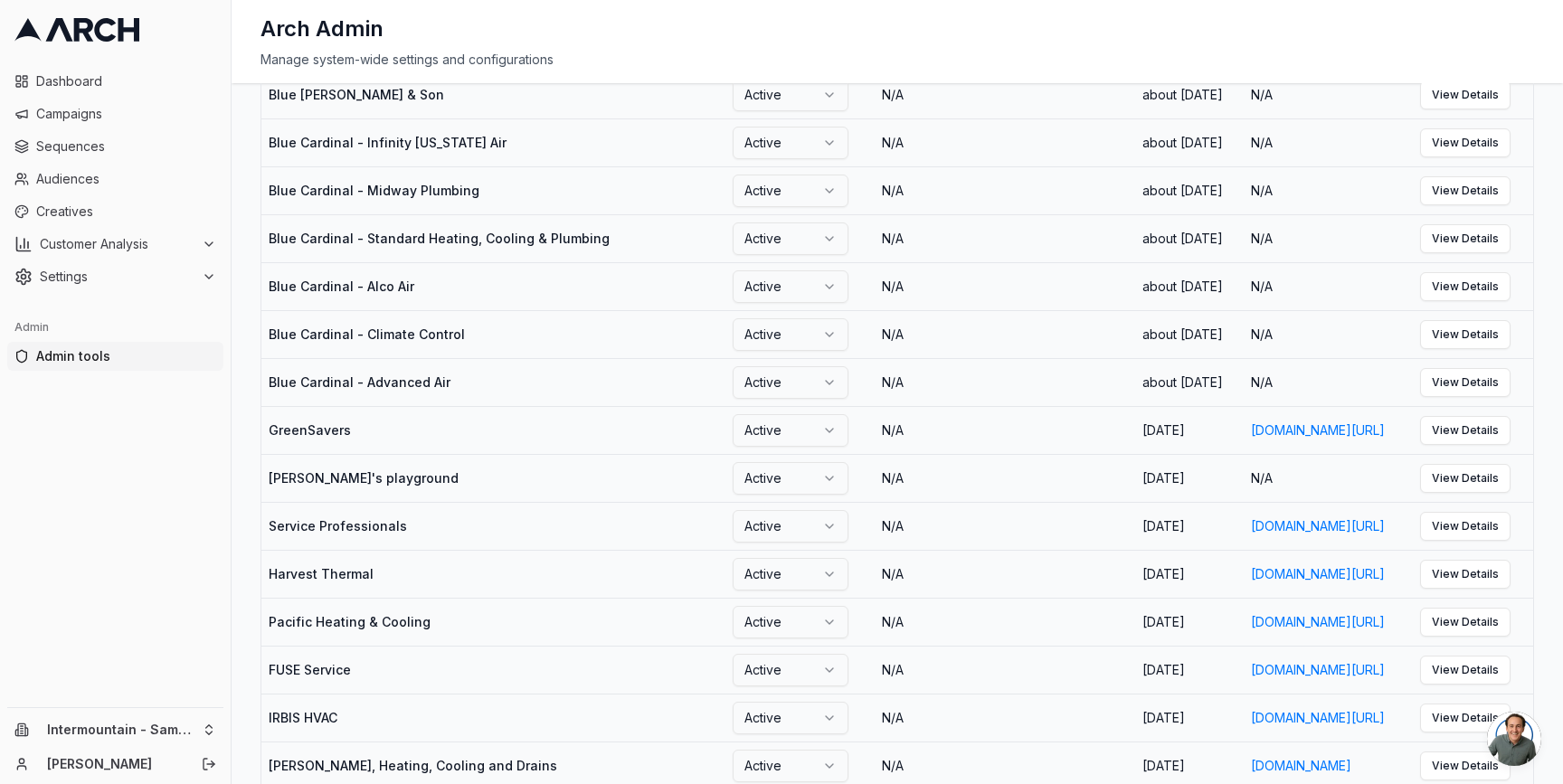
scroll to position [1357, 0]
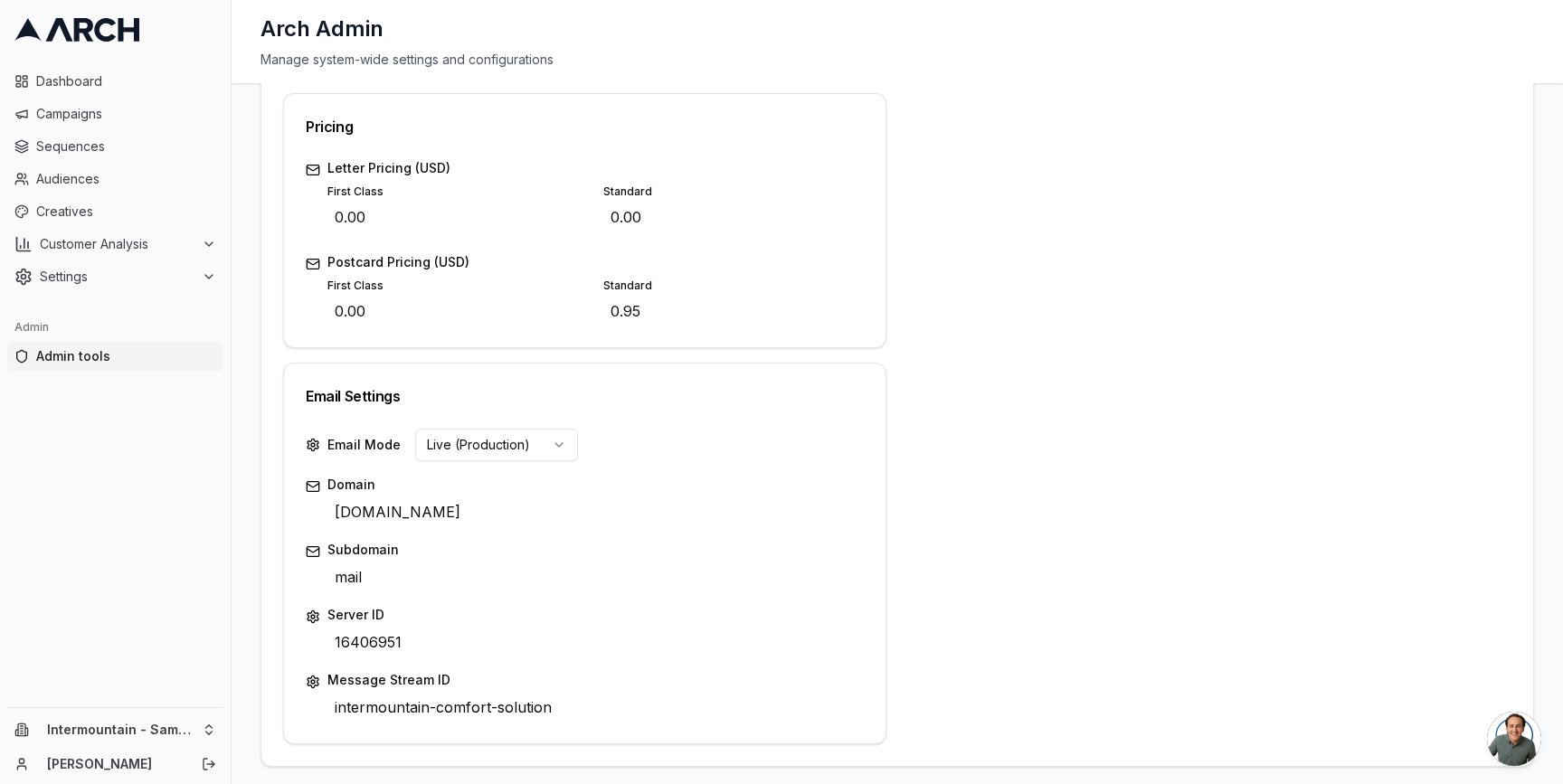
scroll to position [760, 0]
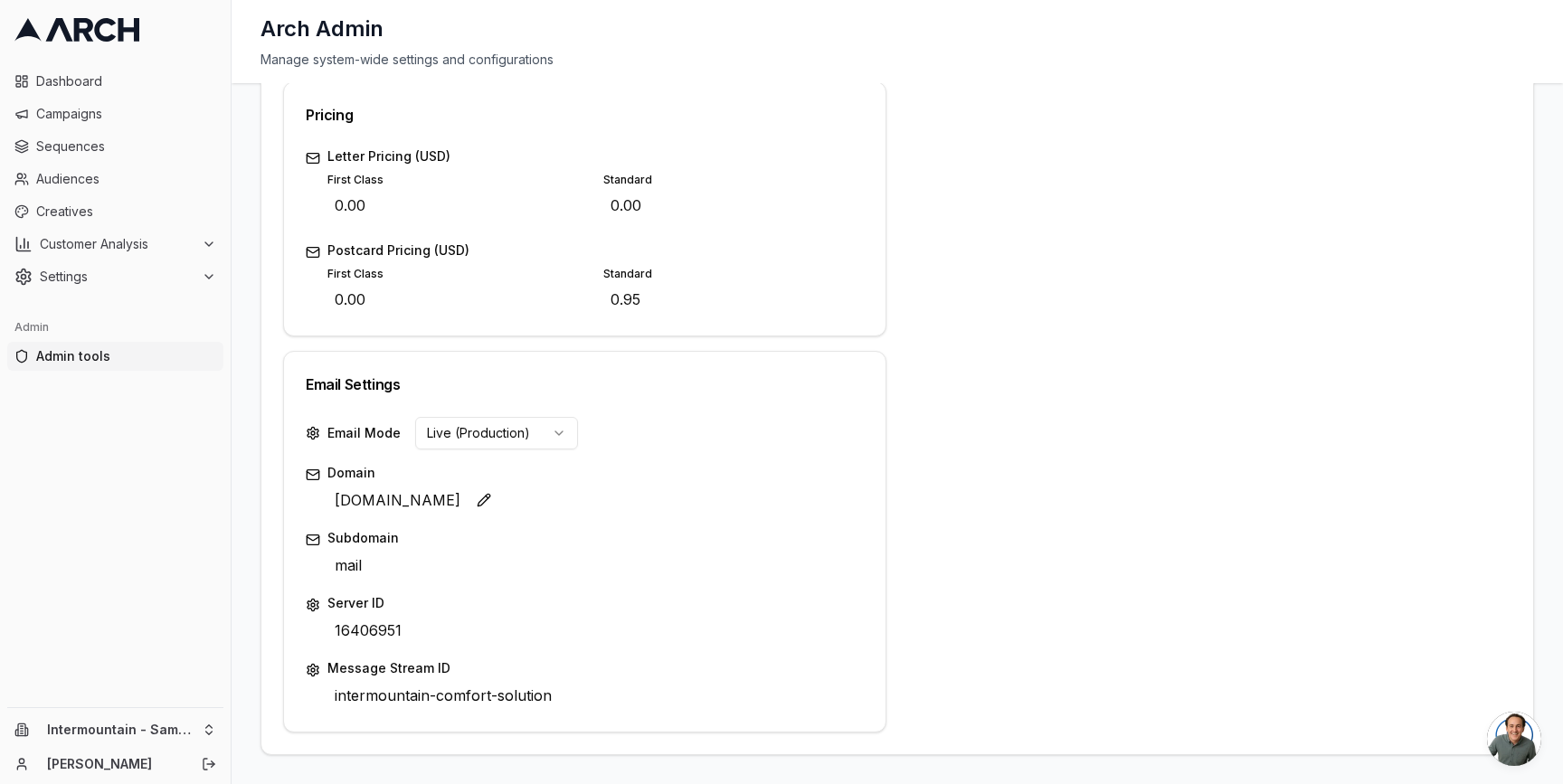
drag, startPoint x: 639, startPoint y: 500, endPoint x: 335, endPoint y: 500, distance: 304.0
click at [335, 500] on span "comfort-solutions.mail.home-specialist.com" at bounding box center [397, 500] width 140 height 29
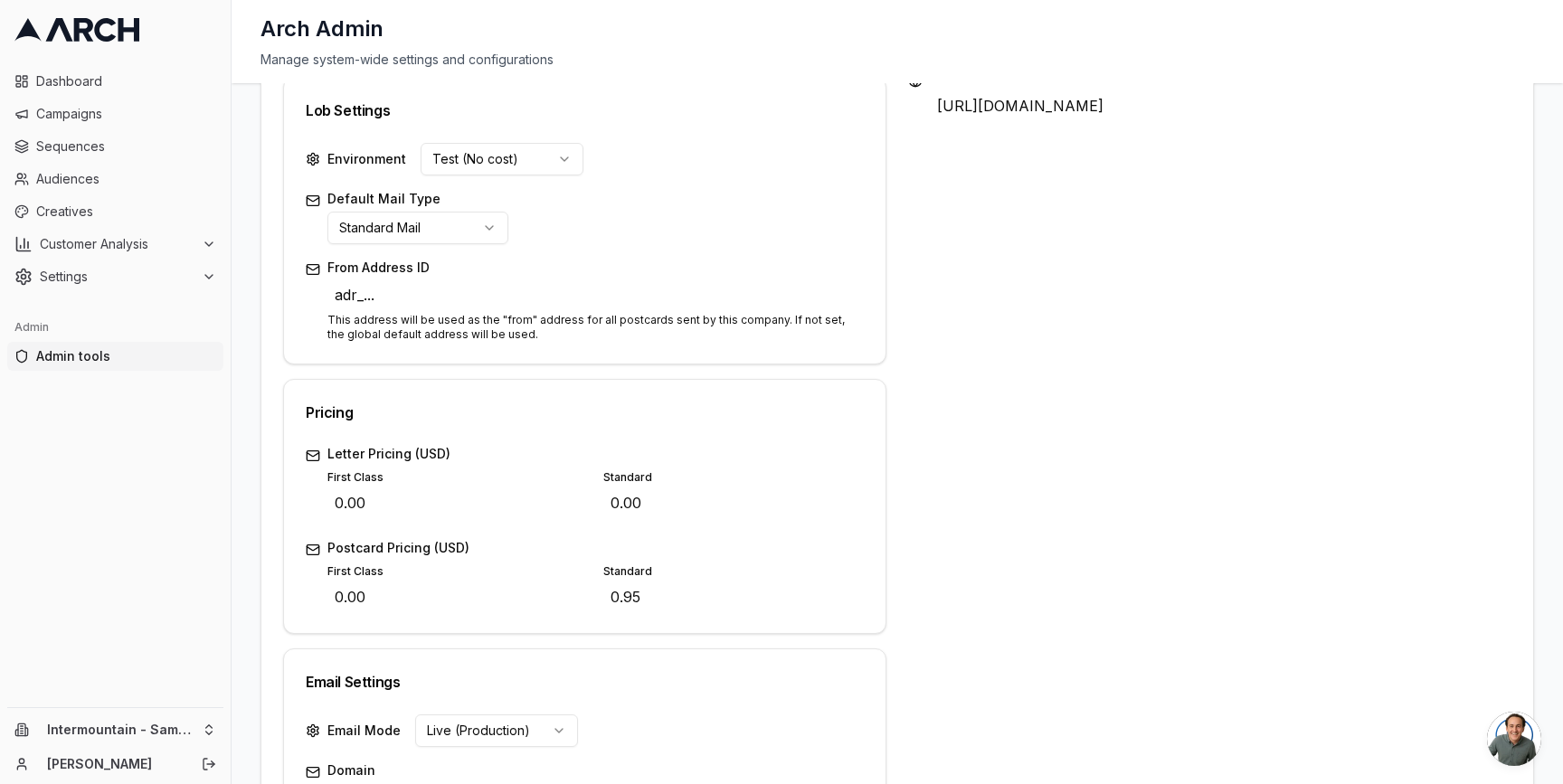
scroll to position [0, 0]
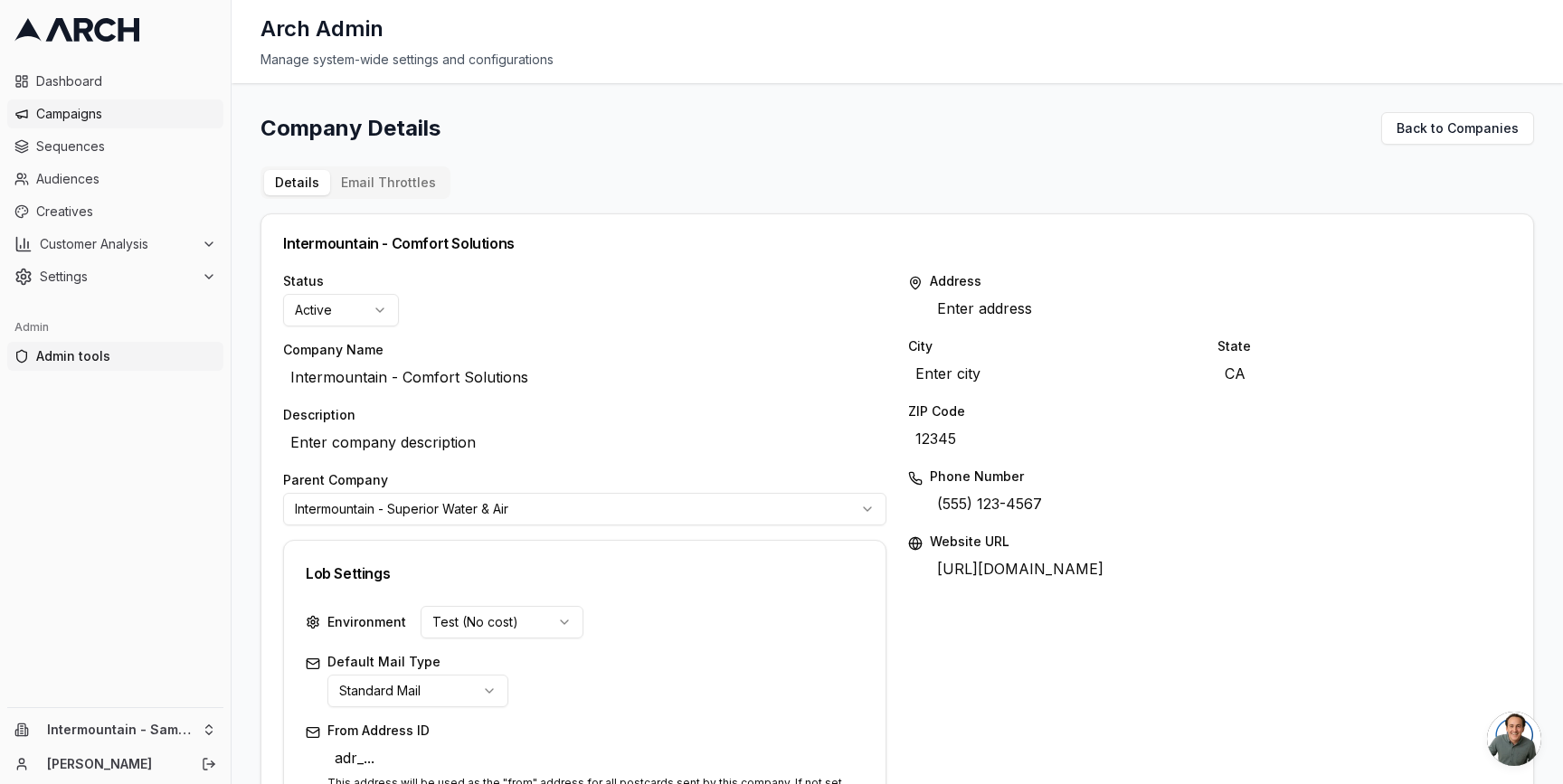
click at [133, 108] on span "Campaigns" at bounding box center [126, 115] width 180 height 18
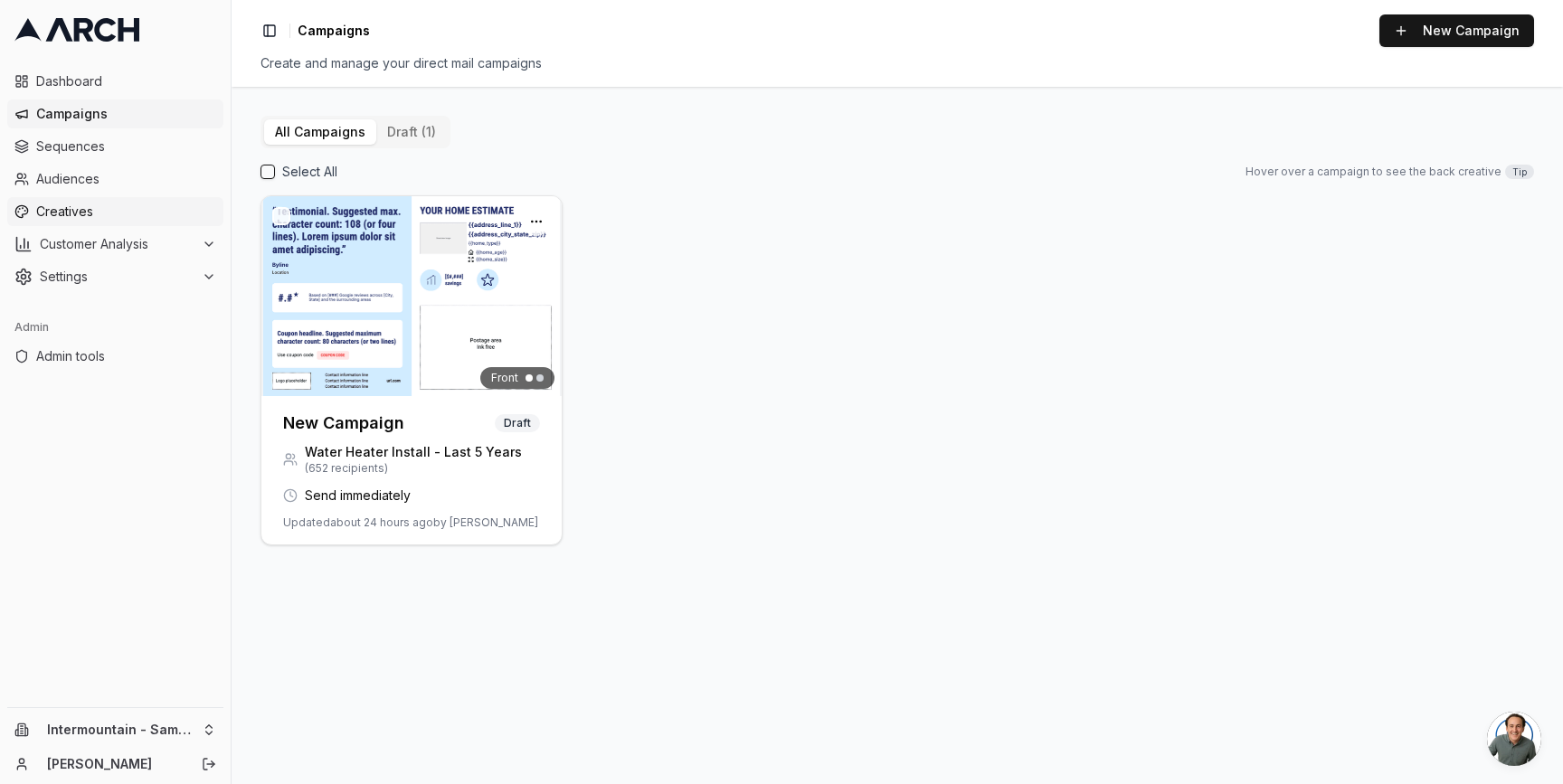
click at [128, 200] on link "Creatives" at bounding box center [115, 211] width 216 height 29
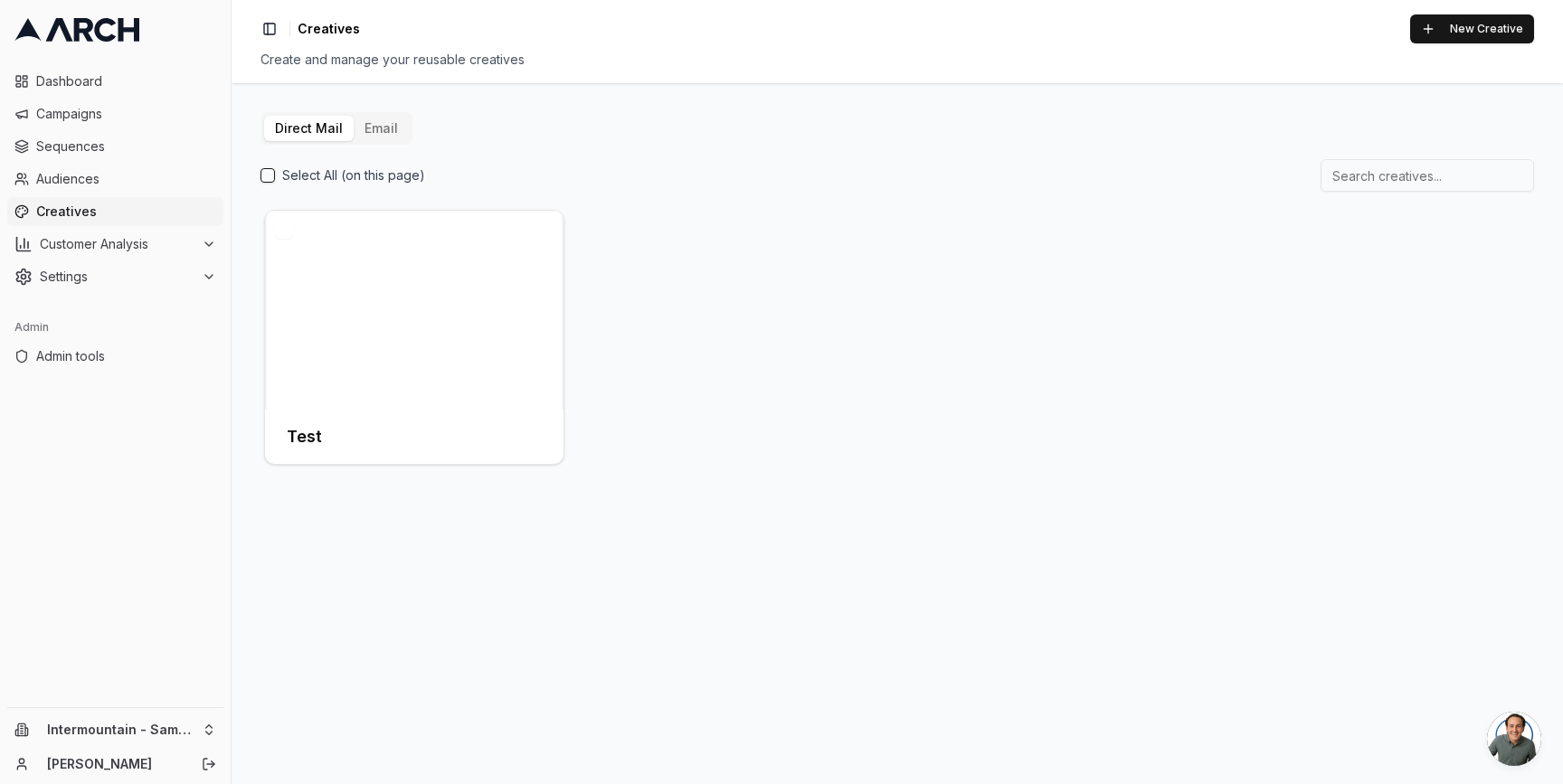
click at [370, 131] on button "Email" at bounding box center [382, 127] width 55 height 25
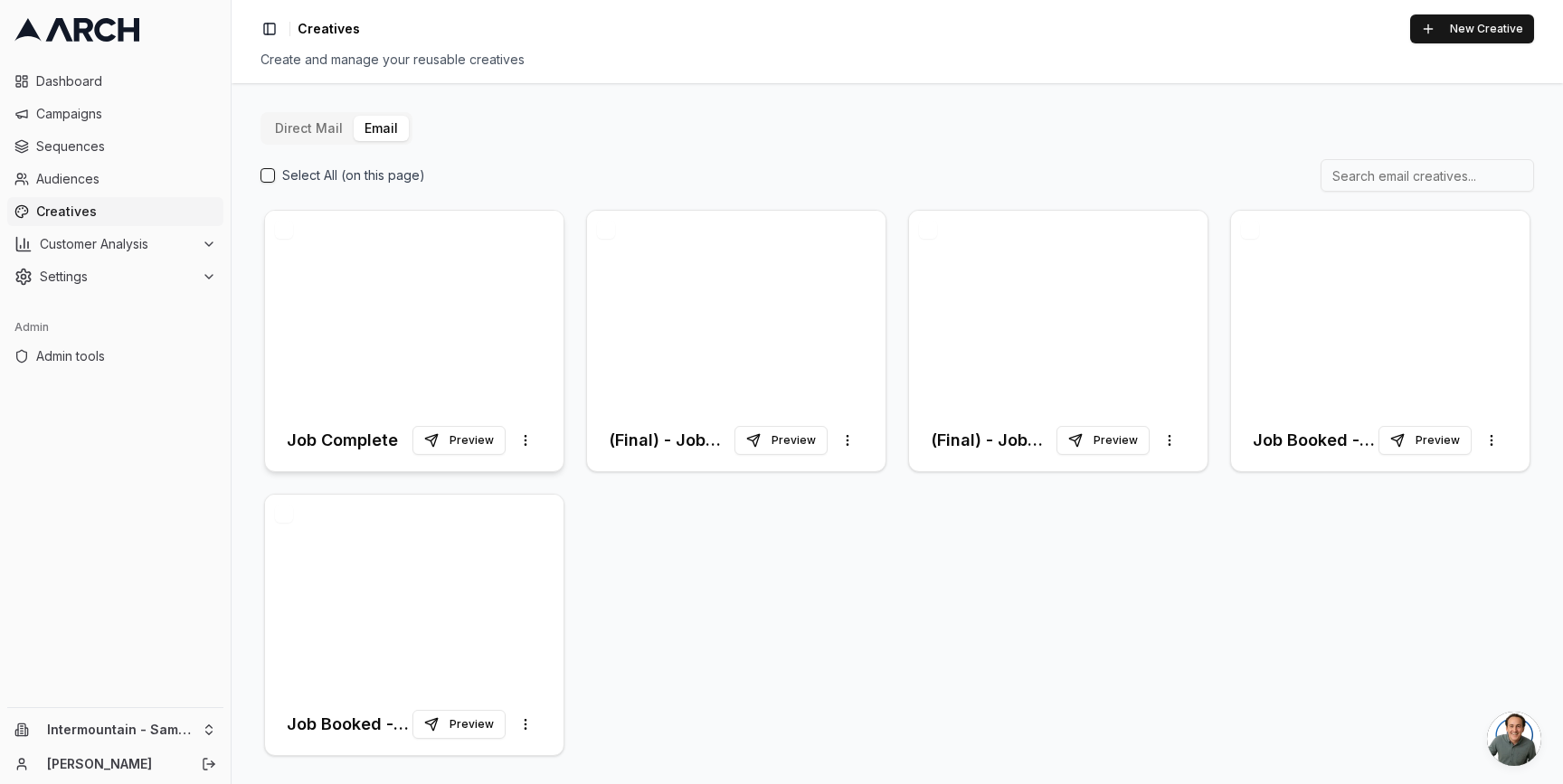
click at [481, 303] on div at bounding box center [414, 309] width 298 height 199
click at [415, 287] on div at bounding box center [414, 309] width 298 height 199
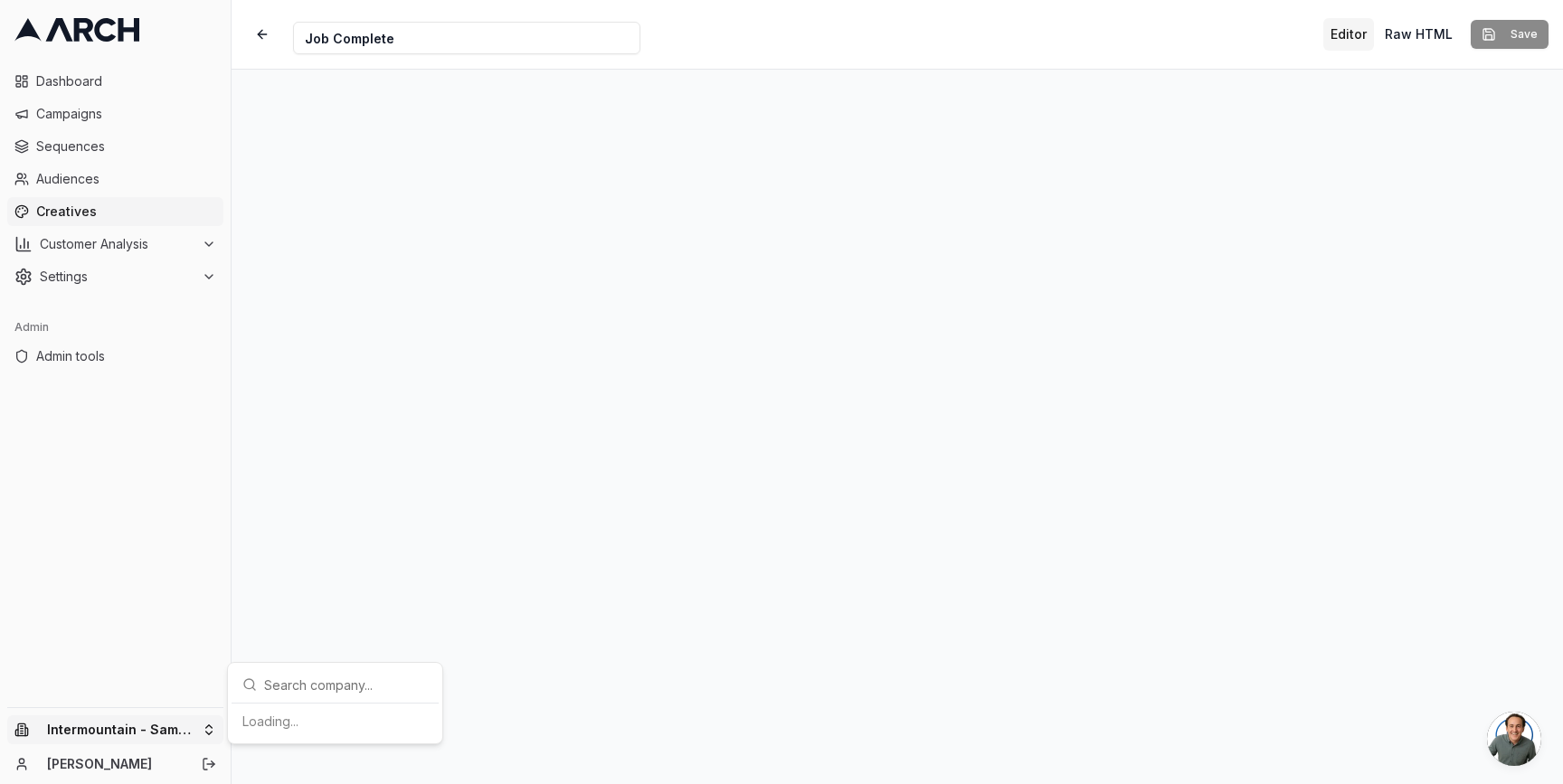
click at [202, 723] on html "Dashboard Campaigns Sequences Audiences Creatives Customer Analysis Settings Ad…" at bounding box center [782, 392] width 1563 height 784
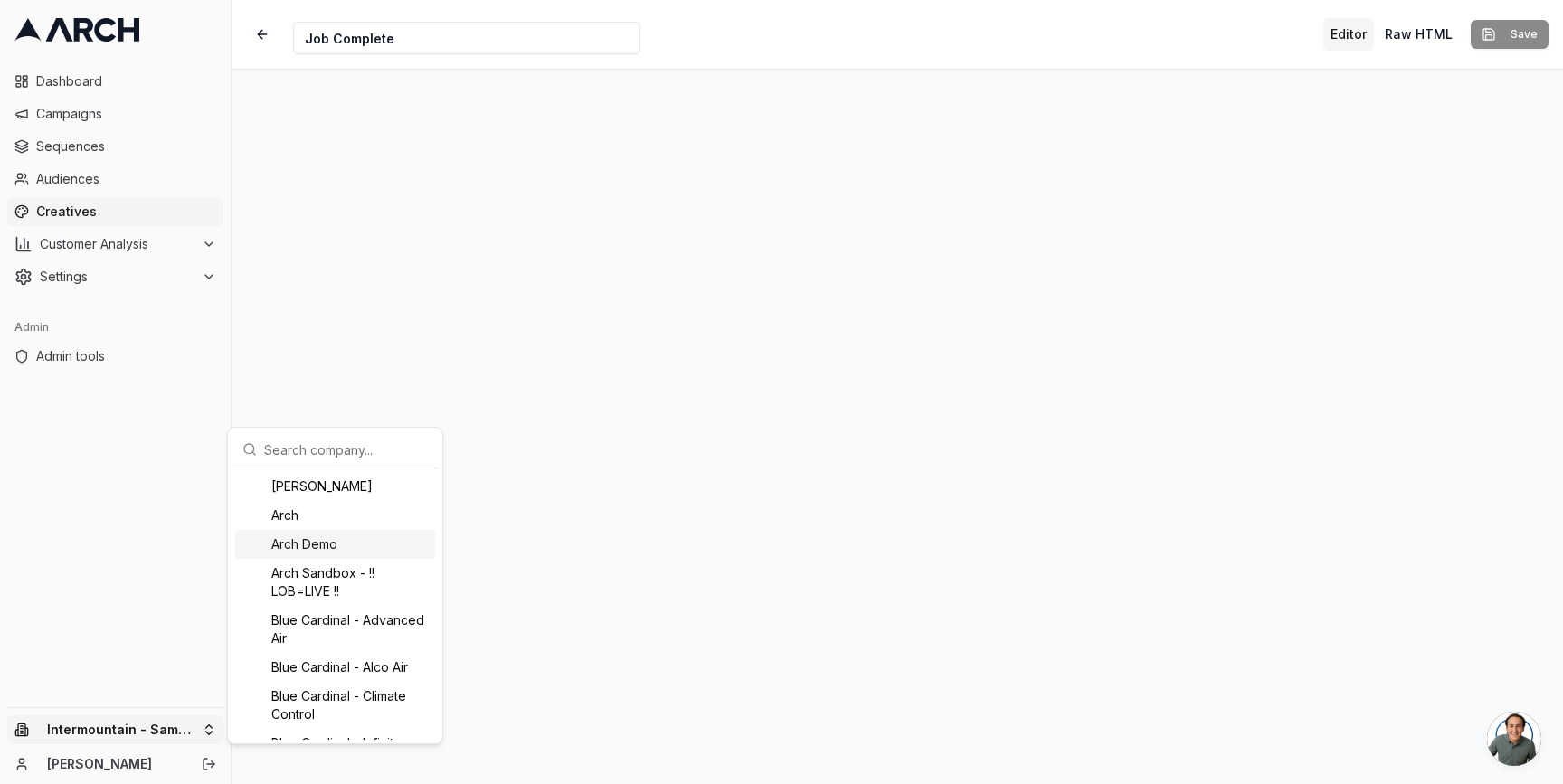
drag, startPoint x: 297, startPoint y: 560, endPoint x: 297, endPoint y: 544, distance: 16.0
click at [289, 543] on div "Arch Demo" at bounding box center [335, 544] width 200 height 29
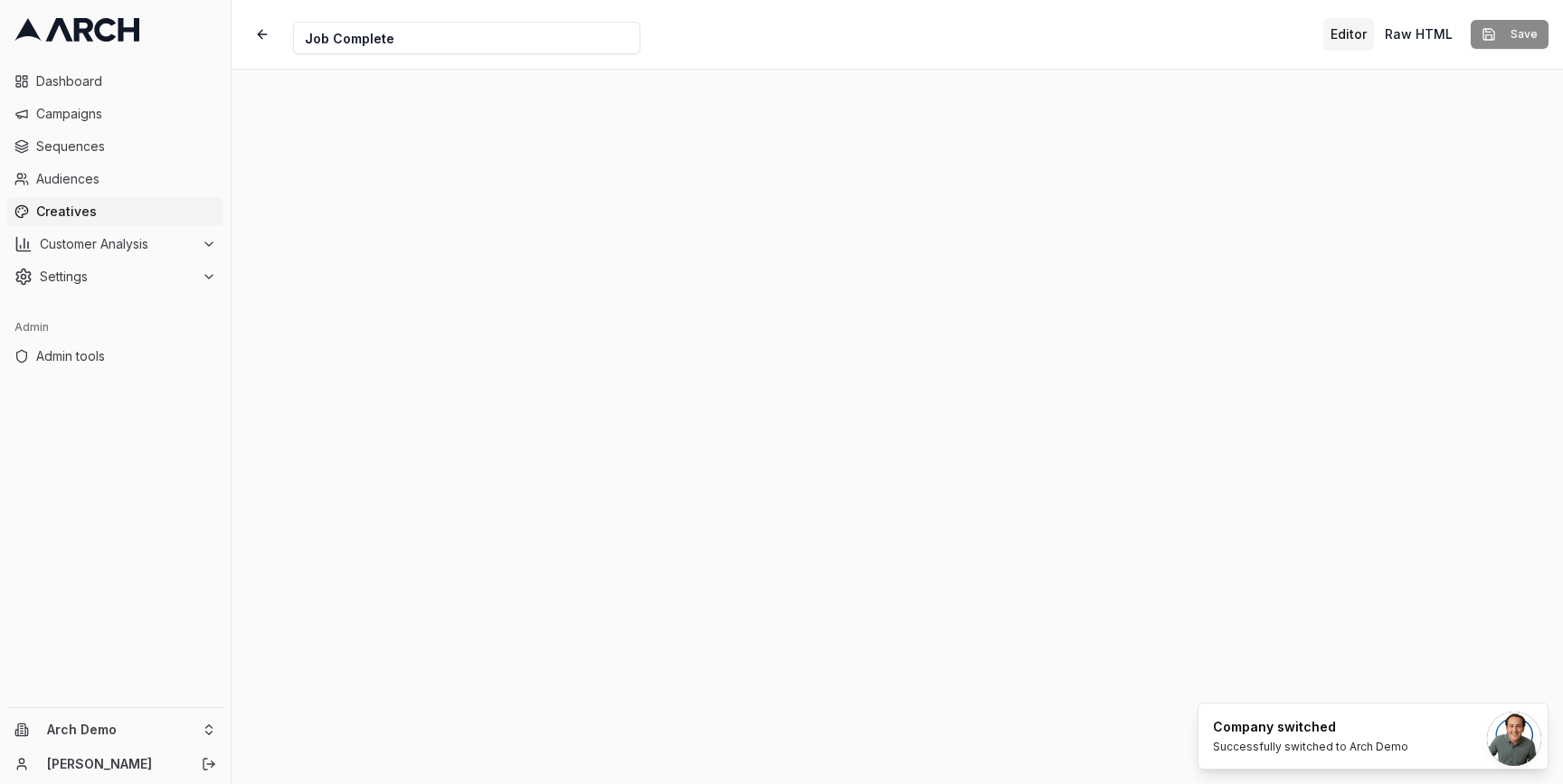
click at [76, 213] on span "Creatives" at bounding box center [126, 211] width 180 height 18
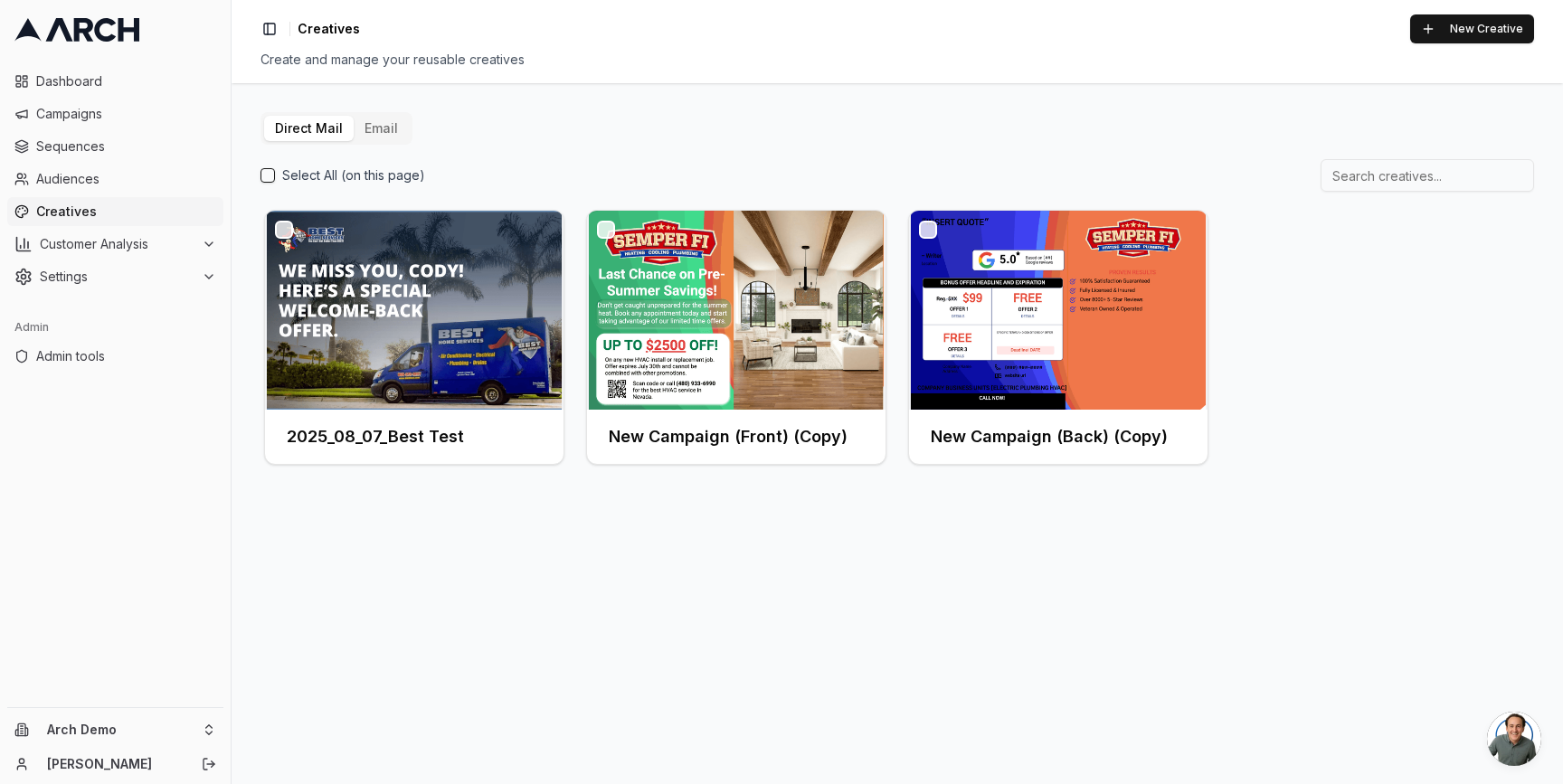
click at [380, 124] on button "Email" at bounding box center [382, 127] width 55 height 25
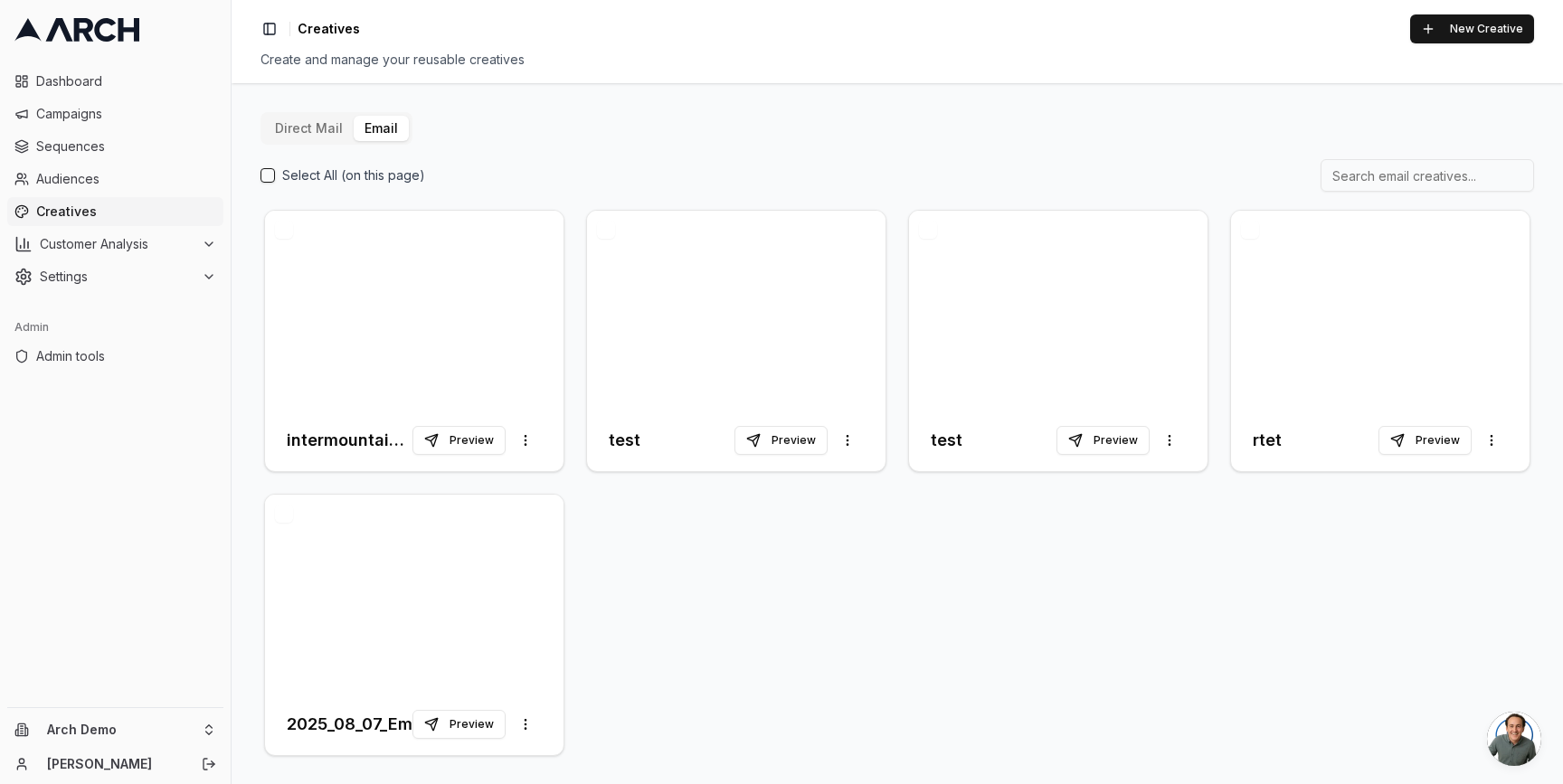
click at [829, 152] on div "Direct Mail Email Select All (on this page) intermountain-test Preview More opt…" at bounding box center [897, 435] width 1274 height 647
click at [453, 271] on div at bounding box center [414, 309] width 298 height 199
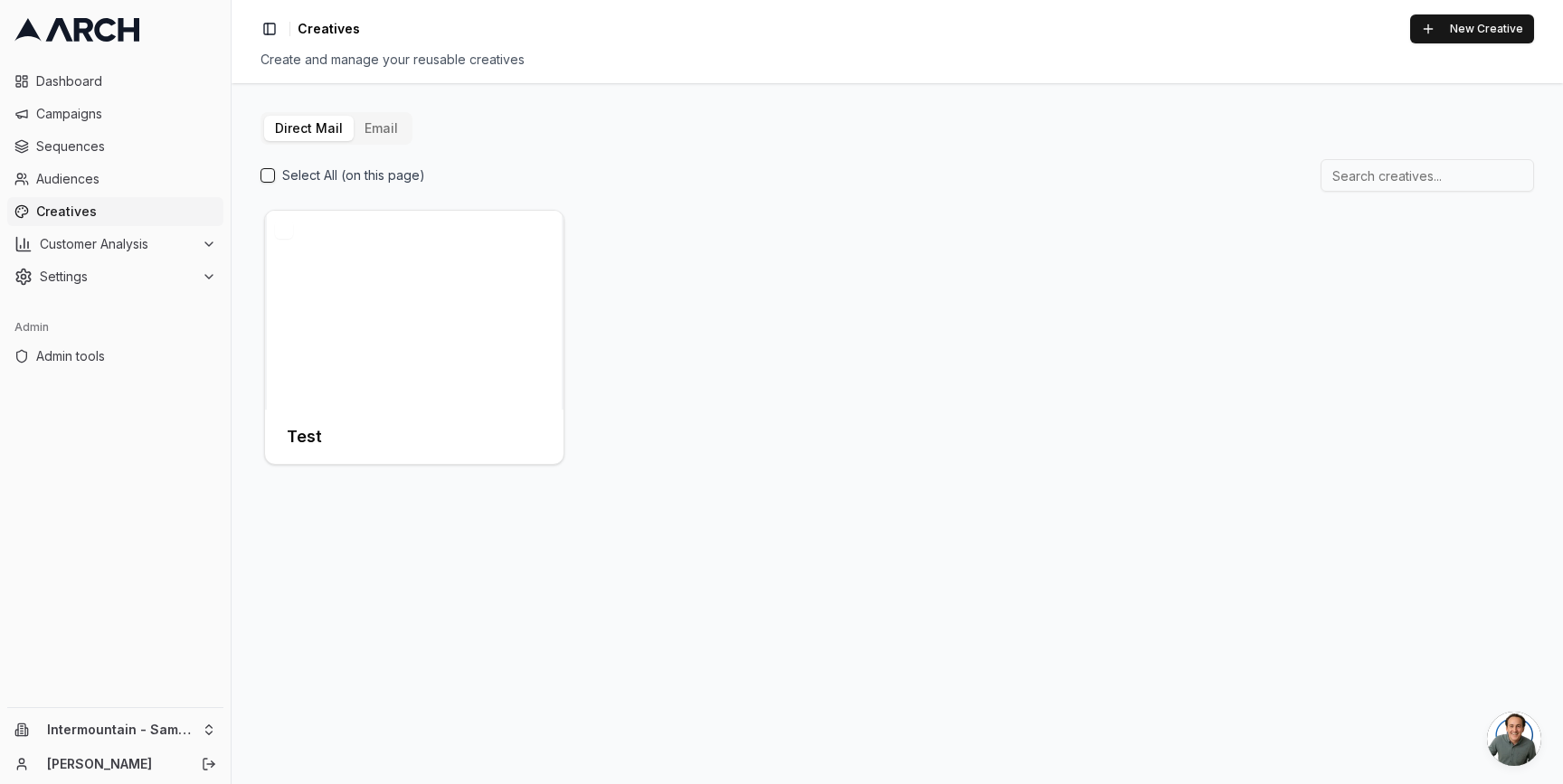
click at [359, 115] on button "Email" at bounding box center [382, 127] width 55 height 25
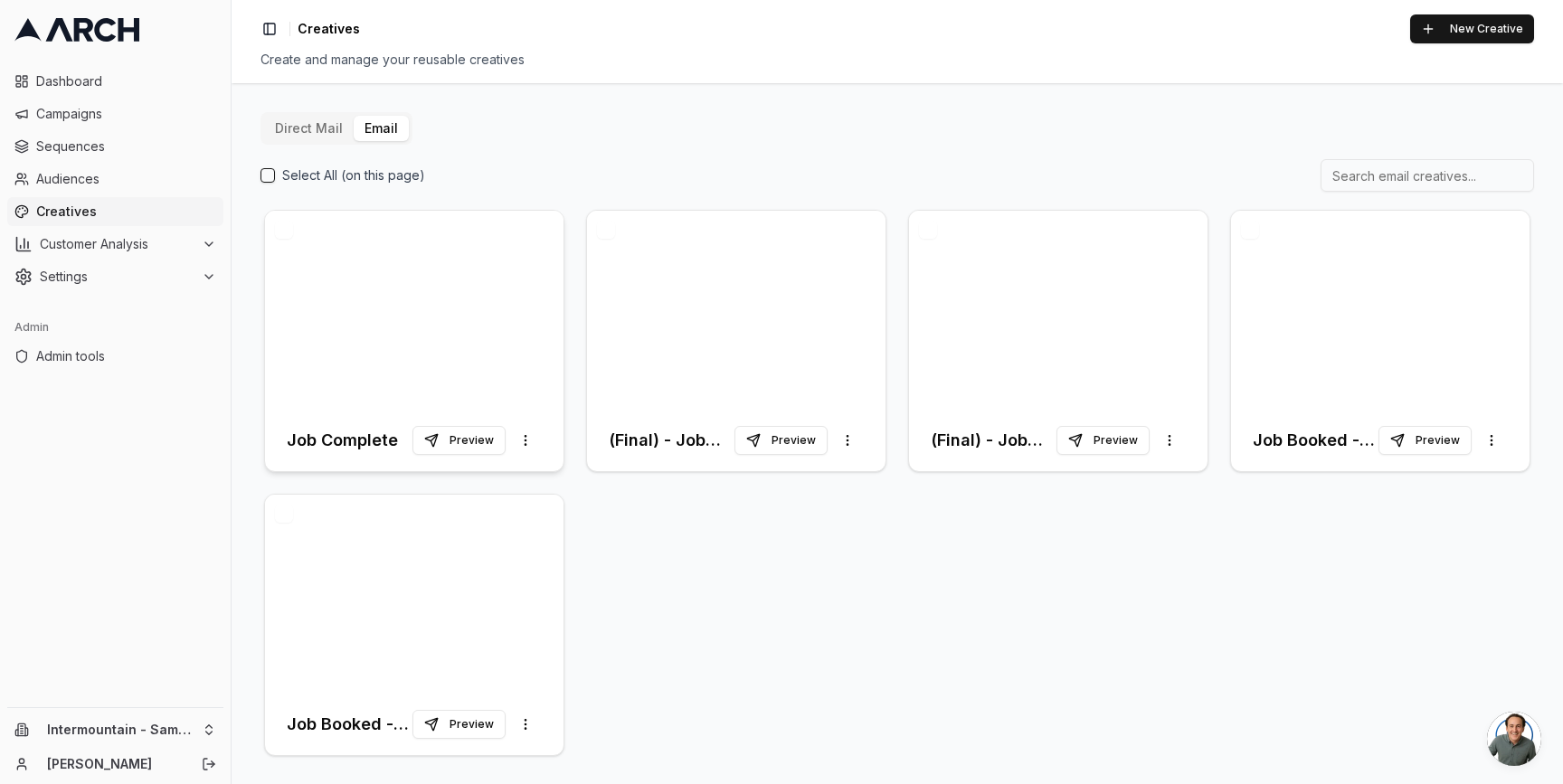
click at [430, 305] on div at bounding box center [414, 309] width 298 height 199
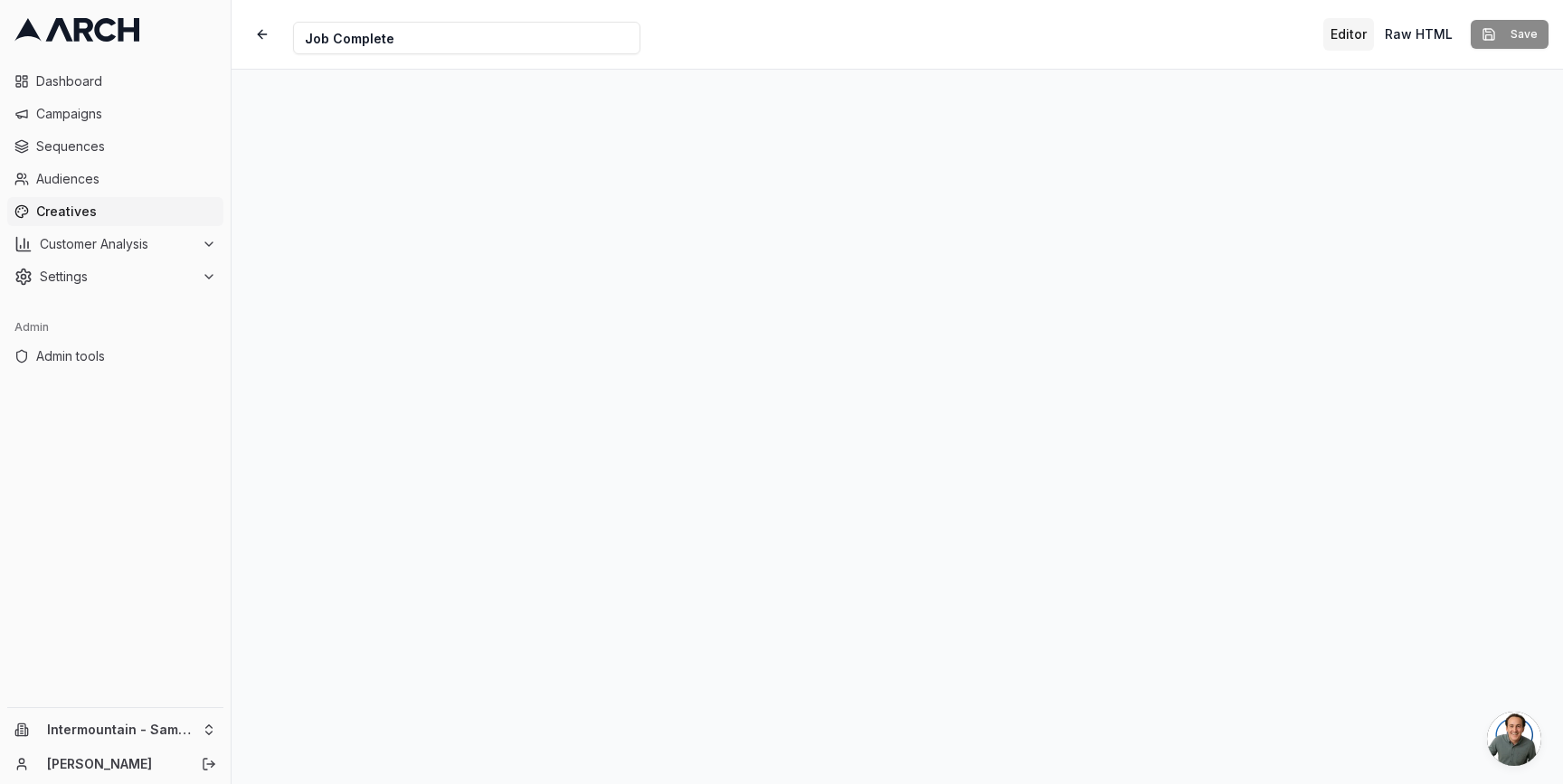
click at [761, 20] on div "Creative Name Job Complete Editor Raw HTML Save" at bounding box center [897, 34] width 1331 height 68
